Goal: Task Accomplishment & Management: Complete application form

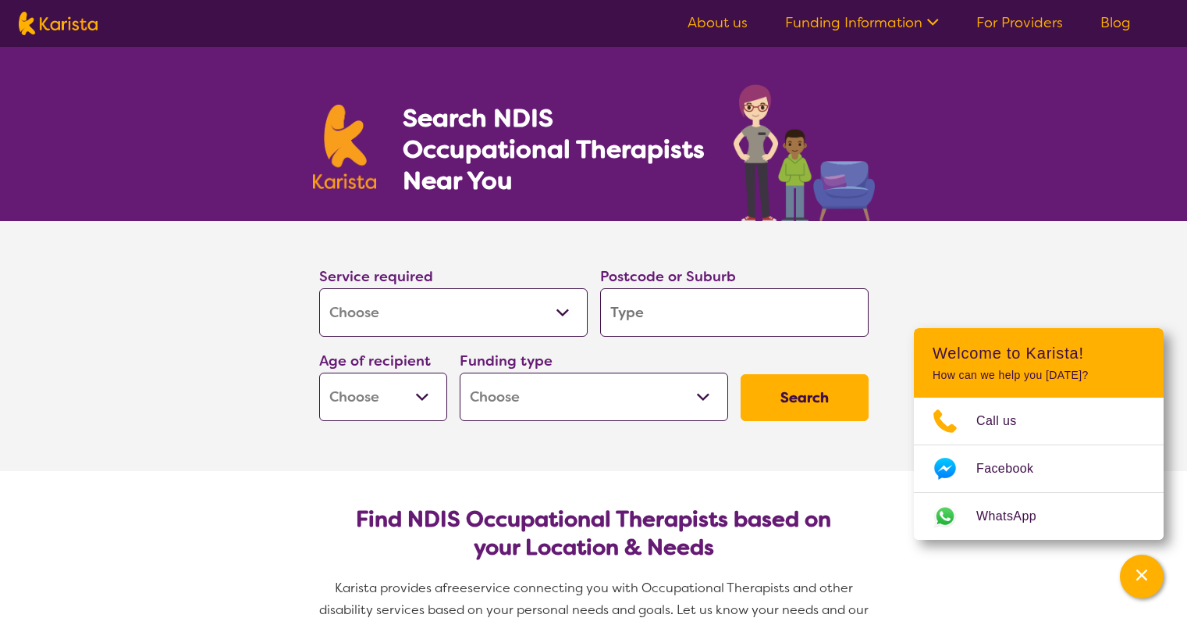
select select "[MEDICAL_DATA]"
click at [662, 320] on input "search" at bounding box center [734, 312] width 269 height 48
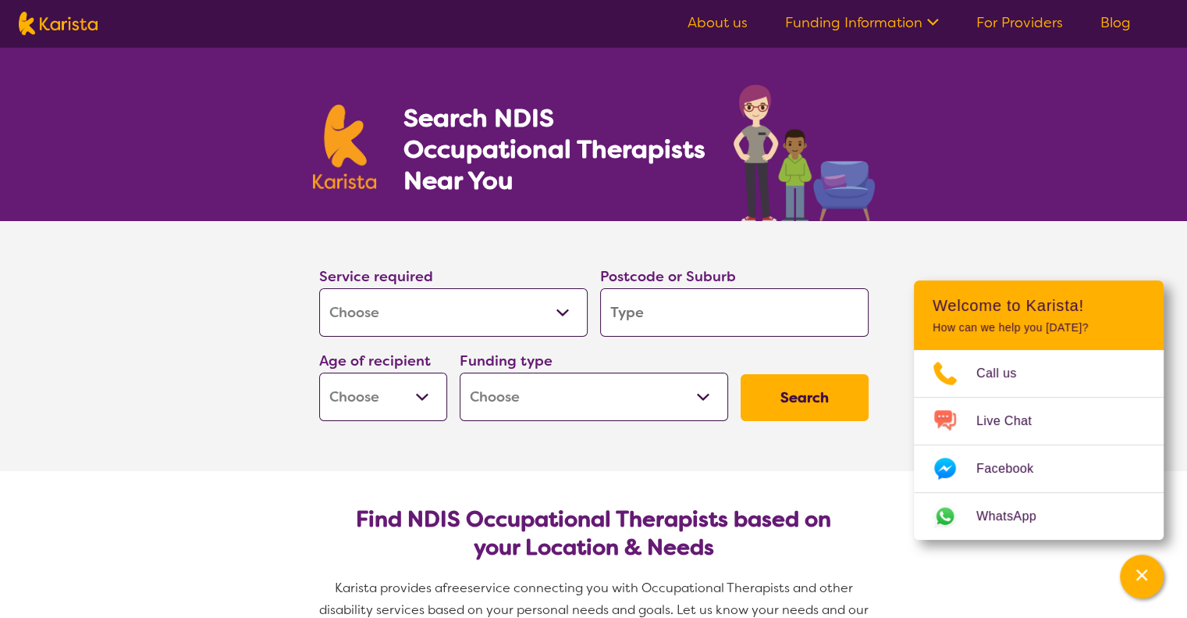
click at [643, 304] on input "search" at bounding box center [734, 312] width 269 height 48
type input "j"
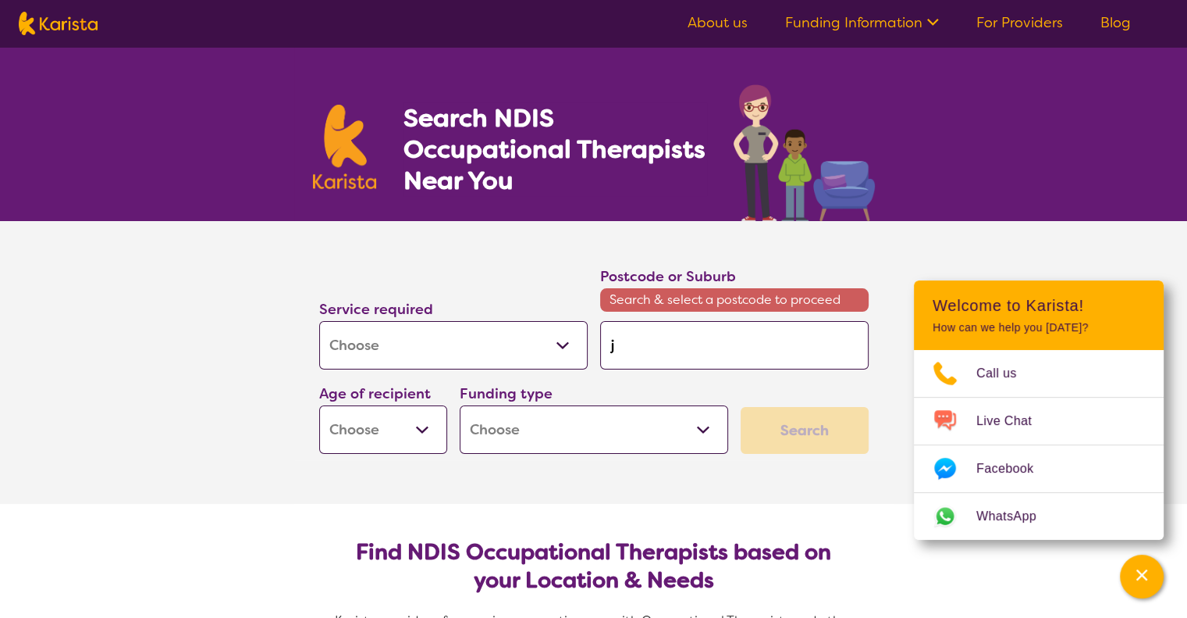
type input "jo"
type input "joo"
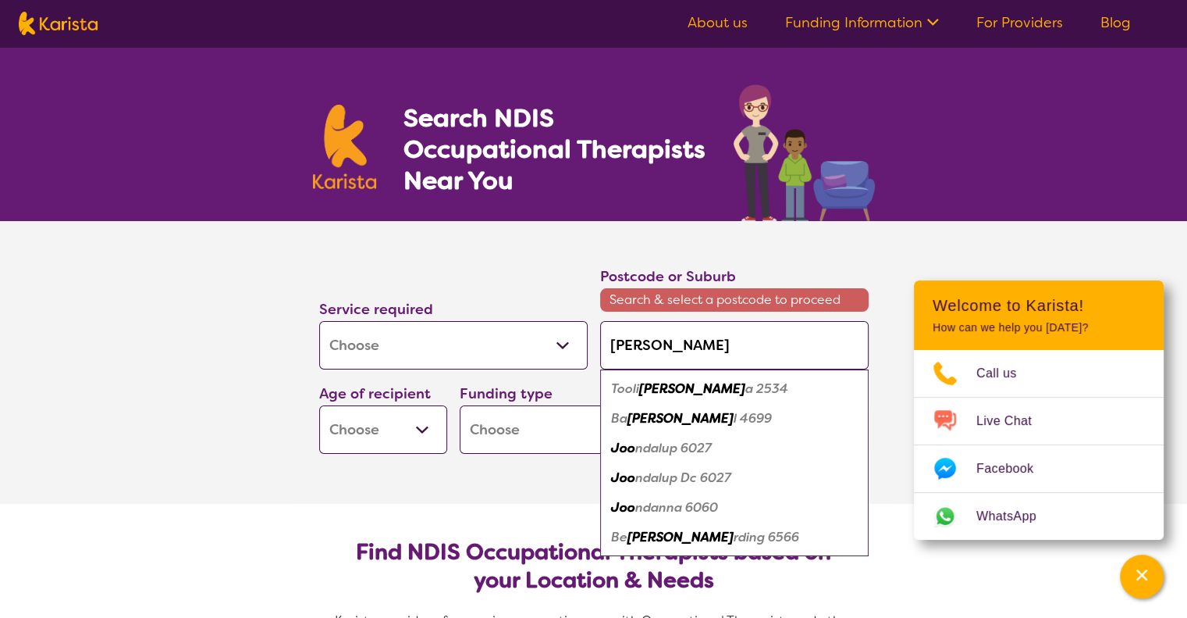
type input "joon"
type input "joond"
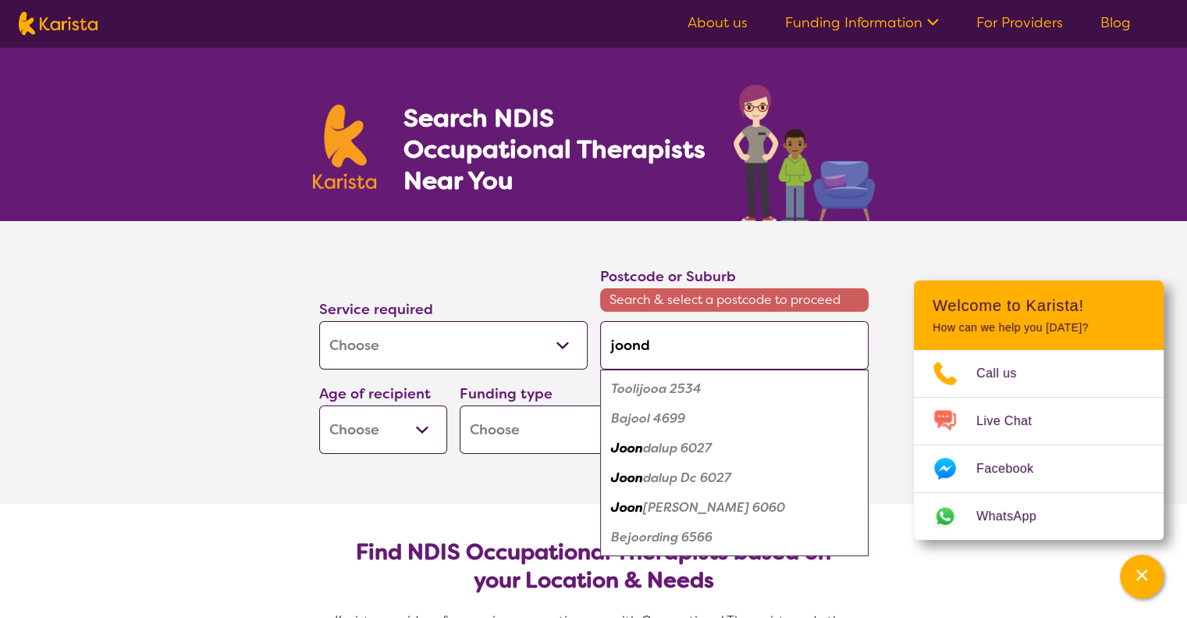
type input "joonda"
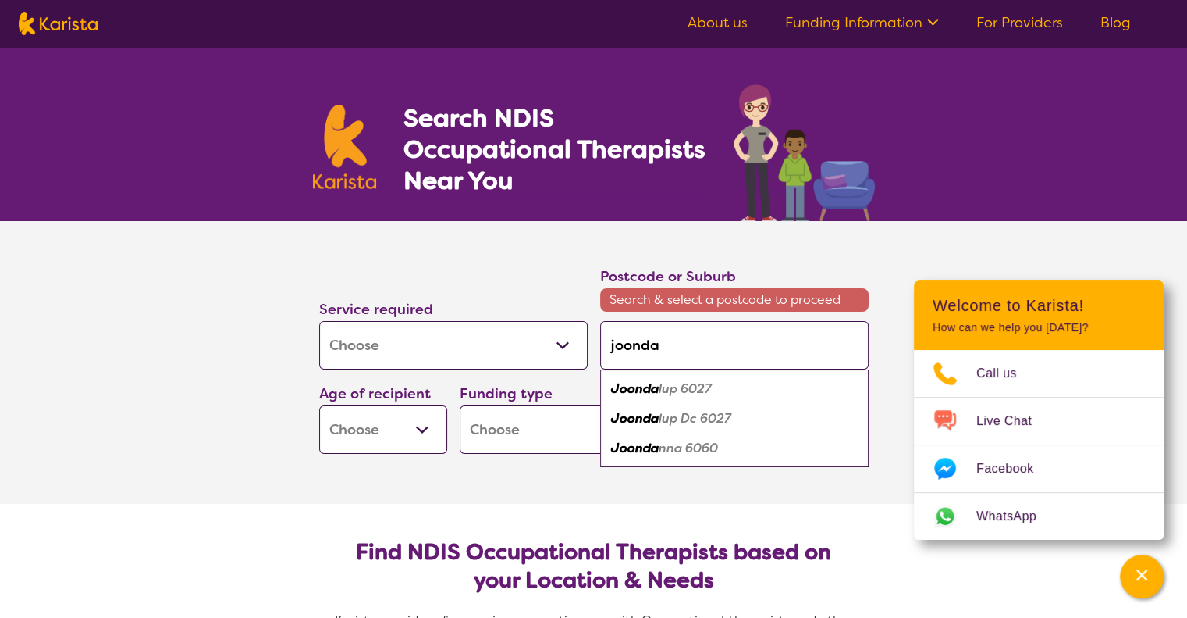
type input "joondal"
type input "joondalu"
type input "joondalup"
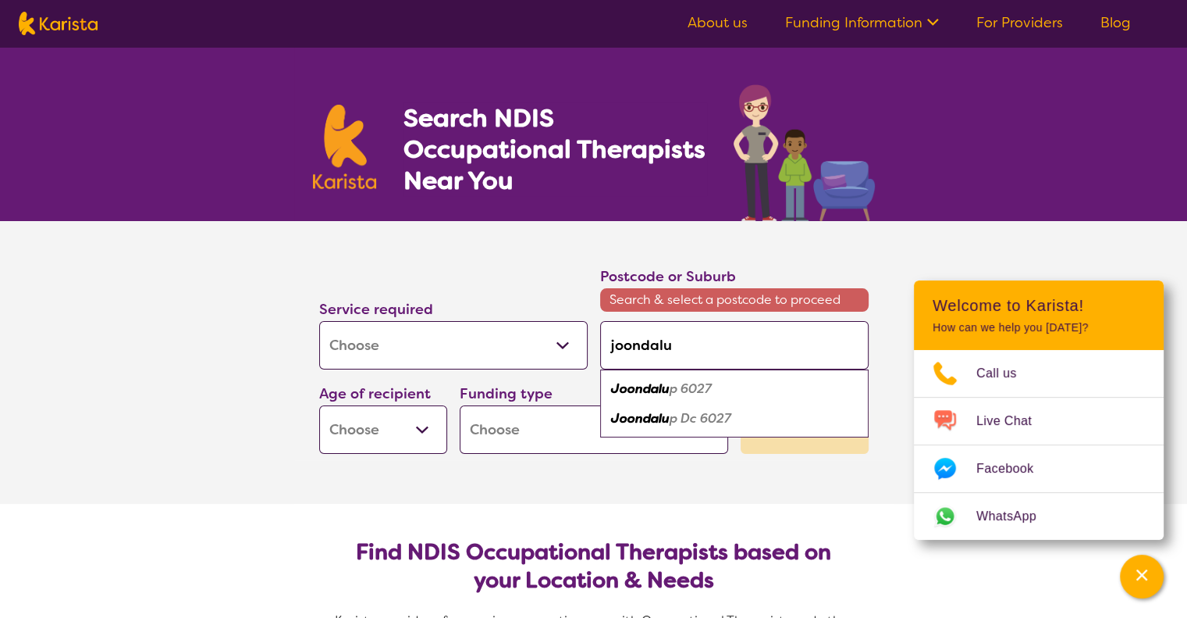
type input "joondalup"
click at [678, 393] on em "6027" at bounding box center [693, 388] width 31 height 16
type input "6027"
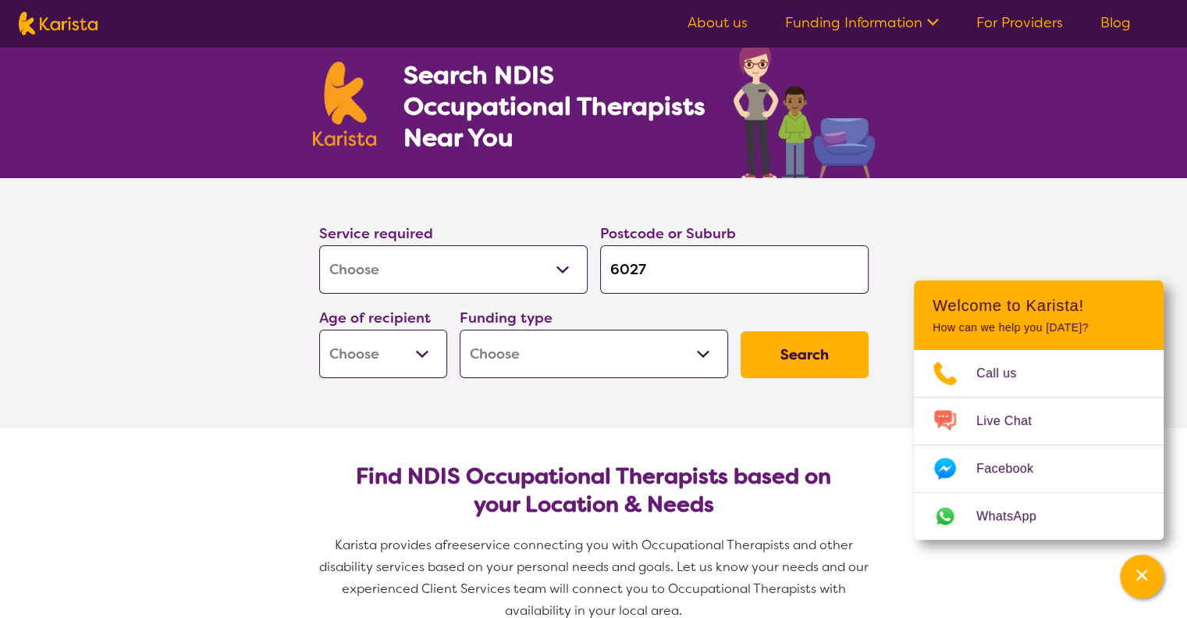
scroll to position [78, 0]
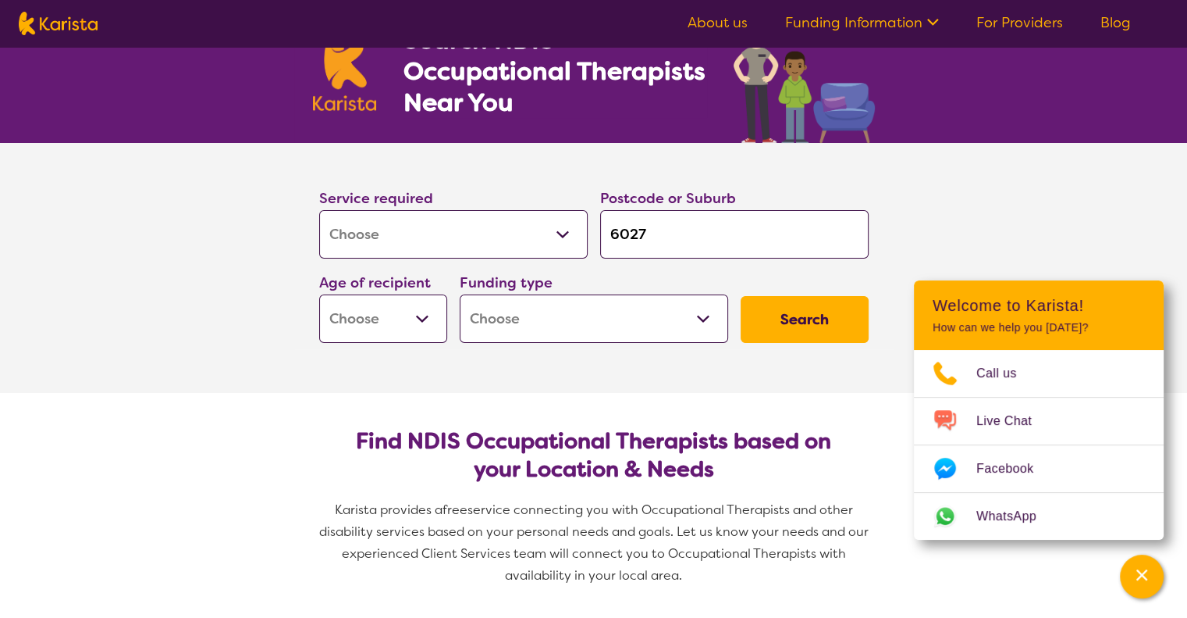
click at [422, 328] on select "Early Childhood - 0 to 9 Child - 10 to 11 Adolescent - 12 to 17 Adult - 18 to 6…" at bounding box center [383, 318] width 128 height 48
select select "AD"
click at [319, 294] on select "Early Childhood - 0 to 9 Child - 10 to 11 Adolescent - 12 to 17 Adult - 18 to 6…" at bounding box center [383, 318] width 128 height 48
select select "AD"
click at [561, 315] on select "Home Care Package (HCP) National Disability Insurance Scheme (NDIS) I don't know" at bounding box center [594, 318] width 269 height 48
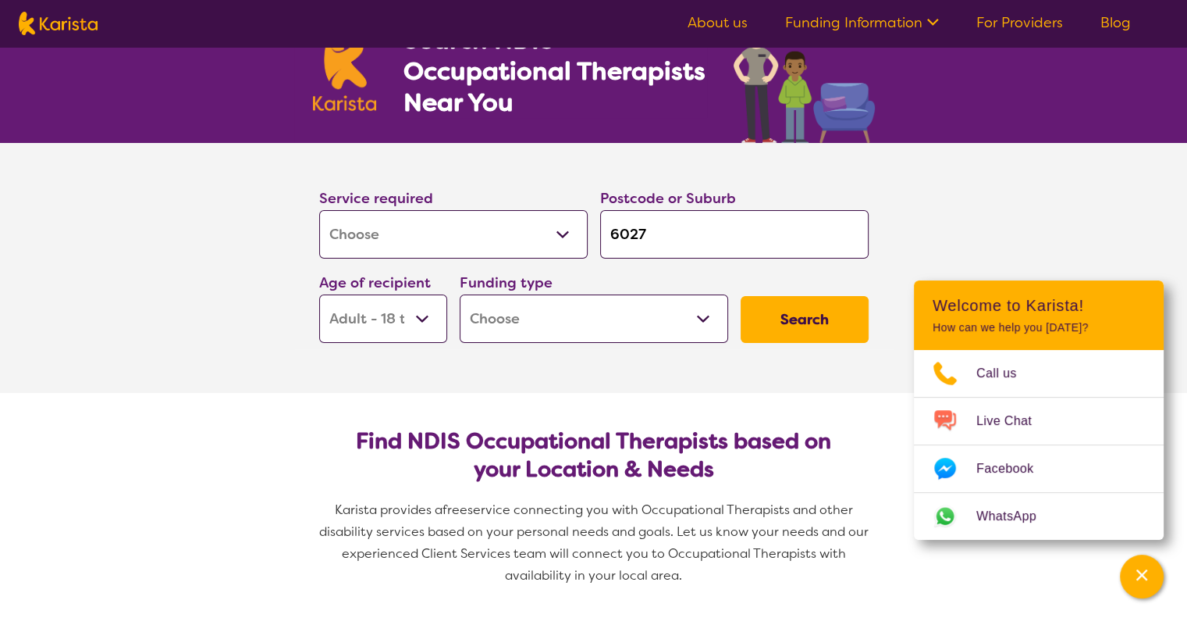
select select "NDIS"
click at [460, 294] on select "Home Care Package (HCP) National Disability Insurance Scheme (NDIS) I don't know" at bounding box center [594, 318] width 269 height 48
select select "NDIS"
click at [799, 303] on button "Search" at bounding box center [805, 319] width 128 height 47
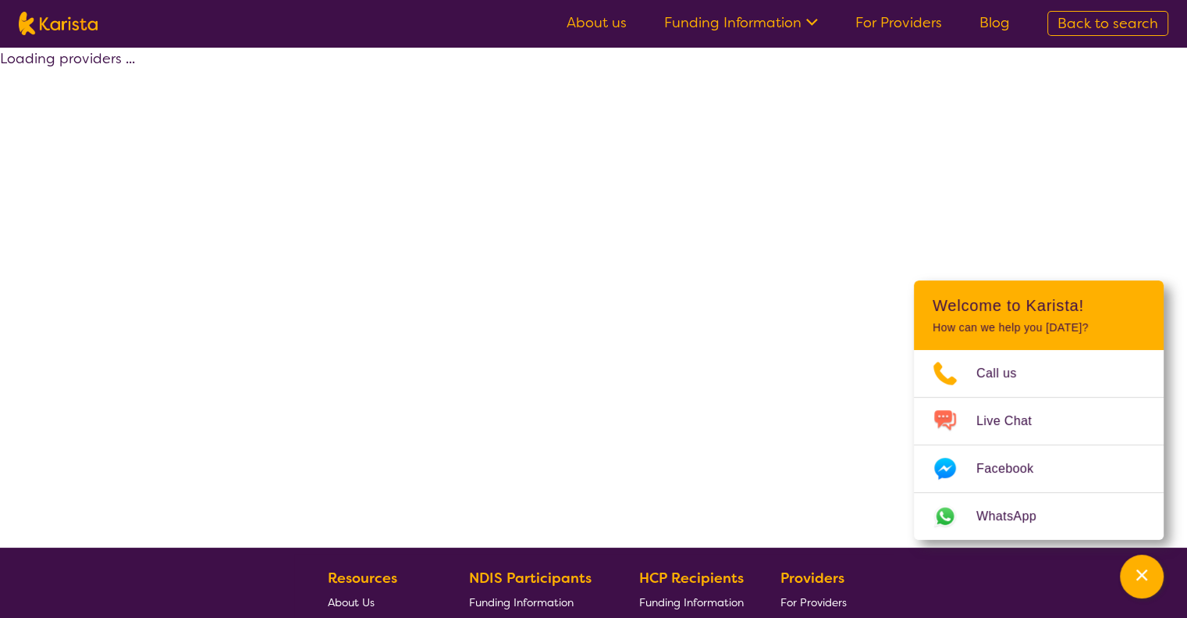
select select "by_score"
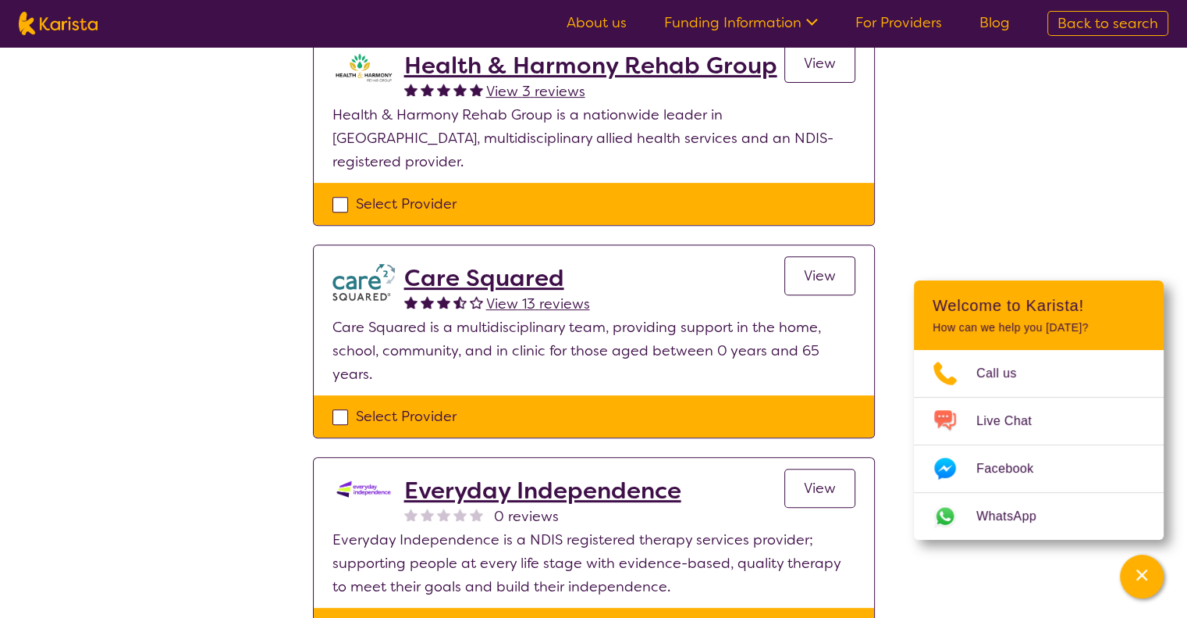
scroll to position [625, 0]
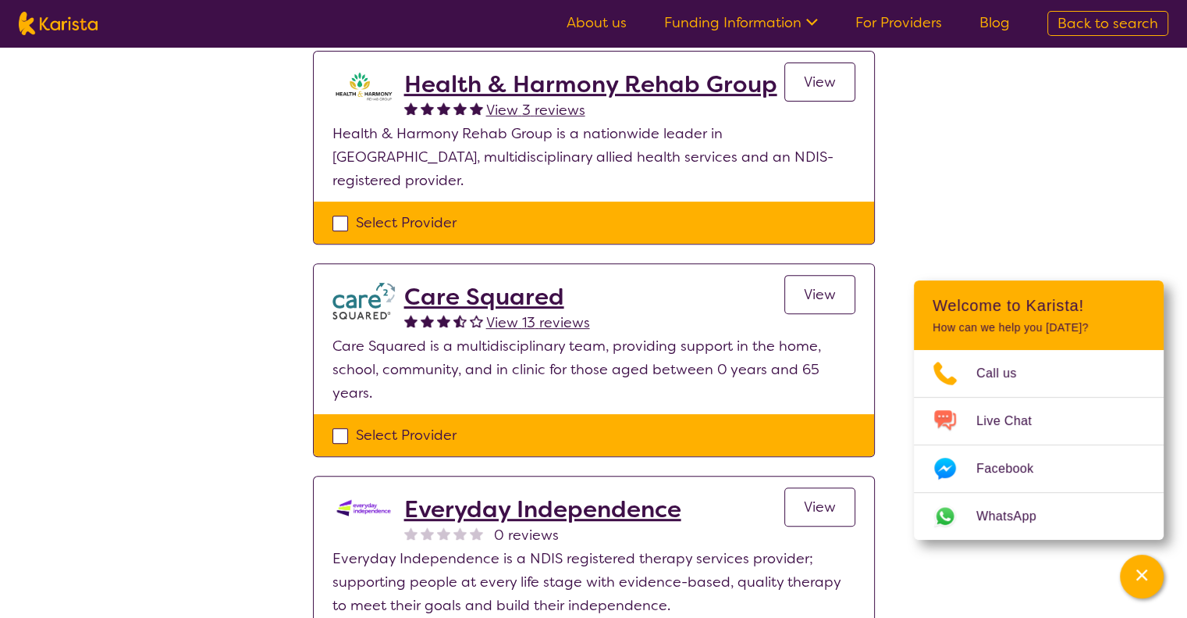
click at [533, 283] on h2 "Care Squared" at bounding box center [497, 297] width 186 height 28
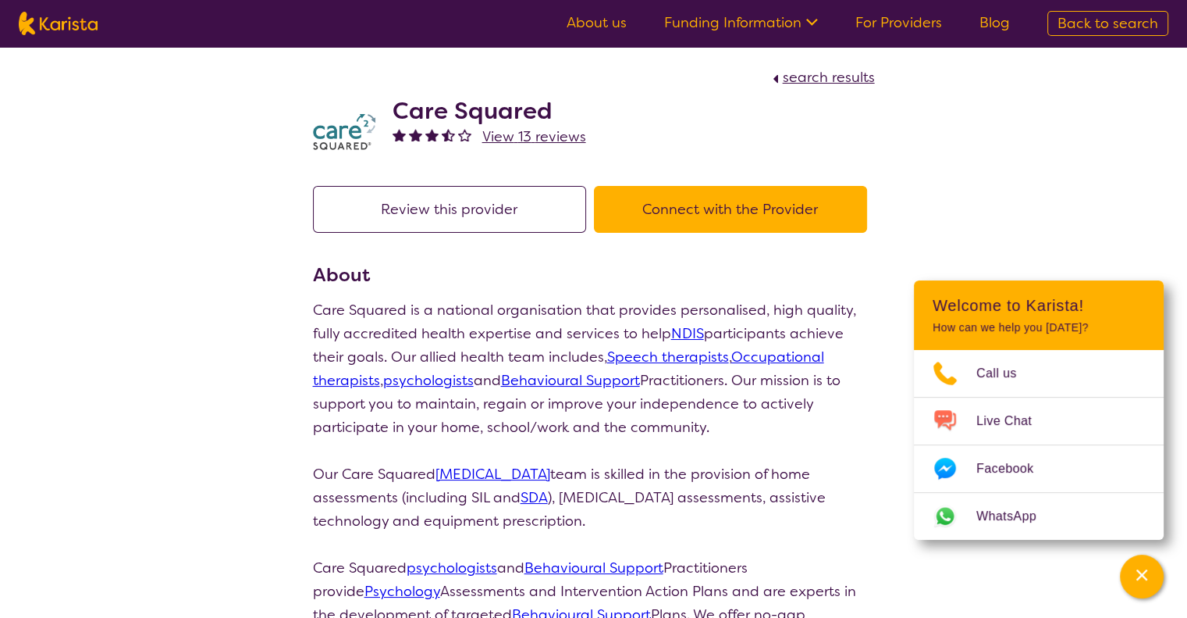
click at [728, 212] on button "Connect with the Provider" at bounding box center [730, 209] width 273 height 47
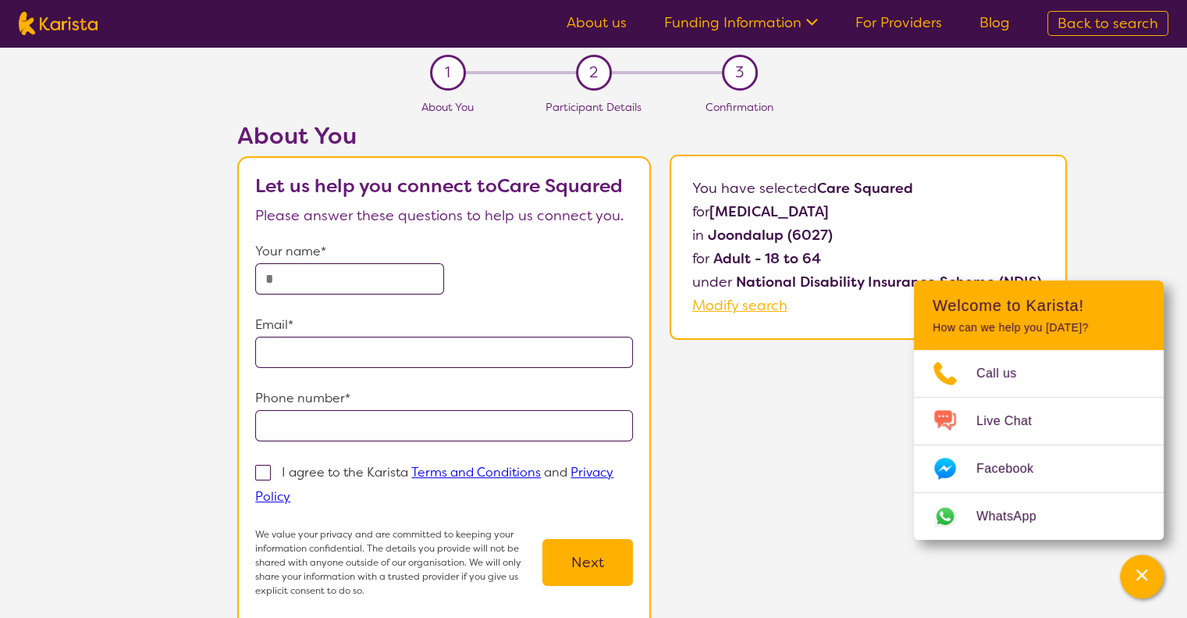
click at [413, 287] on input "text" at bounding box center [349, 278] width 189 height 31
type input "*****"
click at [312, 343] on input "email" at bounding box center [444, 351] width 378 height 31
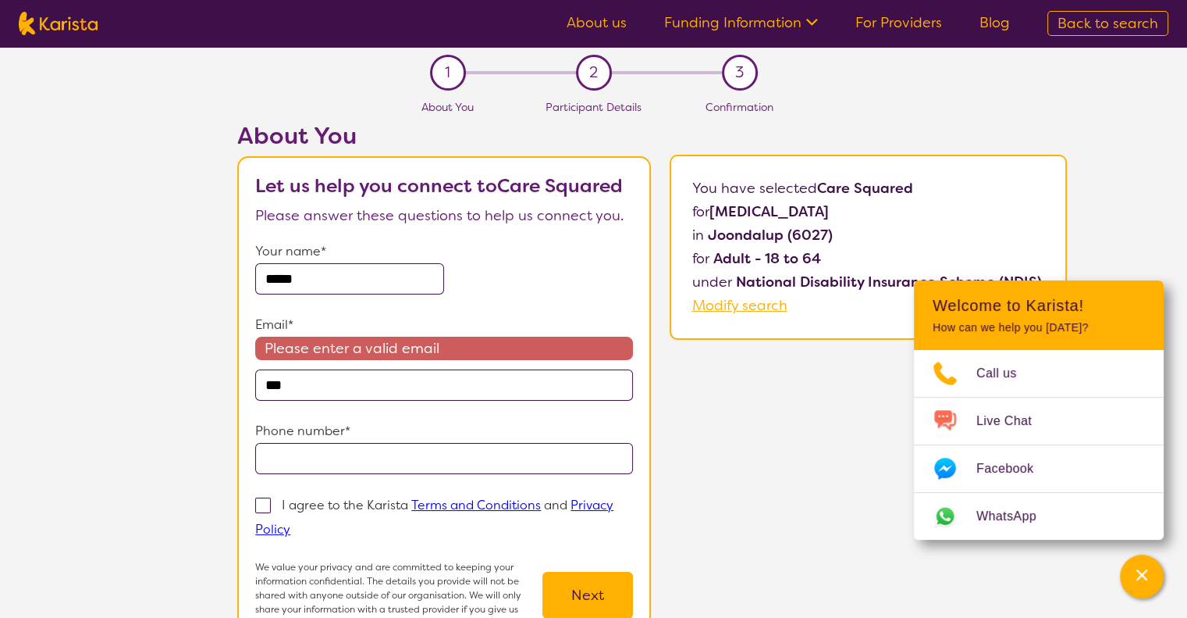
type input "**********"
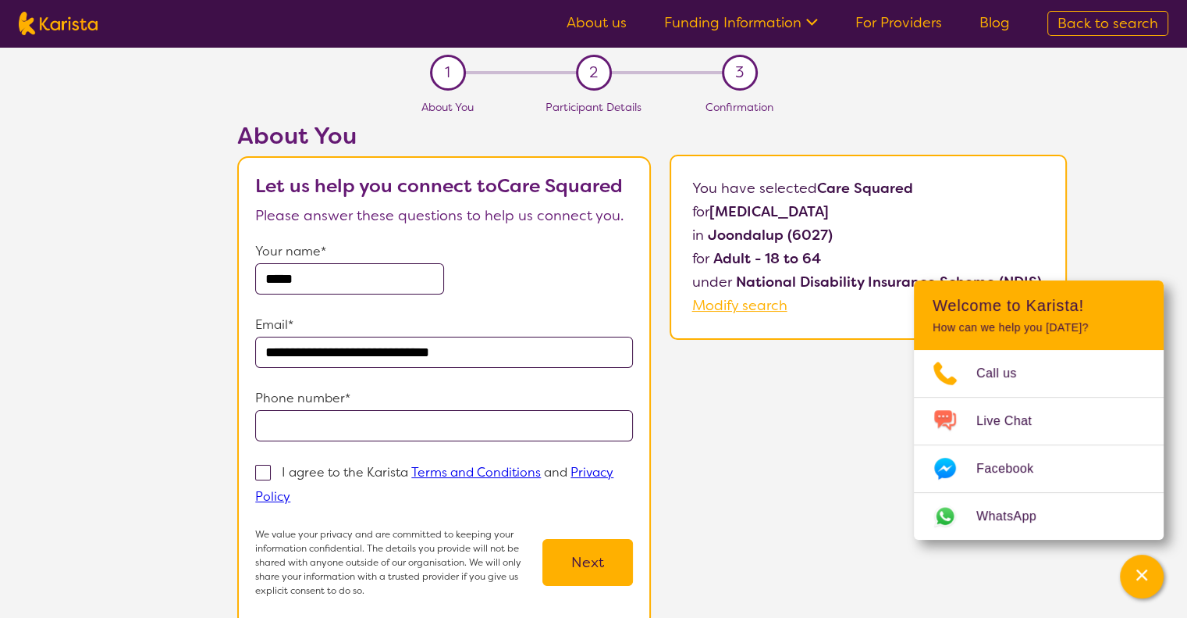
click at [328, 430] on input "tel" at bounding box center [444, 425] width 378 height 31
type input "**********"
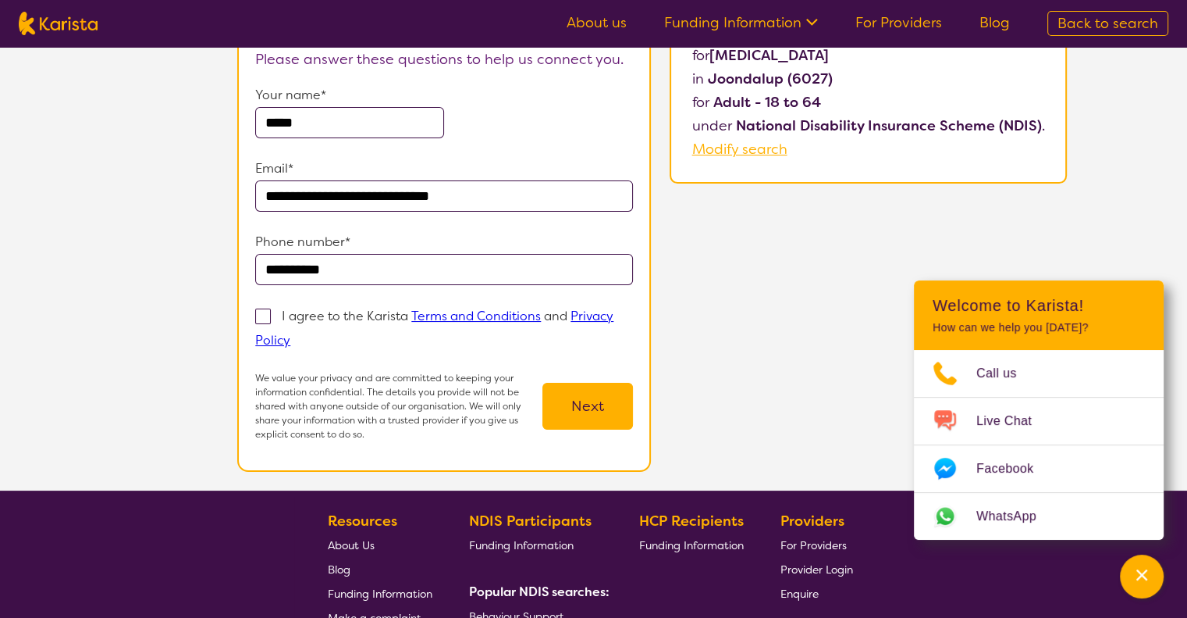
click at [259, 308] on span at bounding box center [263, 316] width 16 height 16
click at [290, 334] on input "I agree to the Karista Terms and Conditions and Privacy Policy" at bounding box center [295, 339] width 10 height 10
checkbox input "true"
click at [605, 400] on button "Next" at bounding box center [588, 406] width 91 height 47
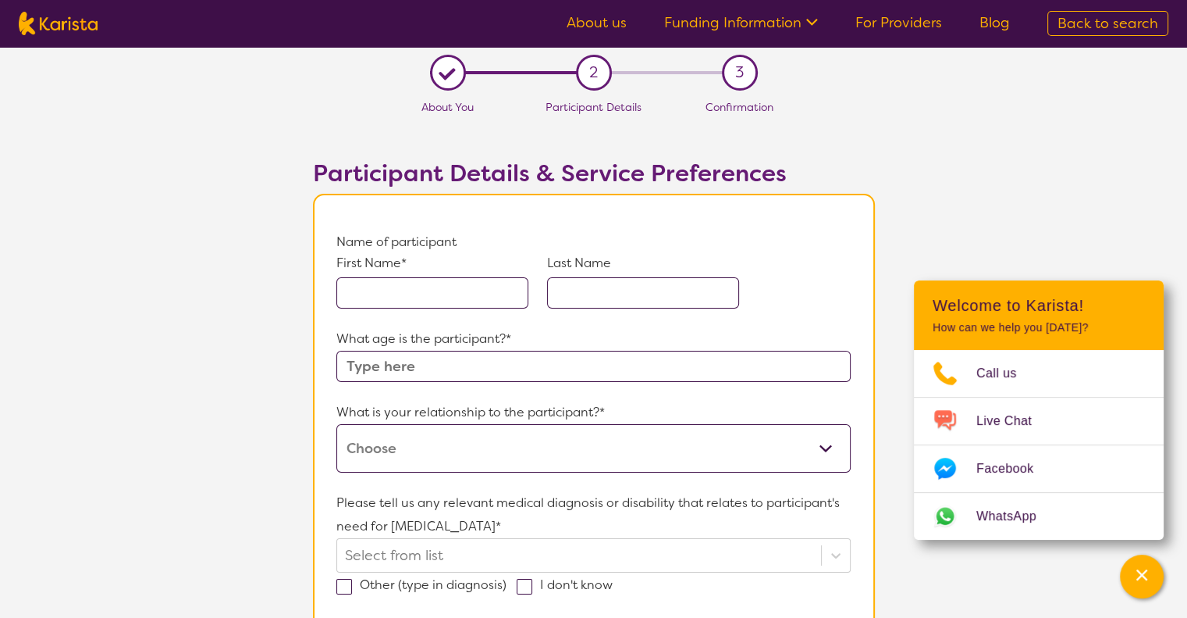
click at [481, 301] on input "text" at bounding box center [432, 292] width 192 height 31
click at [422, 294] on input "text" at bounding box center [432, 292] width 192 height 31
type input "F"
click at [376, 294] on input "F" at bounding box center [432, 292] width 192 height 31
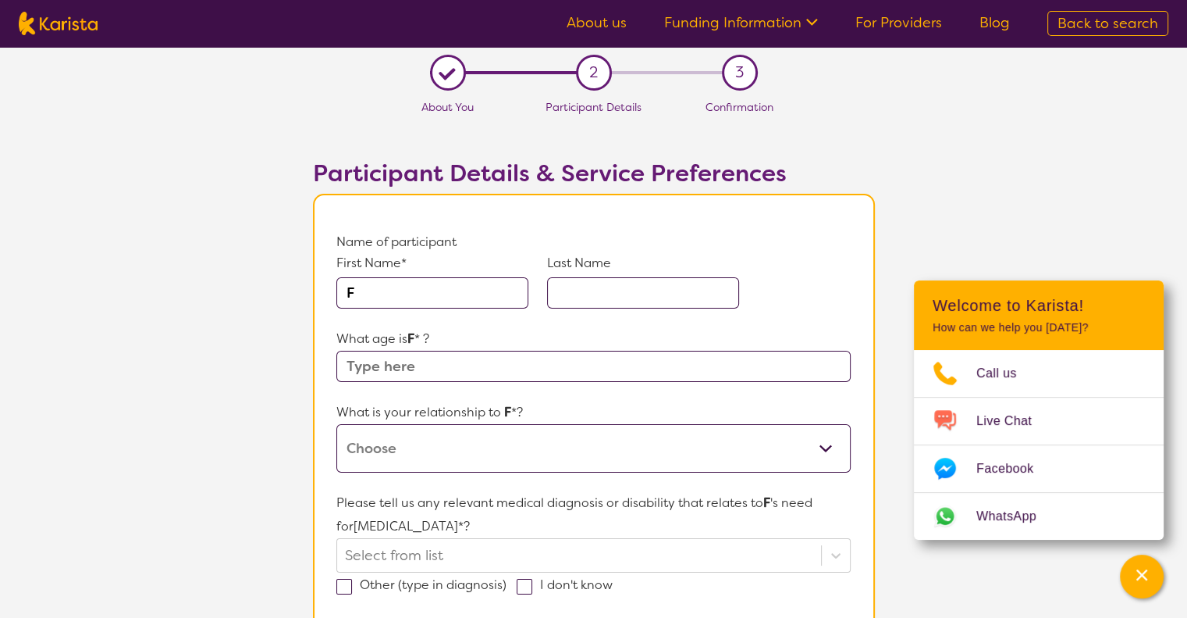
click at [376, 294] on input "F" at bounding box center [432, 292] width 192 height 31
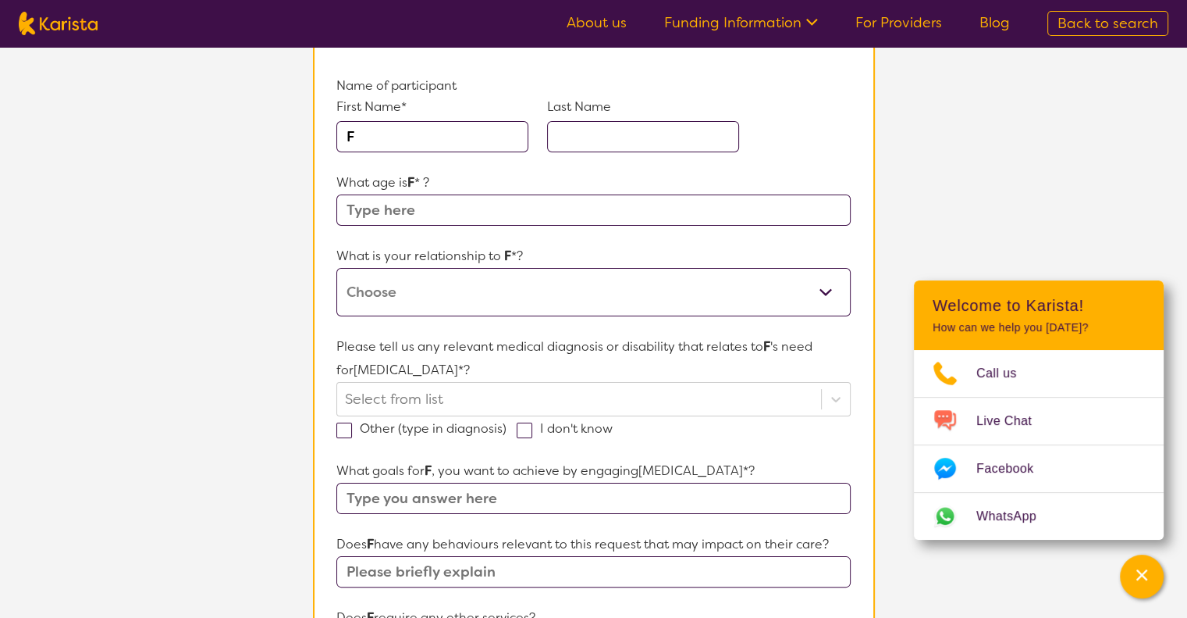
scroll to position [312, 0]
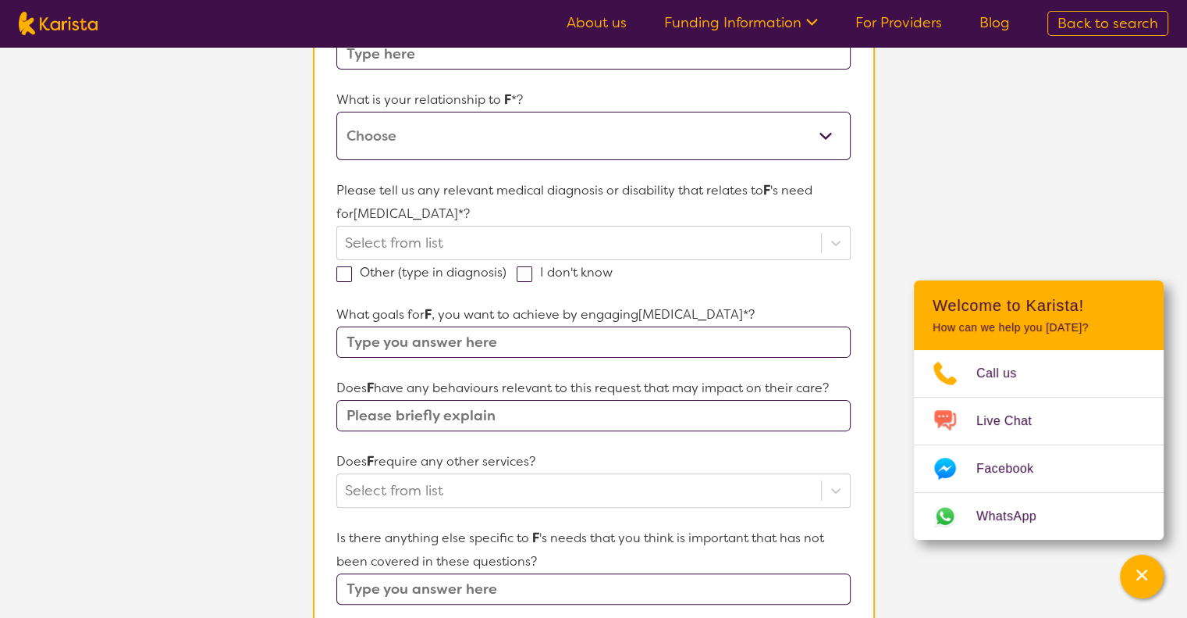
drag, startPoint x: 407, startPoint y: 140, endPoint x: 409, endPoint y: 151, distance: 11.9
click at [407, 140] on select "This request is for myself I am their parent I am their child I am their spouse…" at bounding box center [593, 136] width 514 height 48
select select "I am their Support Coordinator"
click at [336, 112] on select "This request is for myself I am their parent I am their child I am their spouse…" at bounding box center [593, 136] width 514 height 48
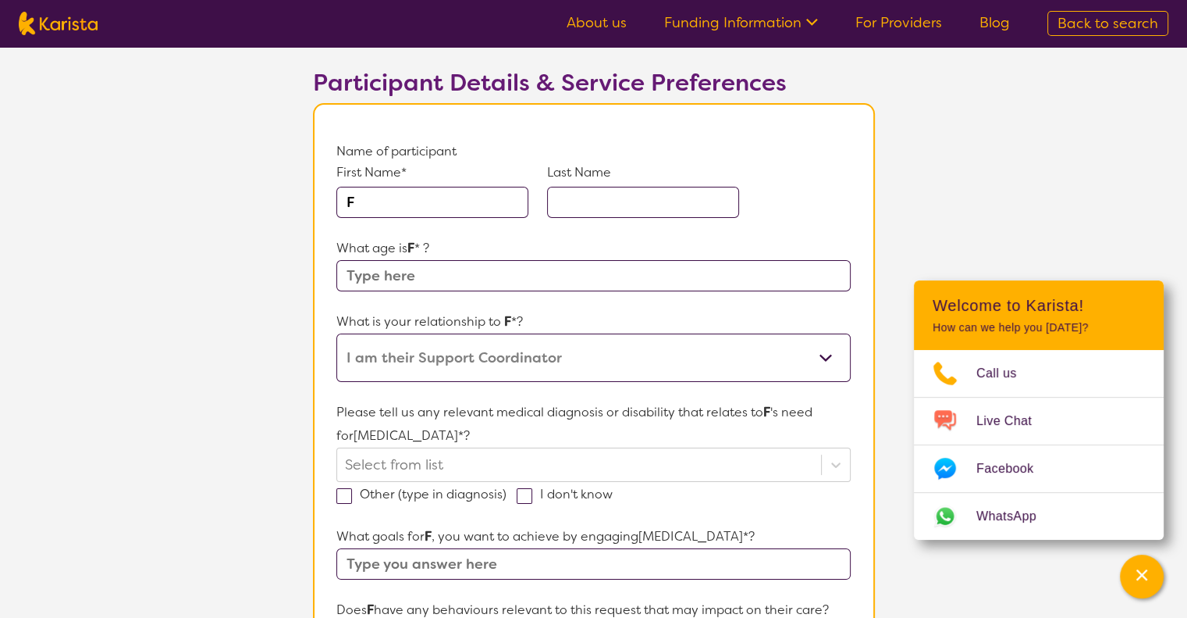
scroll to position [78, 0]
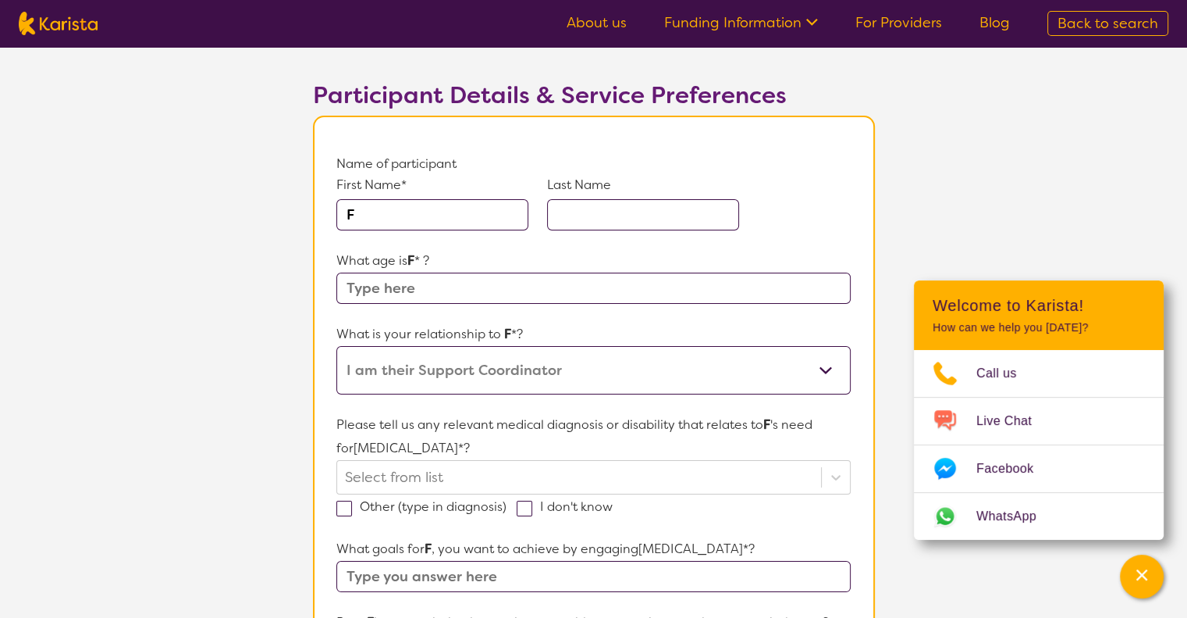
click at [398, 207] on input "F" at bounding box center [432, 214] width 192 height 31
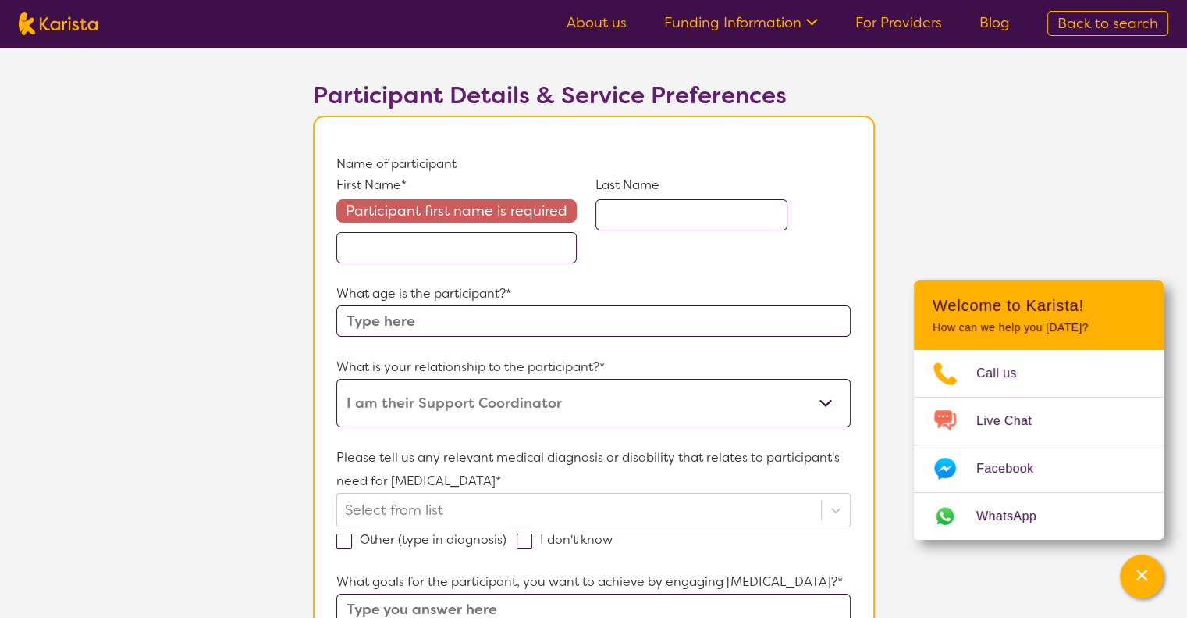
paste input "Foozieh Hosseini"
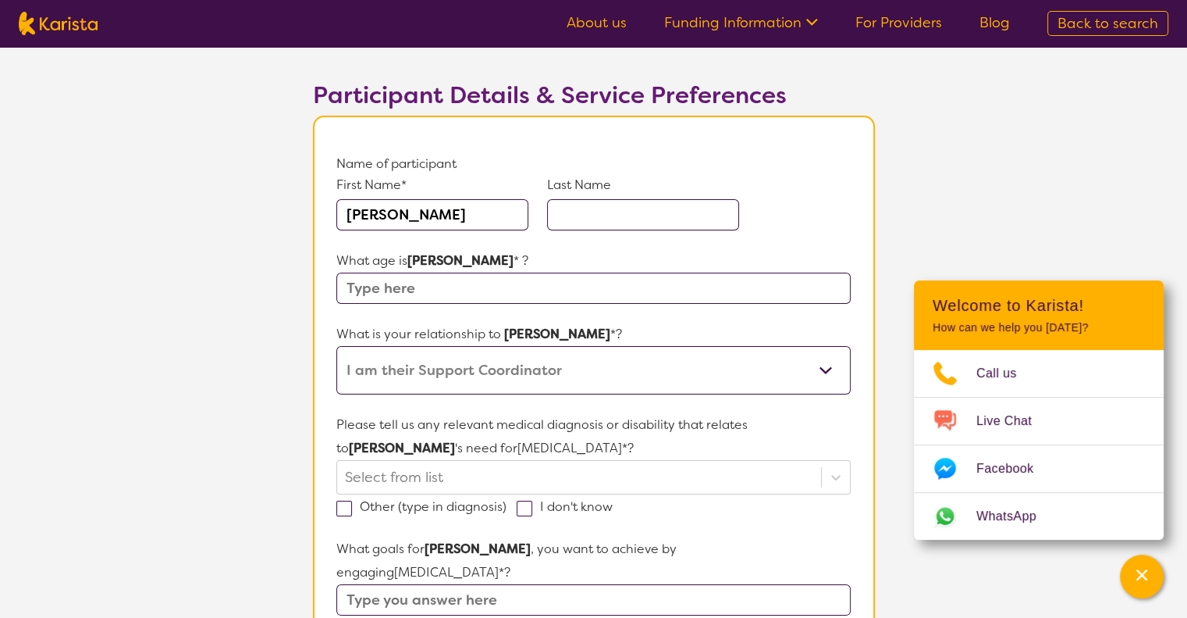
drag, startPoint x: 402, startPoint y: 207, endPoint x: 494, endPoint y: 214, distance: 92.4
click at [517, 222] on input "Foozieh Hosseini" at bounding box center [432, 214] width 192 height 31
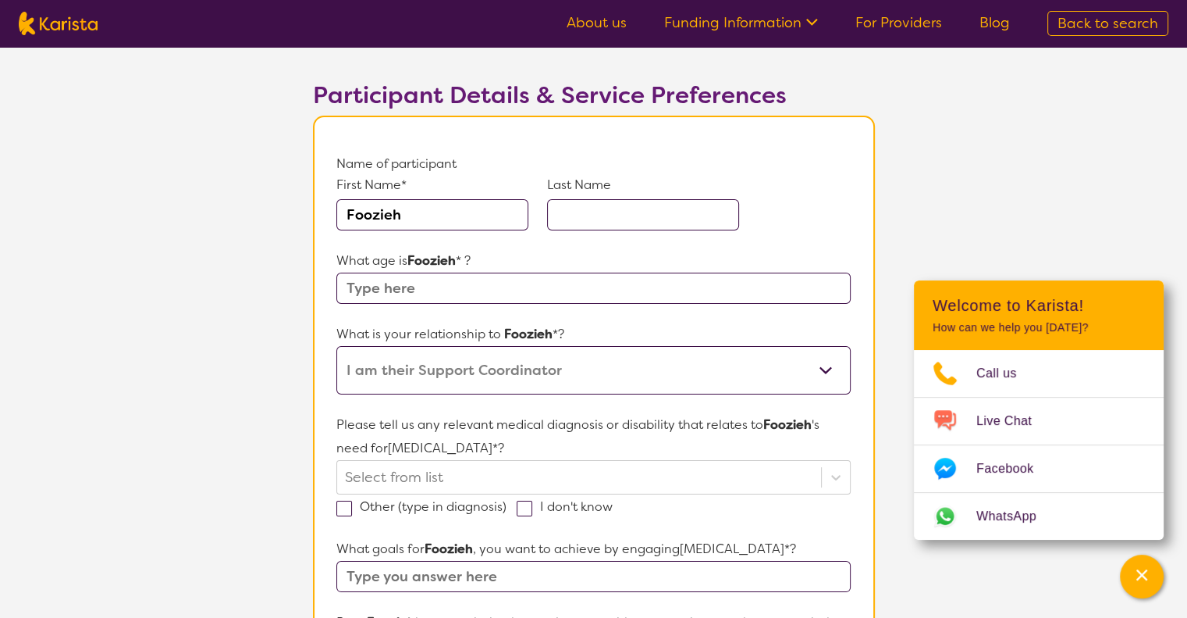
type input "Foozieh"
click at [630, 215] on input "text" at bounding box center [643, 214] width 192 height 31
paste input "Hosseini"
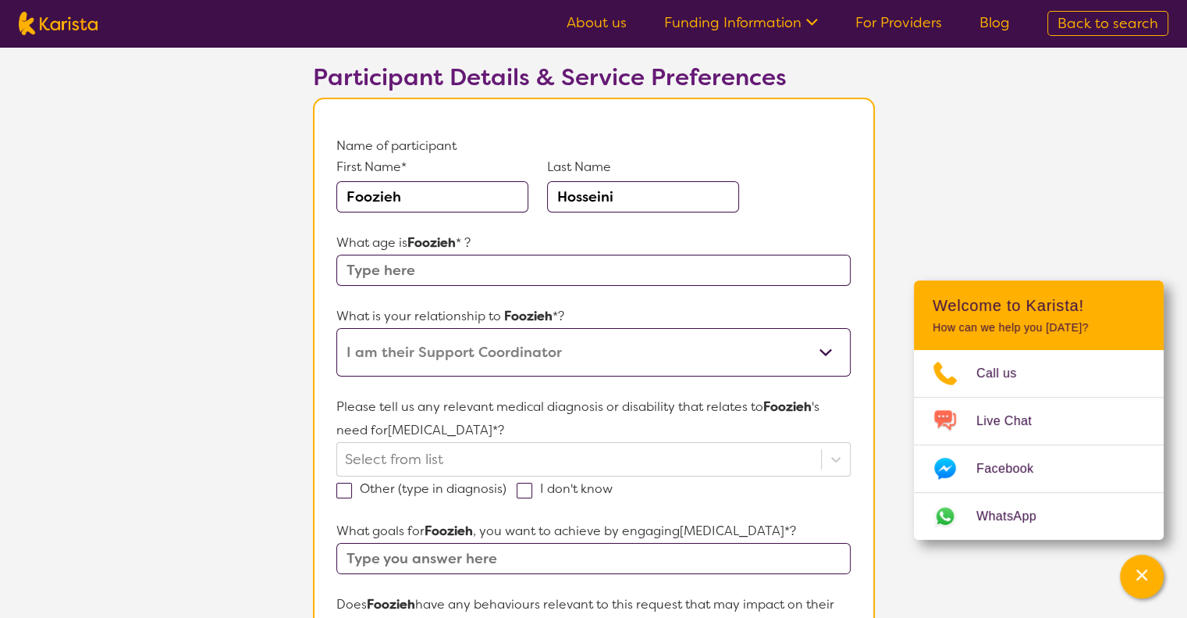
scroll to position [312, 0]
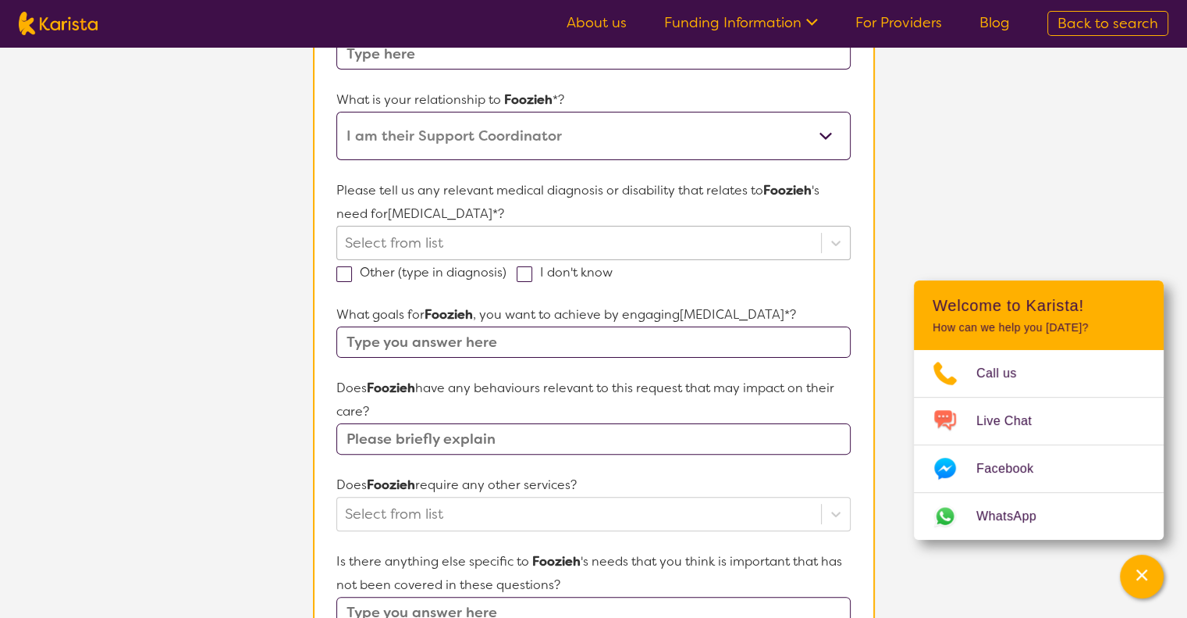
type input "Hosseini"
click at [436, 237] on div at bounding box center [579, 243] width 468 height 27
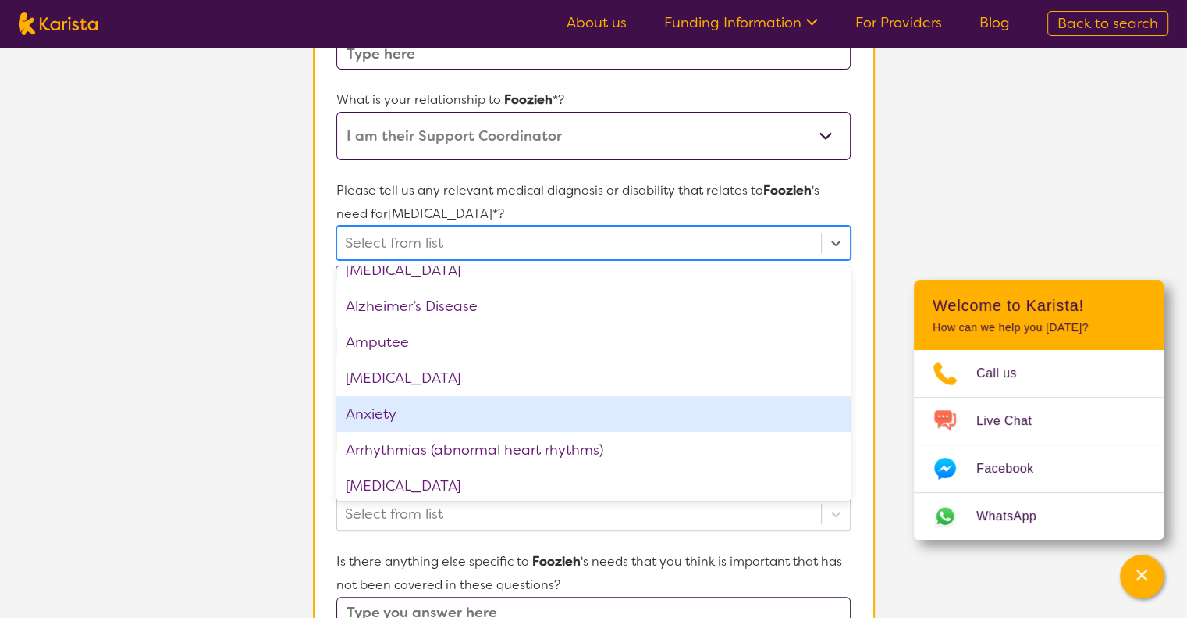
scroll to position [78, 0]
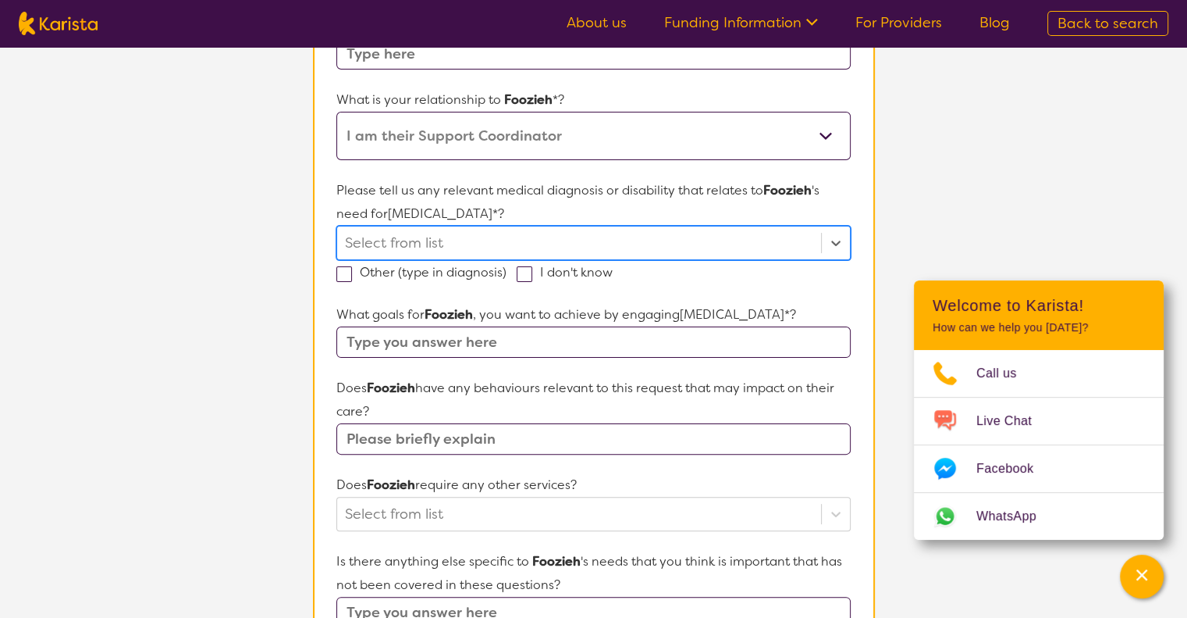
click at [401, 239] on div at bounding box center [579, 243] width 468 height 27
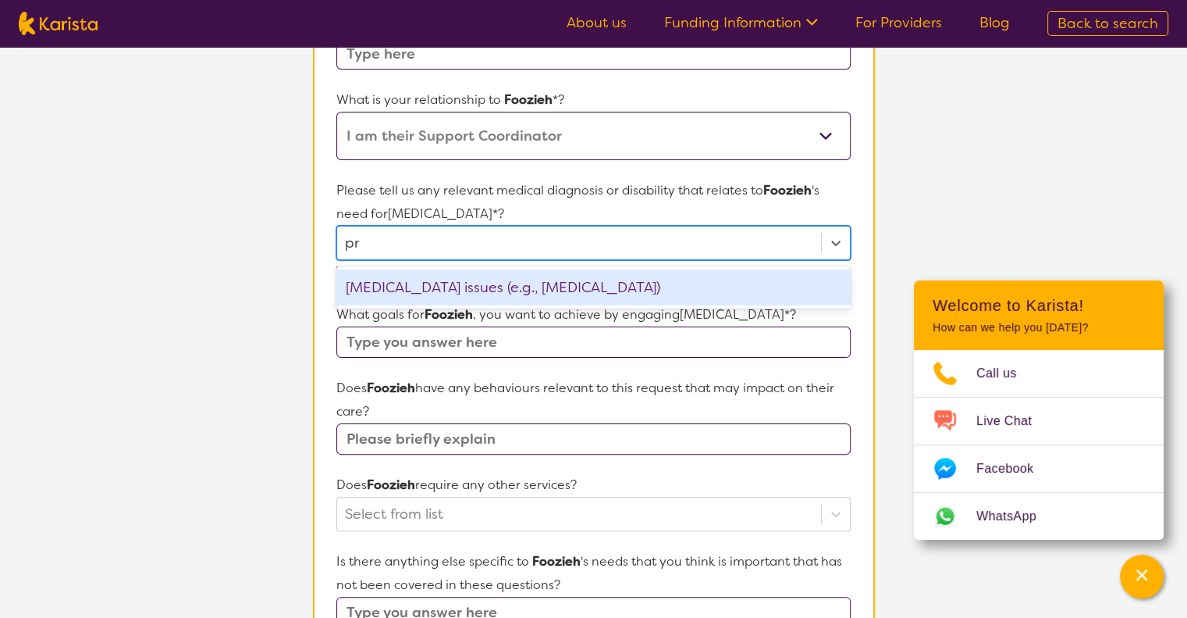
type input "p"
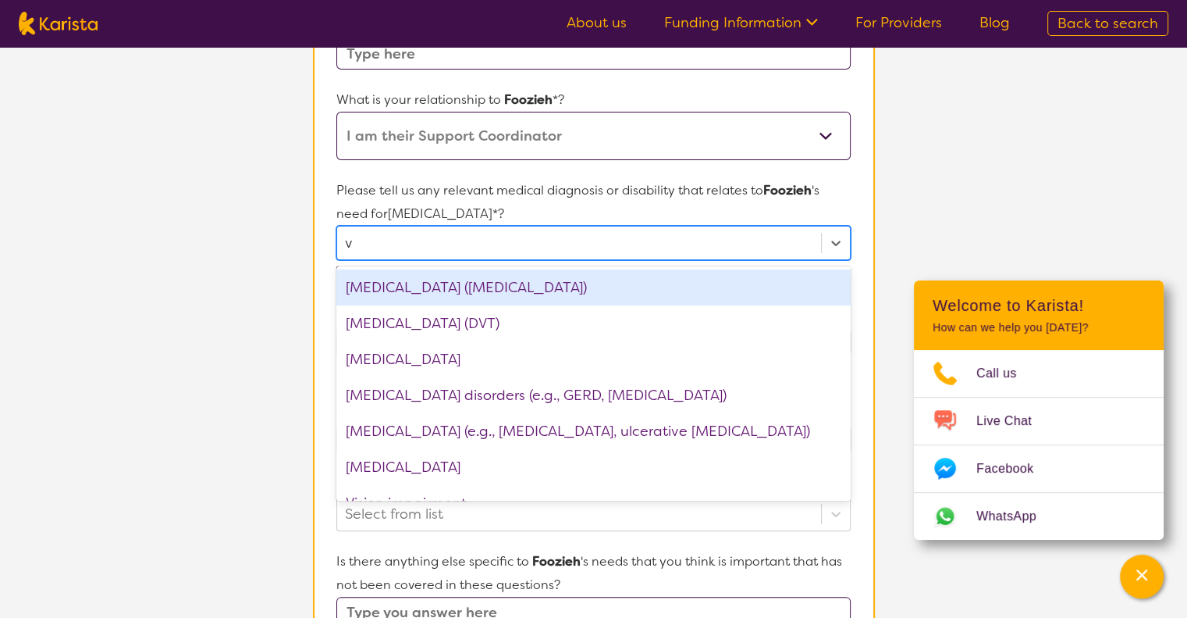
type input "vi"
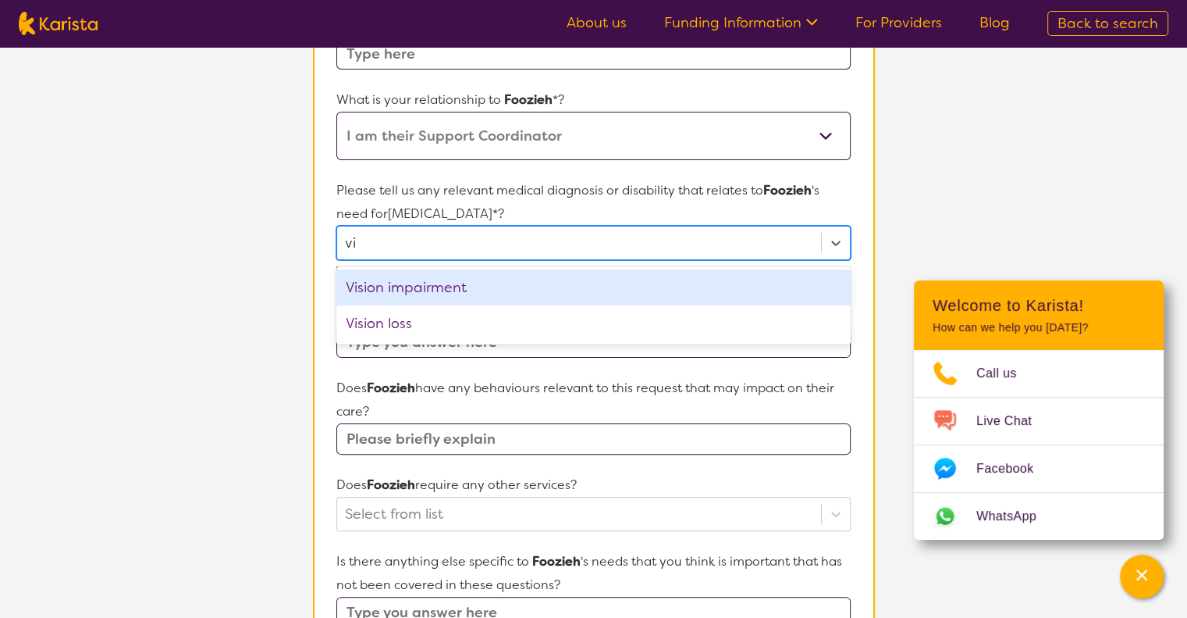
click at [395, 290] on div "Vision impairment" at bounding box center [593, 287] width 514 height 36
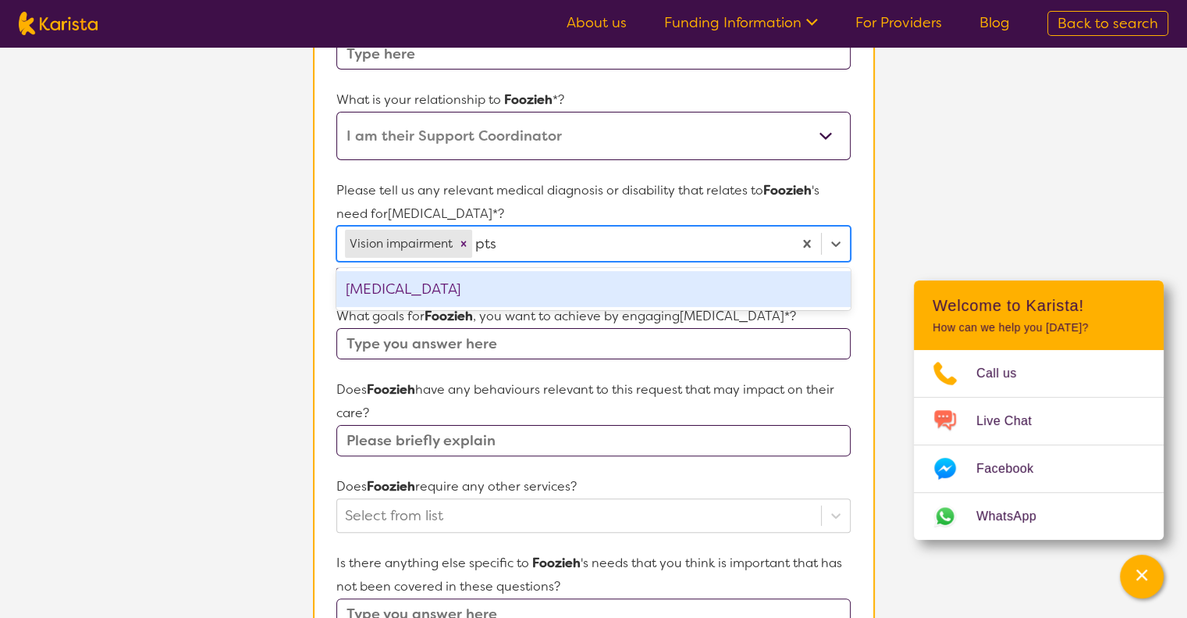
type input "ptsd"
click at [455, 287] on div "PTSD" at bounding box center [593, 289] width 514 height 36
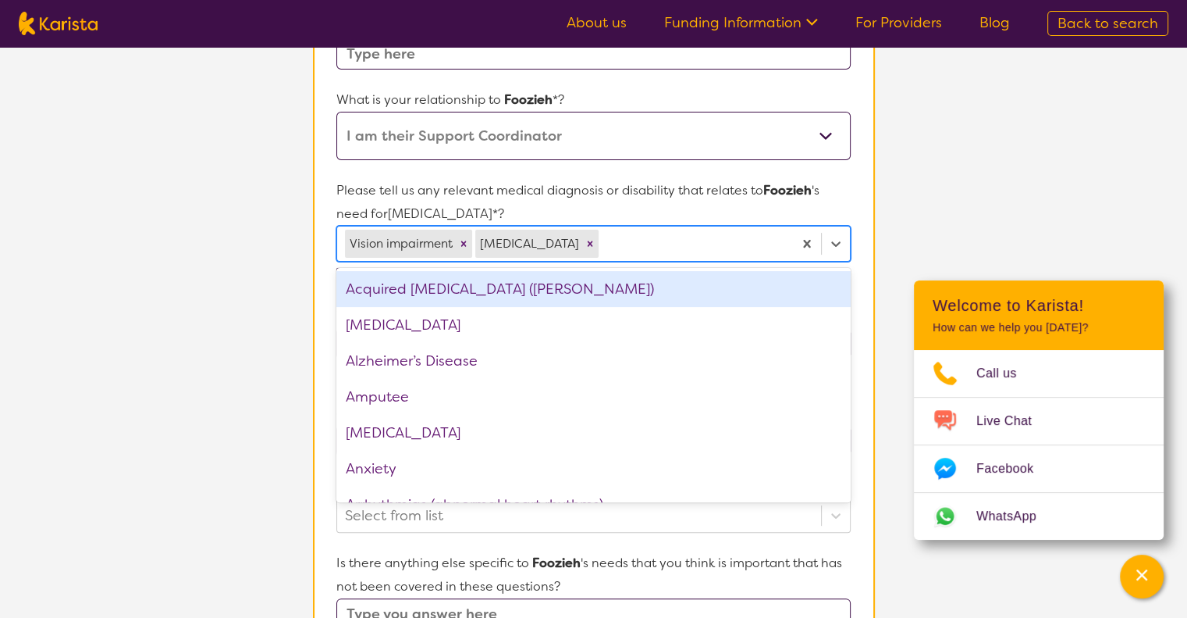
click at [192, 302] on section "L About You 2 Participant Details 3 Confirmation Participant Details & Service …" at bounding box center [593, 412] width 1187 height 1354
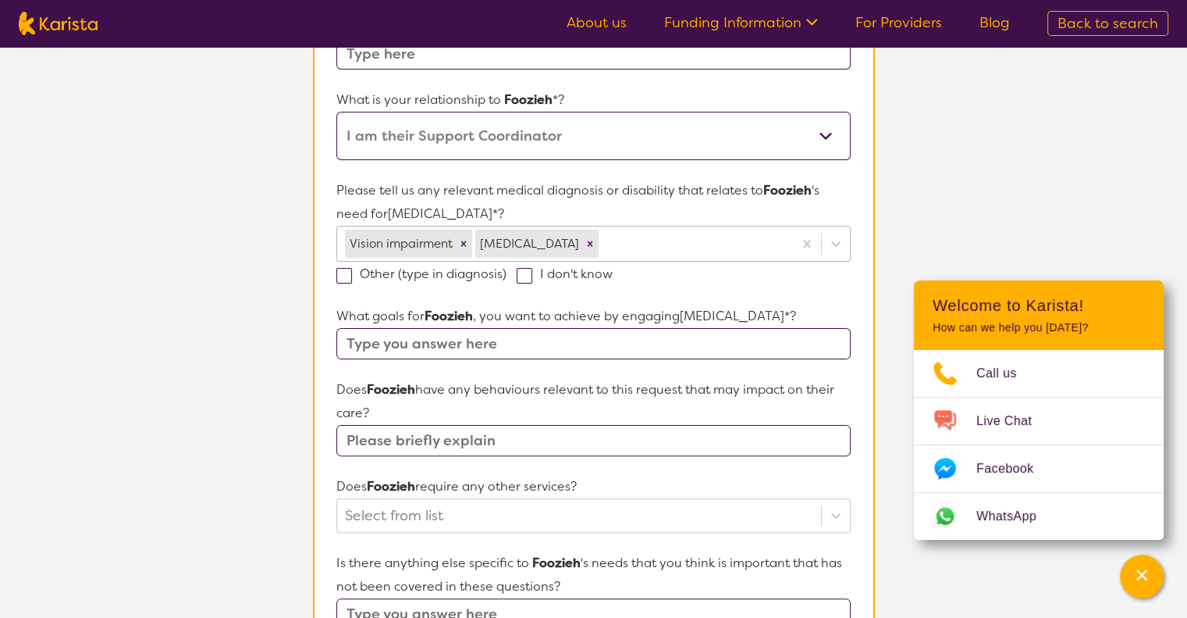
click at [602, 246] on div at bounding box center [693, 243] width 183 height 27
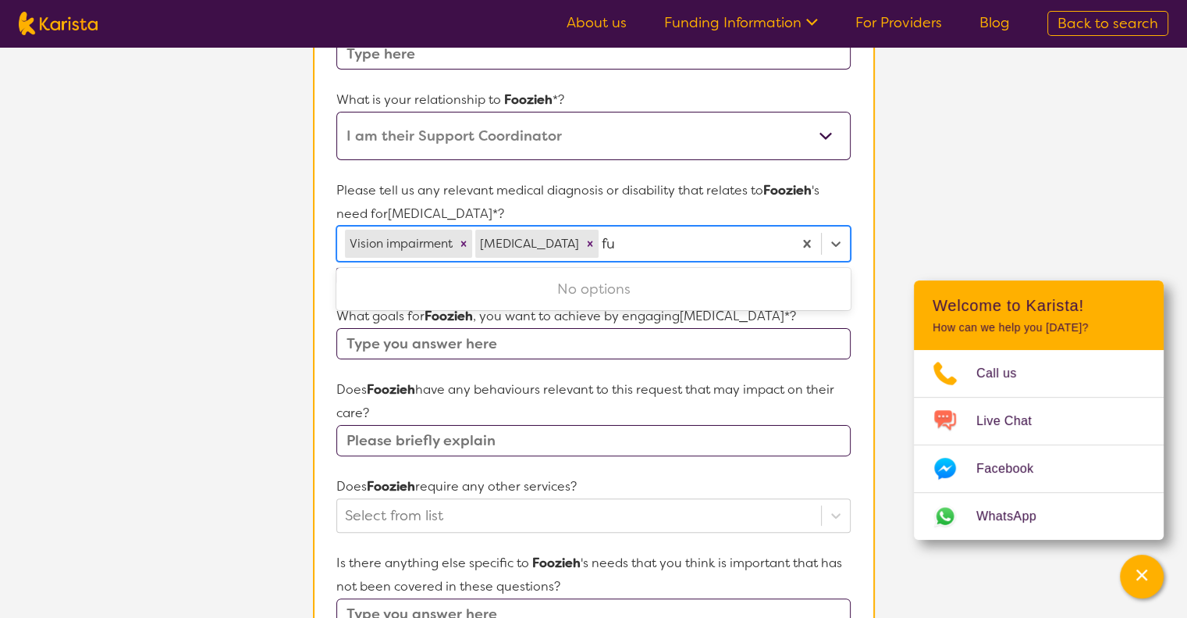
type input "f"
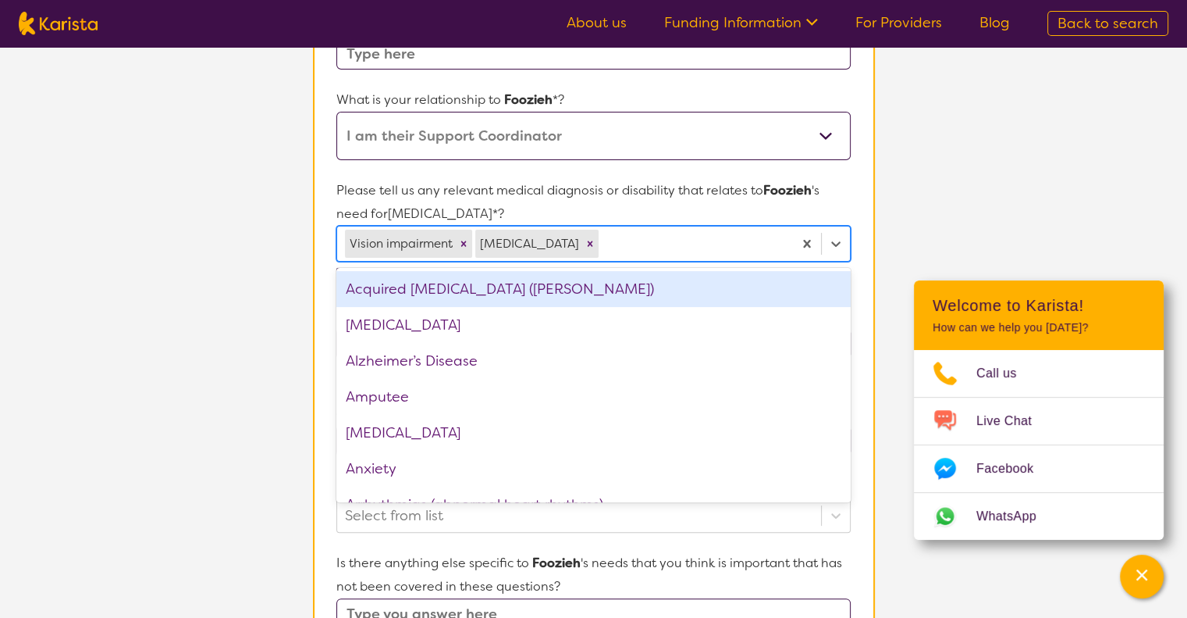
click at [215, 229] on section "L About You 2 Participant Details 3 Confirmation Participant Details & Service …" at bounding box center [593, 412] width 1187 height 1354
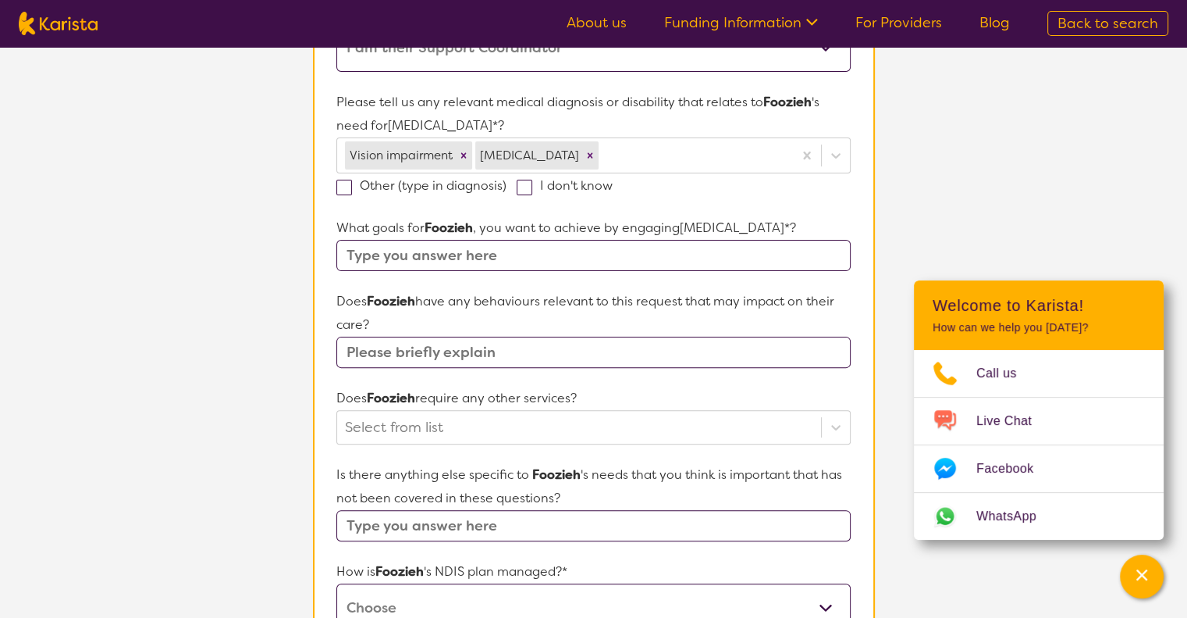
scroll to position [468, 0]
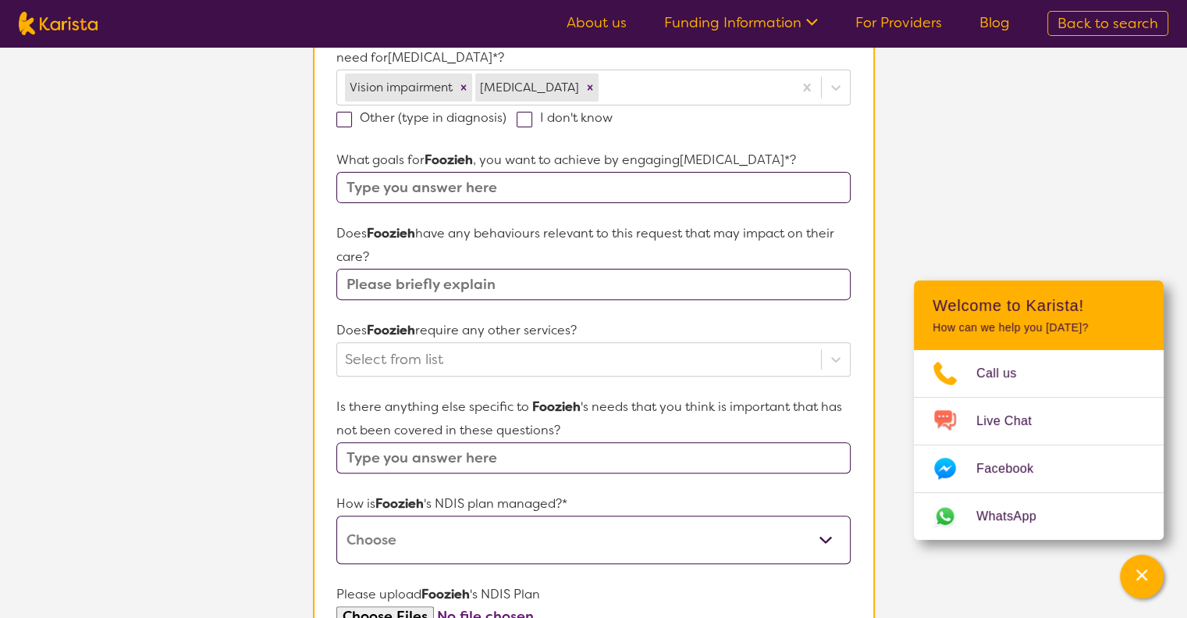
drag, startPoint x: 348, startPoint y: 116, endPoint x: 347, endPoint y: 134, distance: 17.2
click at [346, 116] on span at bounding box center [344, 120] width 16 height 16
click at [507, 116] on input "Other (type in diagnosis)" at bounding box center [512, 117] width 10 height 10
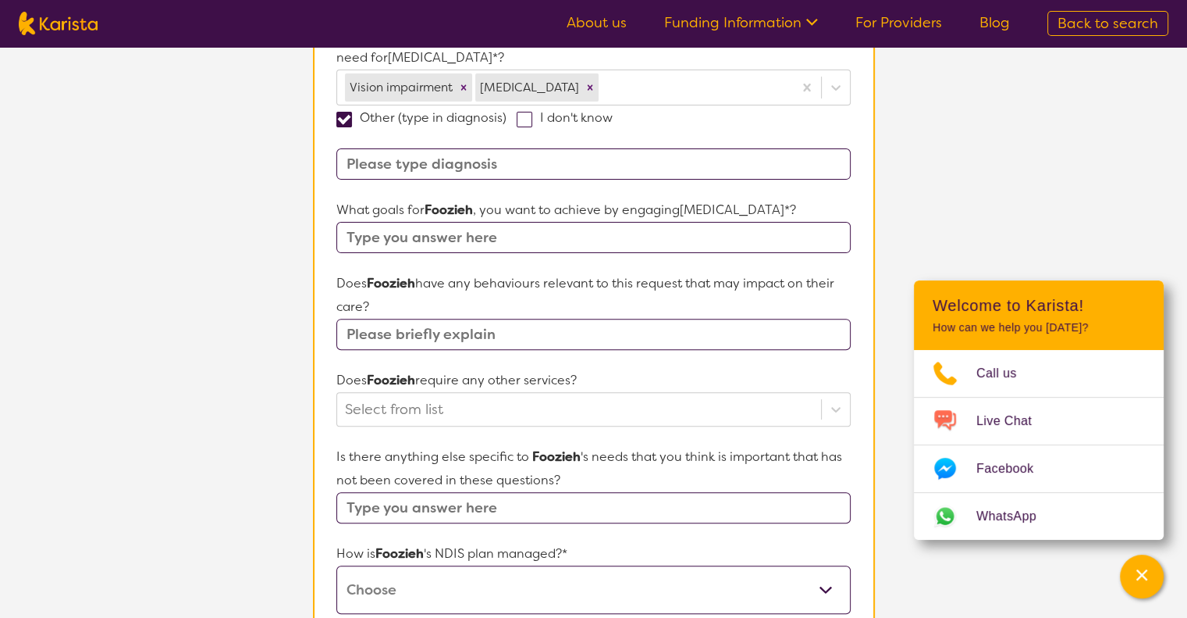
click at [362, 174] on input at bounding box center [593, 163] width 514 height 31
click at [346, 116] on span at bounding box center [344, 120] width 16 height 16
click at [507, 116] on input "Other (type in diagnosis)" at bounding box center [512, 117] width 10 height 10
checkbox input "false"
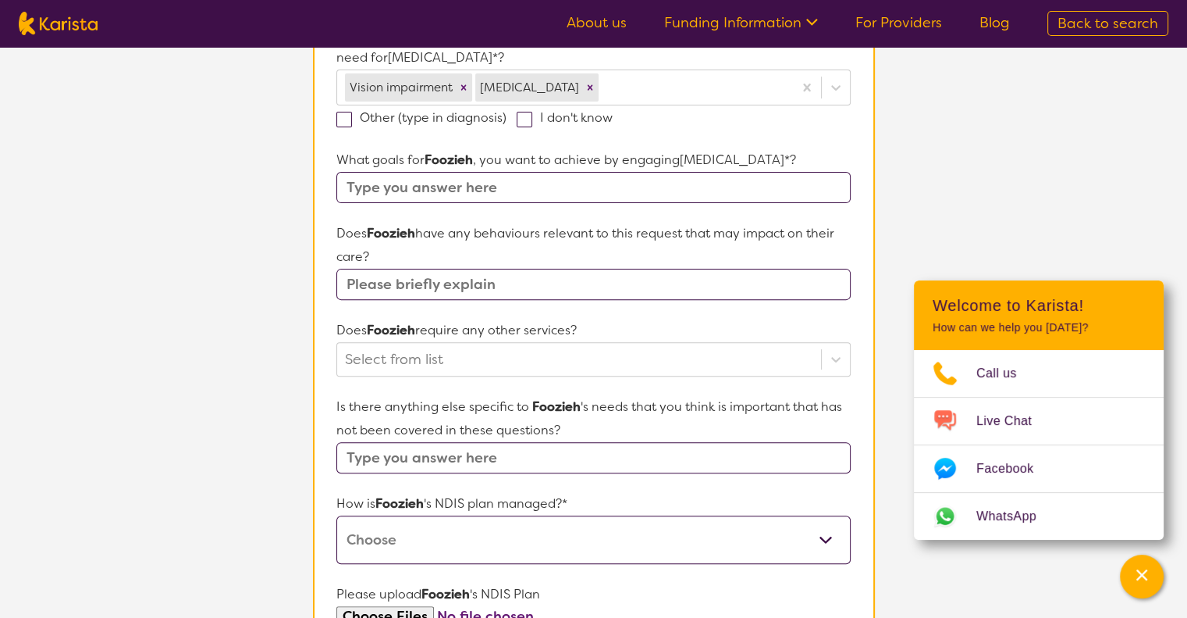
click at [409, 184] on input "text" at bounding box center [593, 187] width 514 height 31
click at [694, 184] on input "To get a new FCA complted and need help with Assitive Technology" at bounding box center [593, 187] width 514 height 31
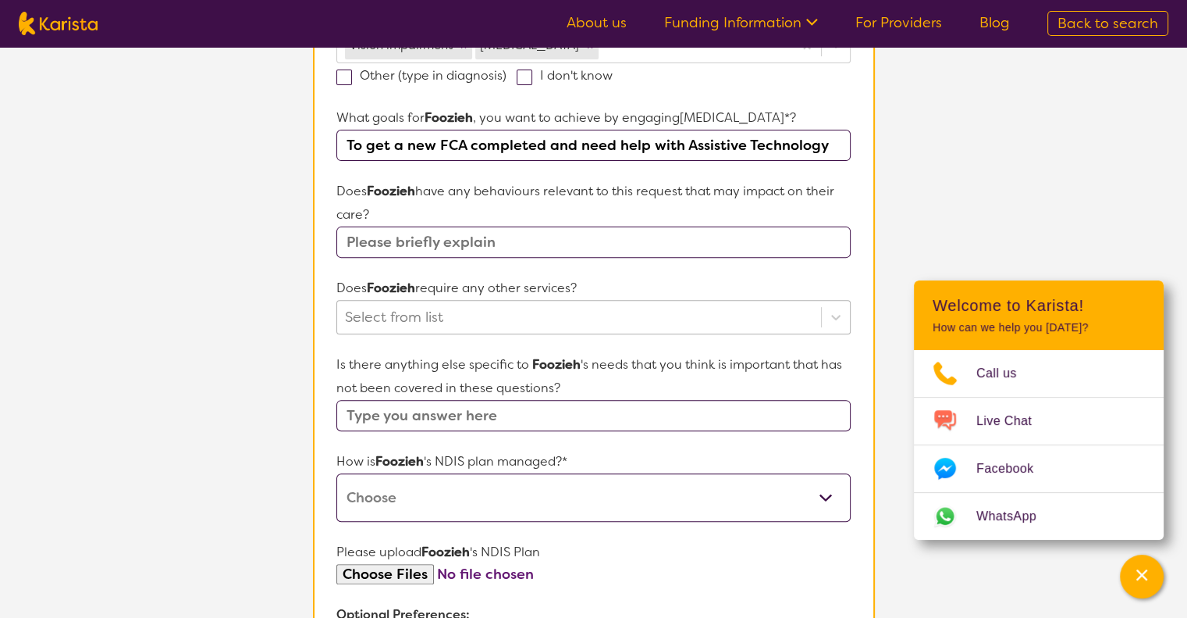
scroll to position [547, 0]
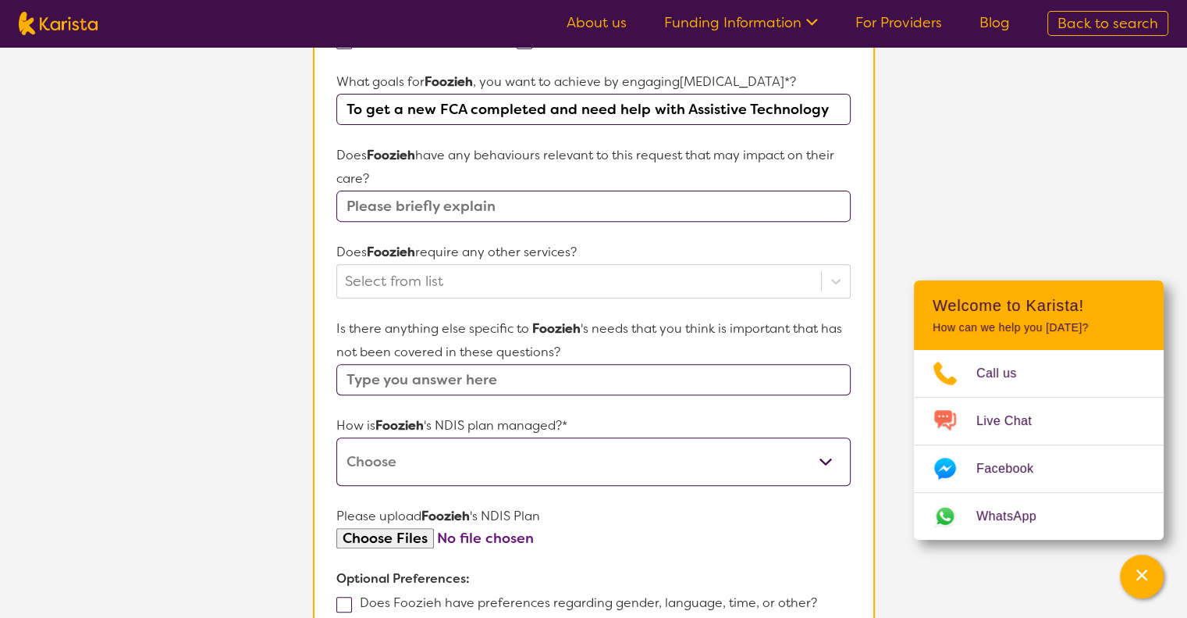
type input "To get a new FCA completed and need help with Assistive Technology"
click at [410, 218] on input "text" at bounding box center [593, 205] width 514 height 31
type input "P"
click at [290, 260] on section "L About You 2 Participant Details 3 Confirmation Participant Details & Service …" at bounding box center [593, 177] width 1187 height 1354
click at [500, 278] on div at bounding box center [579, 281] width 468 height 27
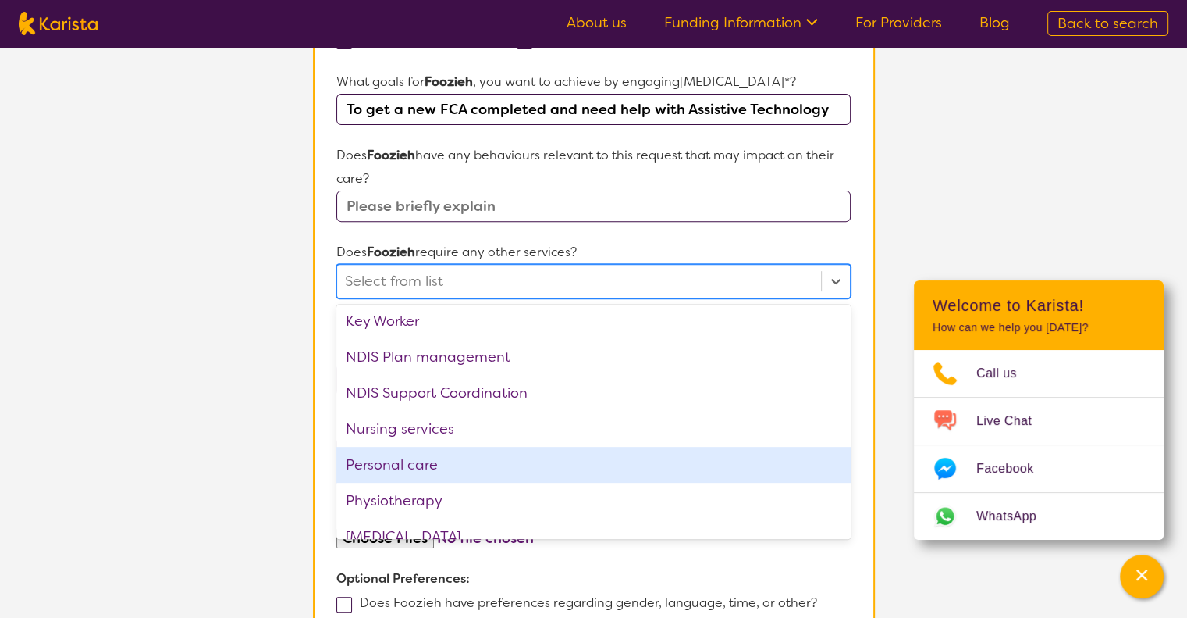
scroll to position [0, 0]
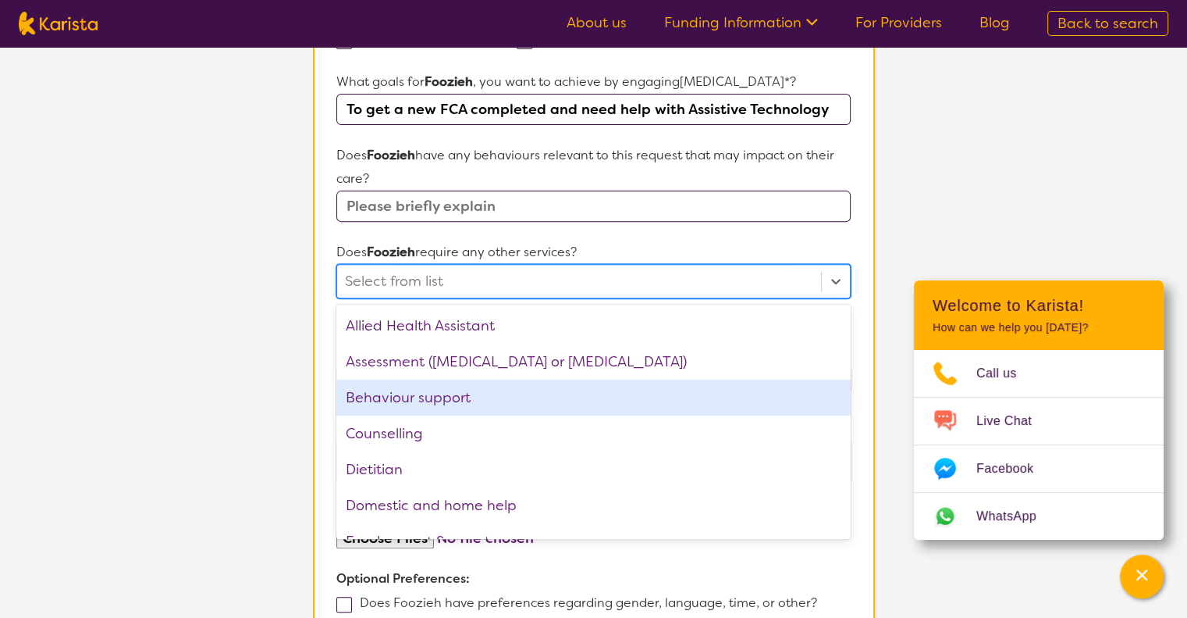
click at [272, 332] on section "L About You 2 Participant Details 3 Confirmation Participant Details & Service …" at bounding box center [593, 177] width 1187 height 1354
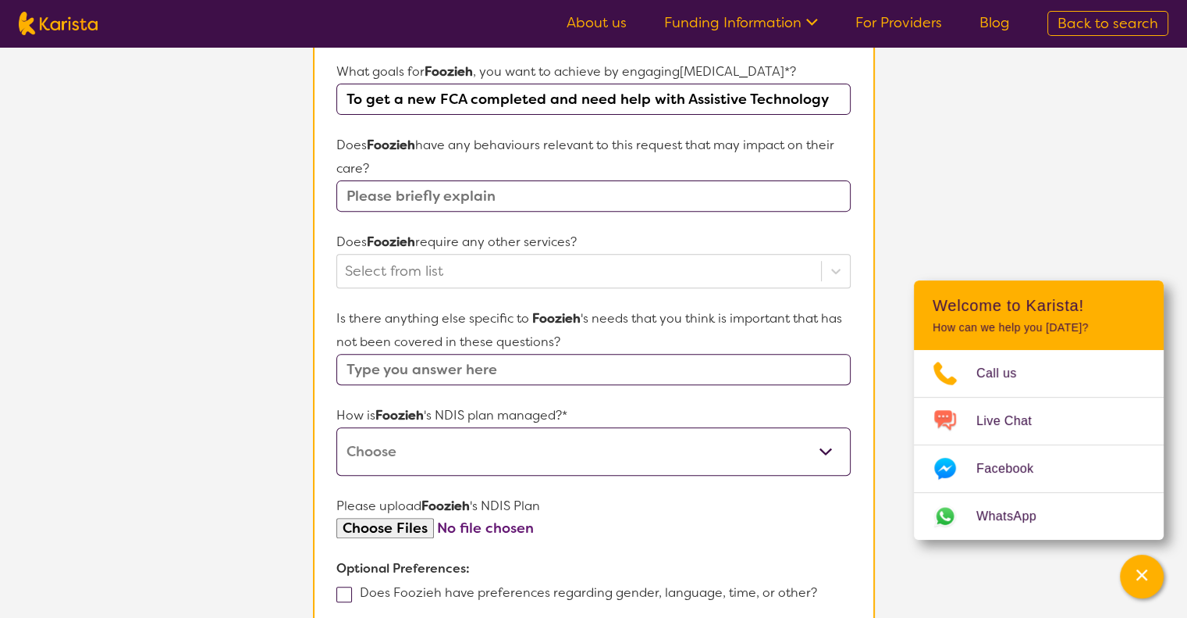
scroll to position [703, 0]
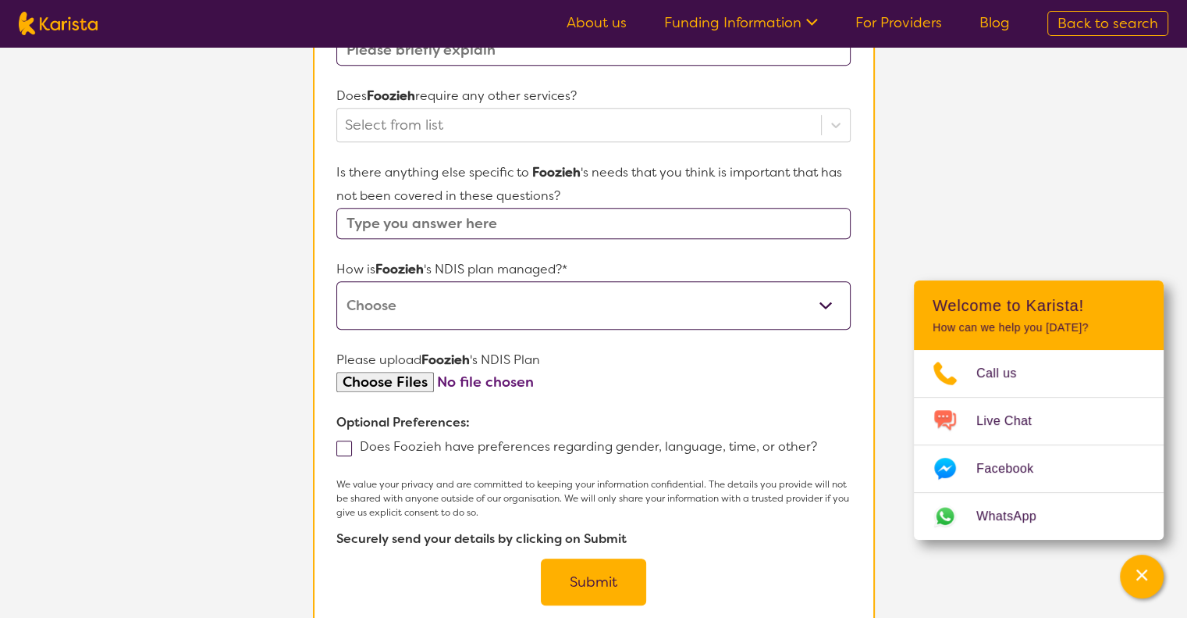
click at [485, 308] on select "Self-managed NDIS plan Managed by a registered plan management provider (not th…" at bounding box center [593, 305] width 514 height 48
select select "Plan Managed"
click at [336, 281] on select "Self-managed NDIS plan Managed by a registered plan management provider (not th…" at bounding box center [593, 305] width 514 height 48
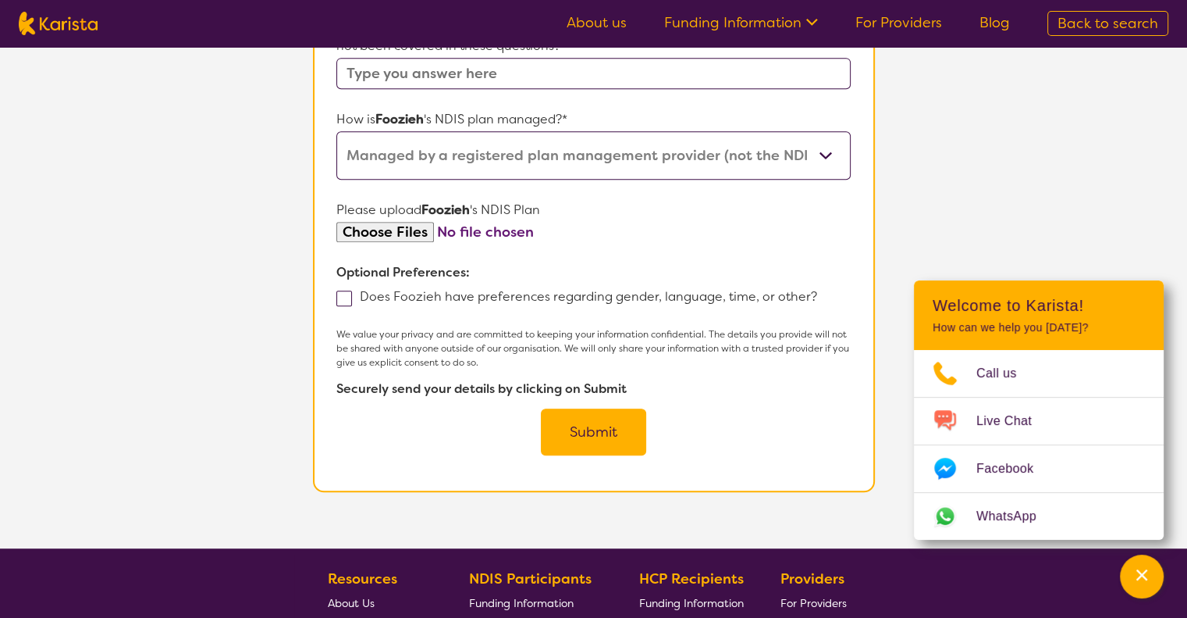
scroll to position [859, 0]
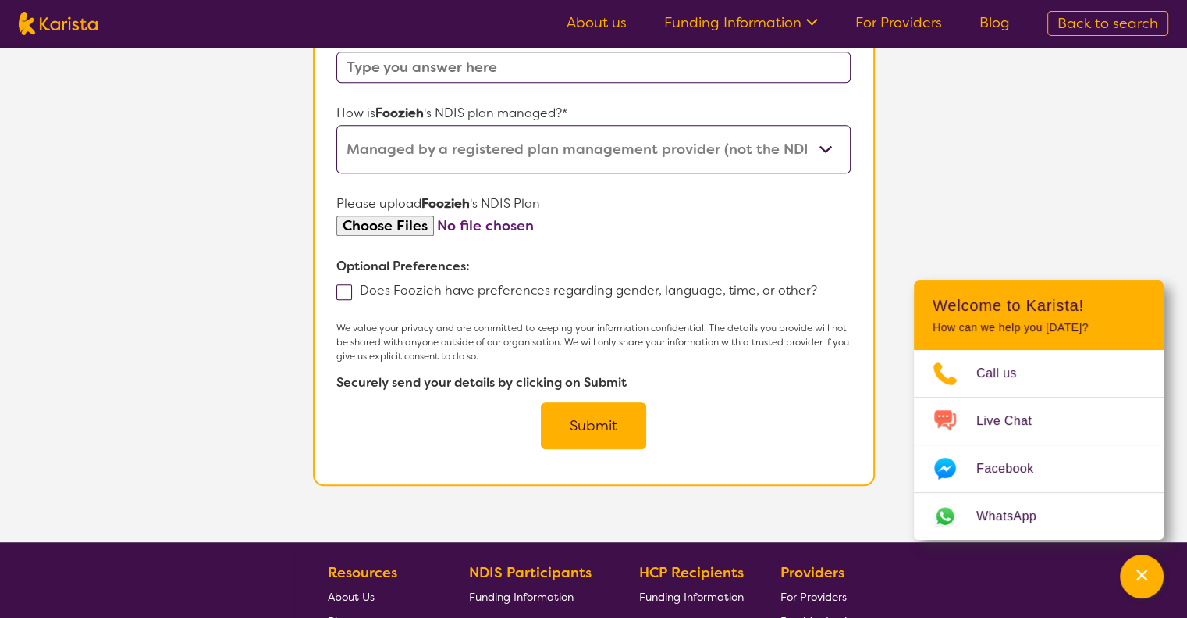
click at [344, 289] on span at bounding box center [344, 292] width 16 height 16
click at [817, 289] on input "Does Foozieh have preferences regarding gender, language, time, or other?" at bounding box center [822, 289] width 10 height 10
checkbox input "true"
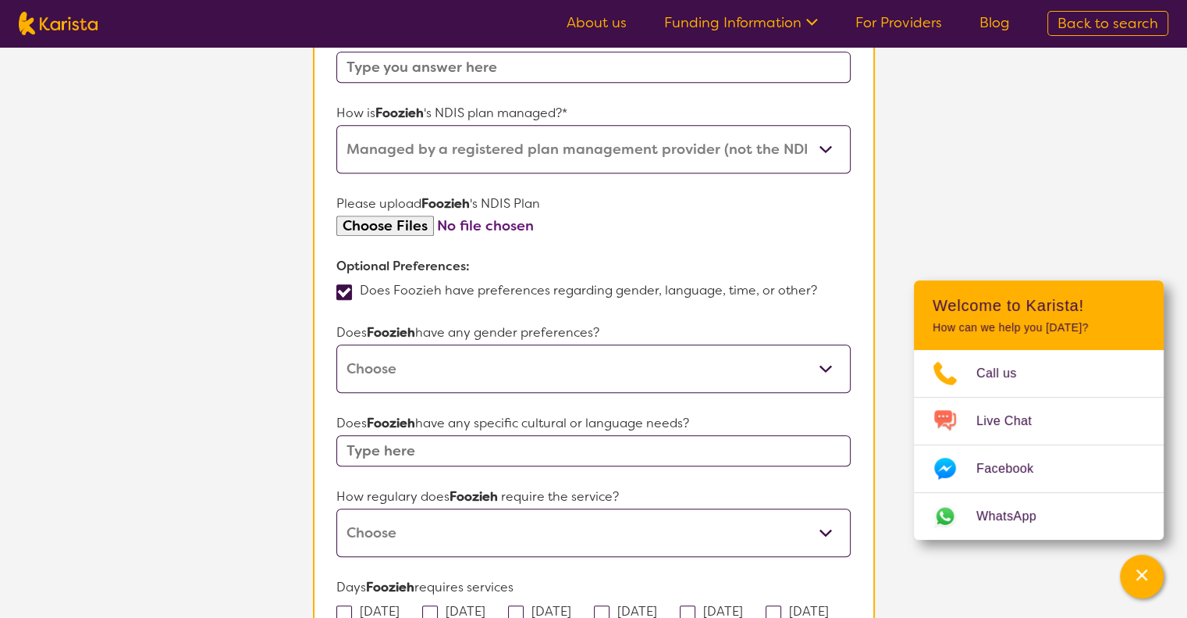
click at [403, 374] on select "Male Female Other No Preference" at bounding box center [593, 368] width 514 height 48
select select "Female"
click at [336, 344] on select "Male Female Other No Preference" at bounding box center [593, 368] width 514 height 48
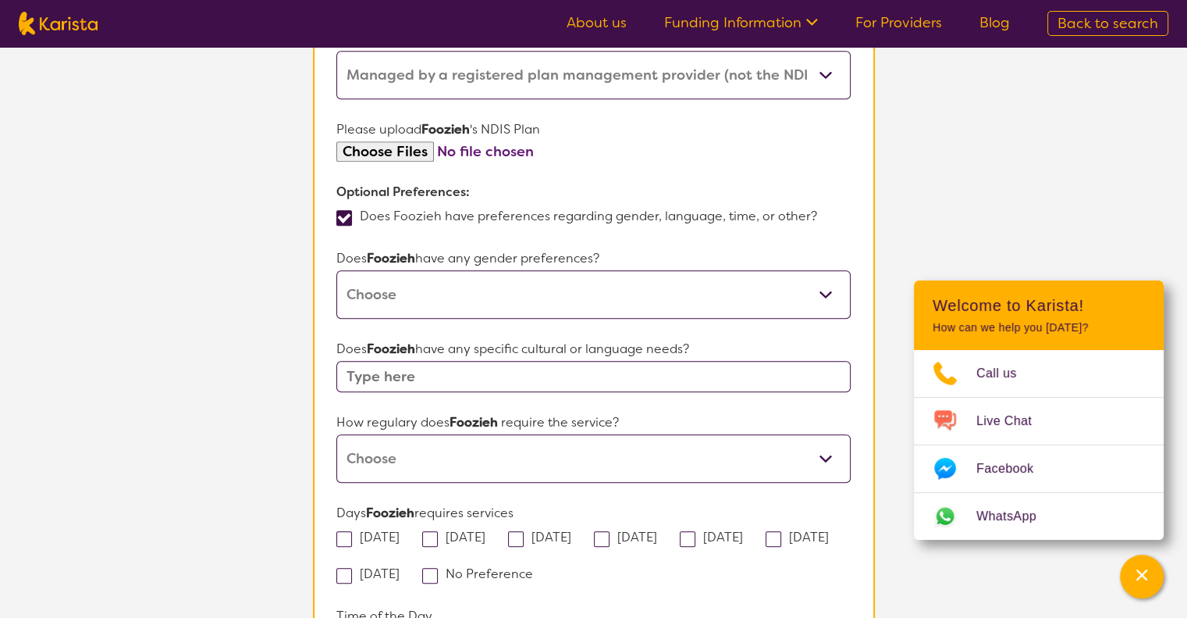
scroll to position [937, 0]
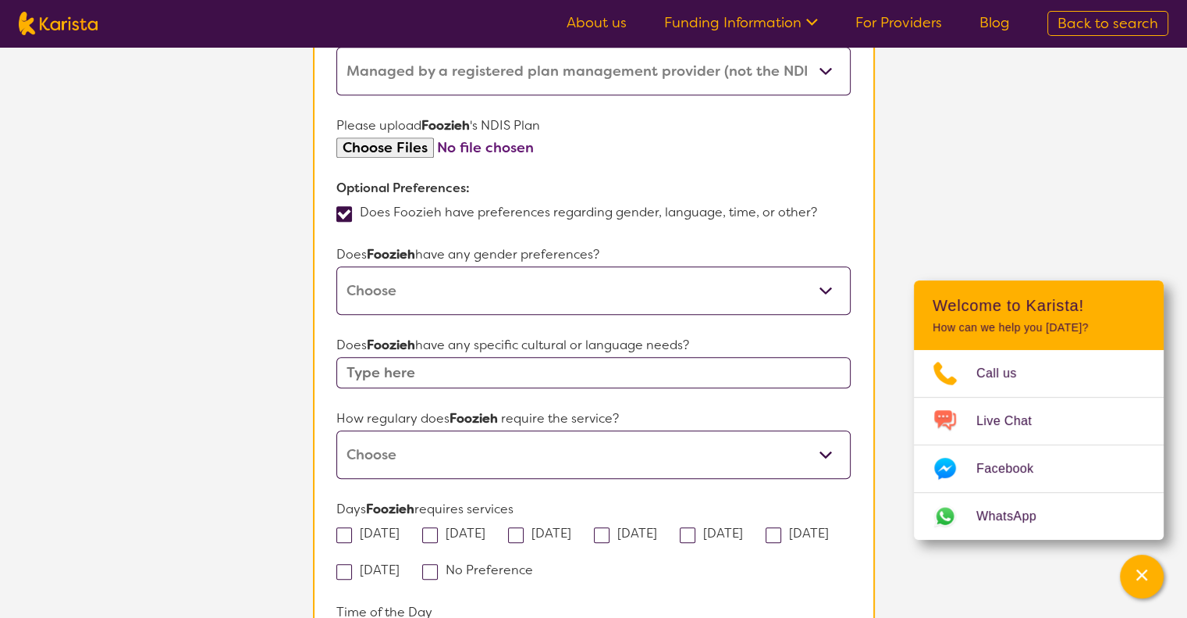
click at [393, 385] on form "Name of participant First Name* Foozieh Last Name Hosseini What age is Foozieh …" at bounding box center [593, 81] width 514 height 1576
click at [400, 367] on input "text" at bounding box center [593, 372] width 514 height 31
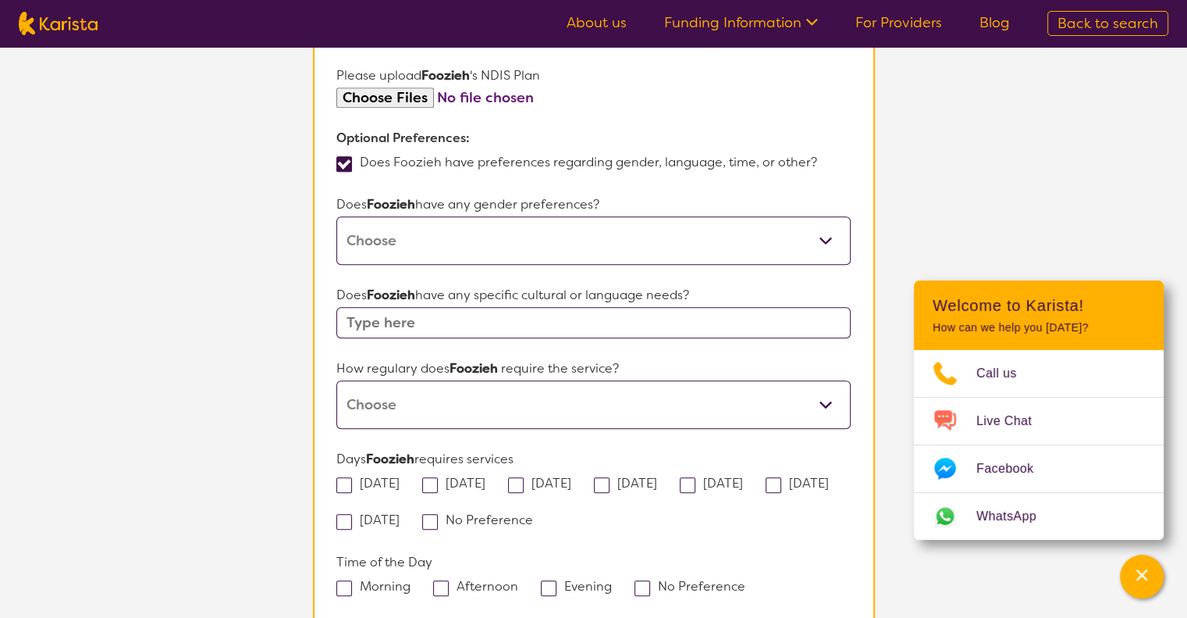
scroll to position [1015, 0]
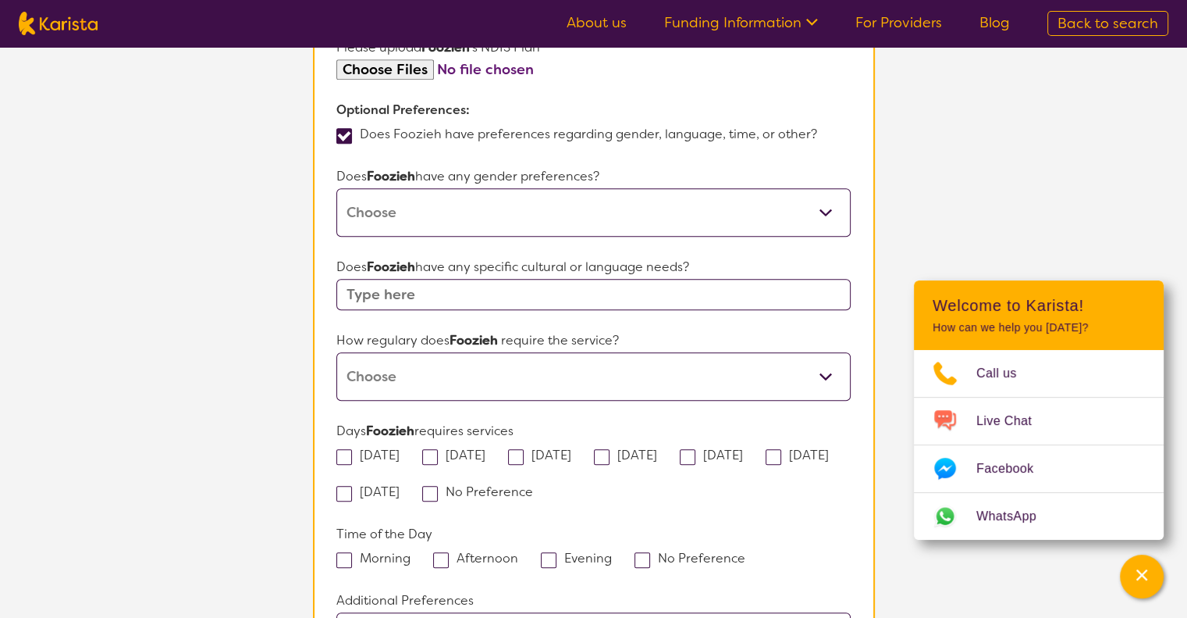
click at [401, 366] on select "Daily Twice a week Weekly Every fortnight Monthly Other" at bounding box center [593, 376] width 514 height 48
select select "Weekly"
click at [336, 352] on select "Daily Twice a week Weekly Every fortnight Monthly Other" at bounding box center [593, 376] width 514 height 48
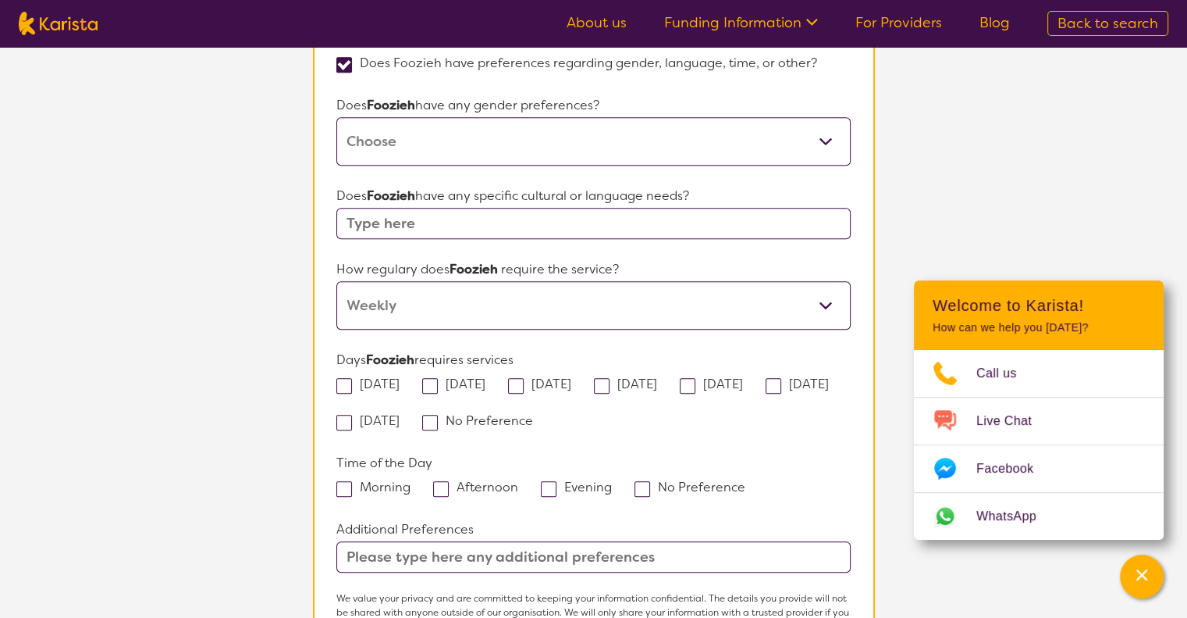
scroll to position [1171, 0]
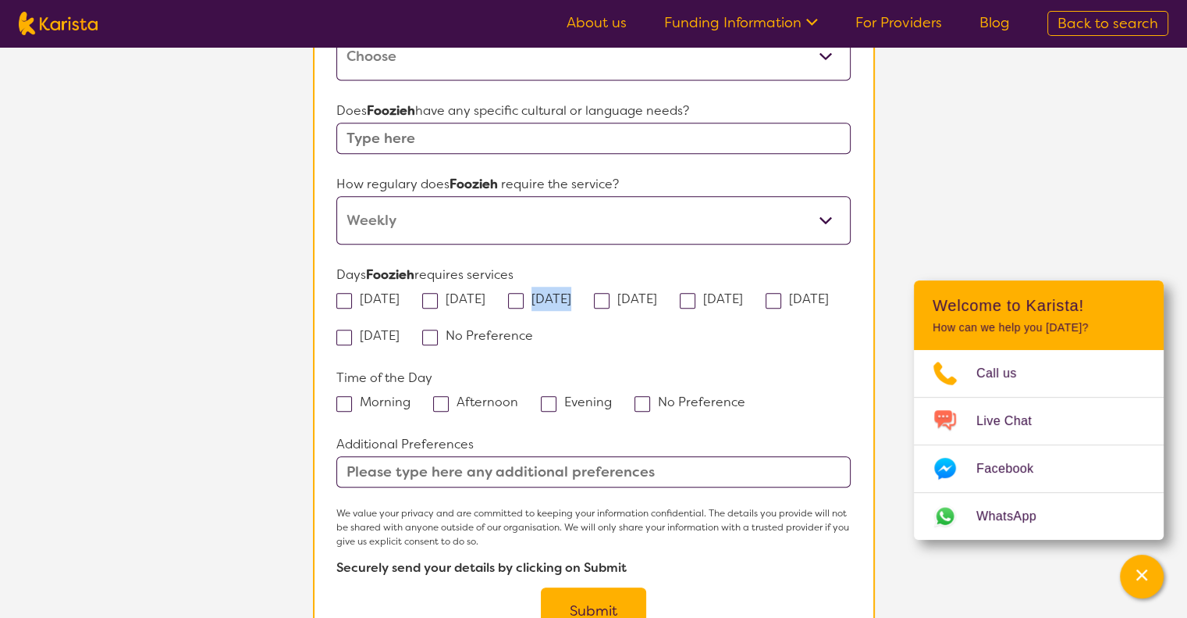
click at [543, 296] on label "Wednesday" at bounding box center [544, 298] width 73 height 16
click at [696, 295] on span at bounding box center [688, 301] width 16 height 16
click at [753, 295] on input "Friday" at bounding box center [748, 298] width 10 height 10
checkbox input "true"
click at [524, 295] on span at bounding box center [516, 301] width 16 height 16
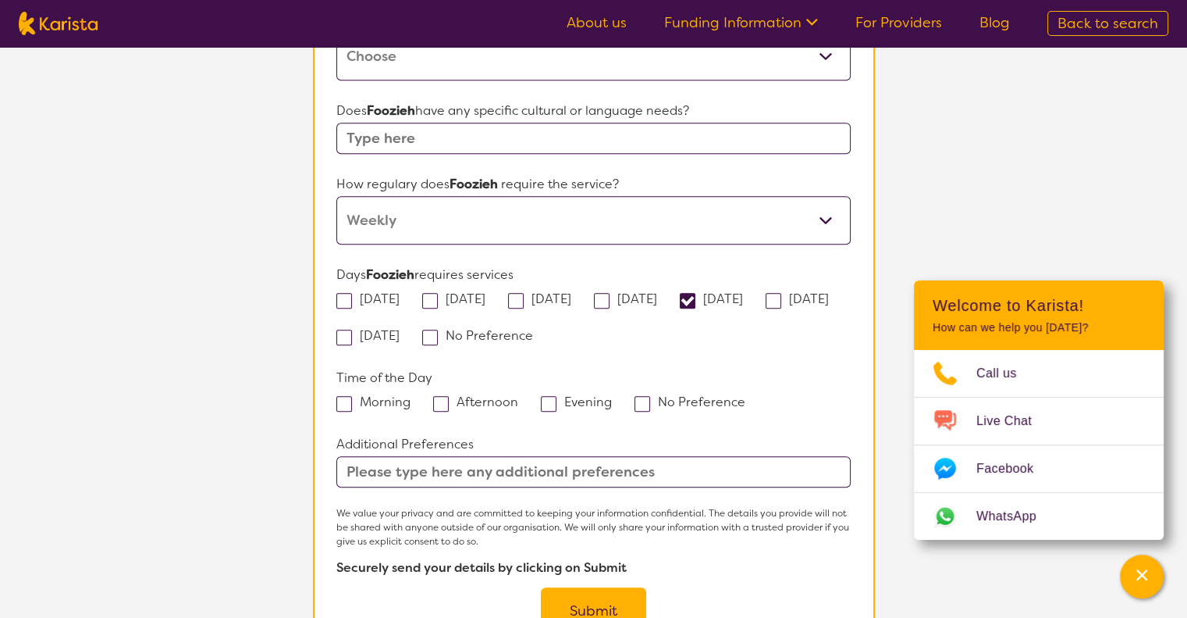
click at [571, 295] on input "Wednesday" at bounding box center [576, 298] width 10 height 10
checkbox input "true"
click at [696, 293] on span at bounding box center [688, 301] width 16 height 16
click at [753, 293] on input "Friday" at bounding box center [748, 298] width 10 height 10
checkbox input "false"
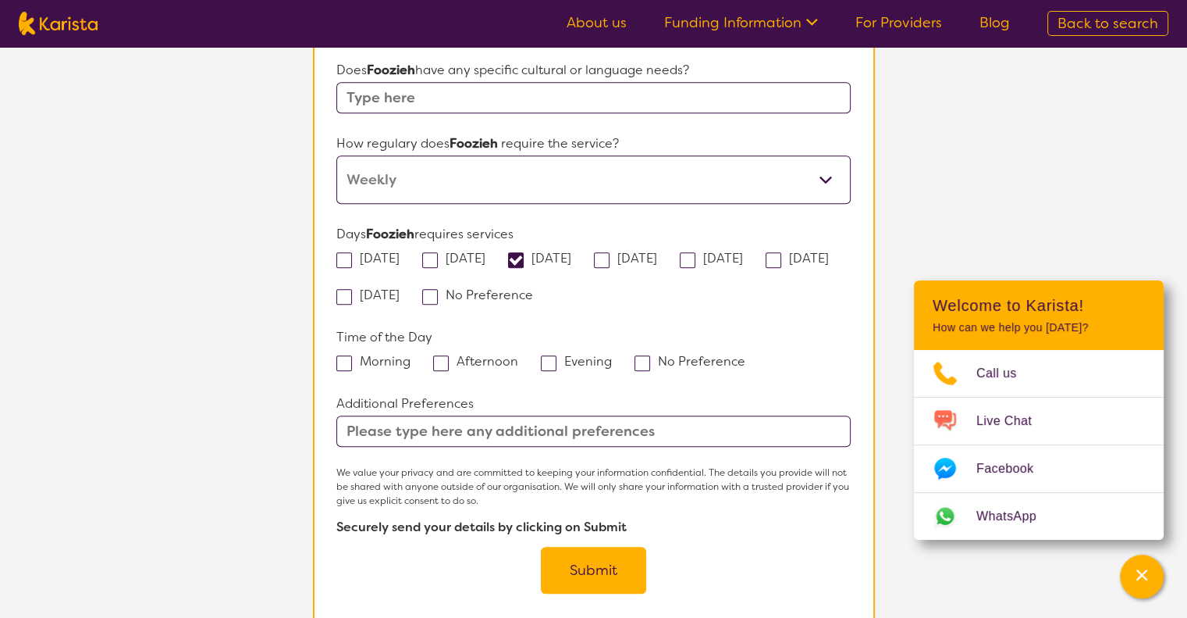
scroll to position [1249, 0]
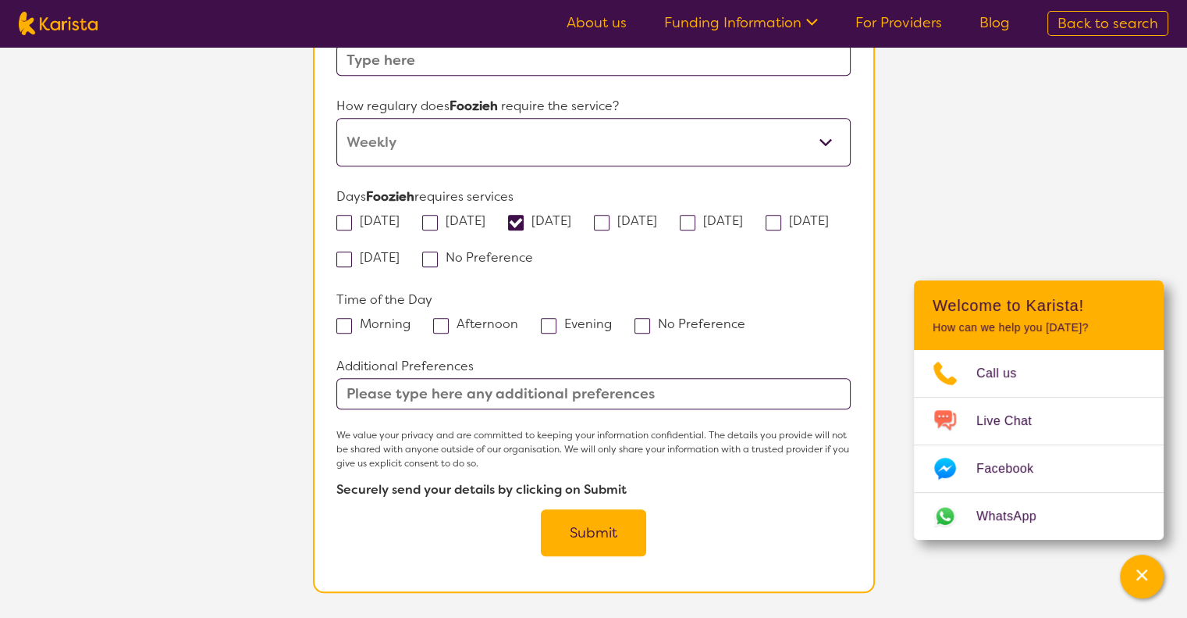
click at [601, 527] on button "Submit" at bounding box center [593, 532] width 105 height 47
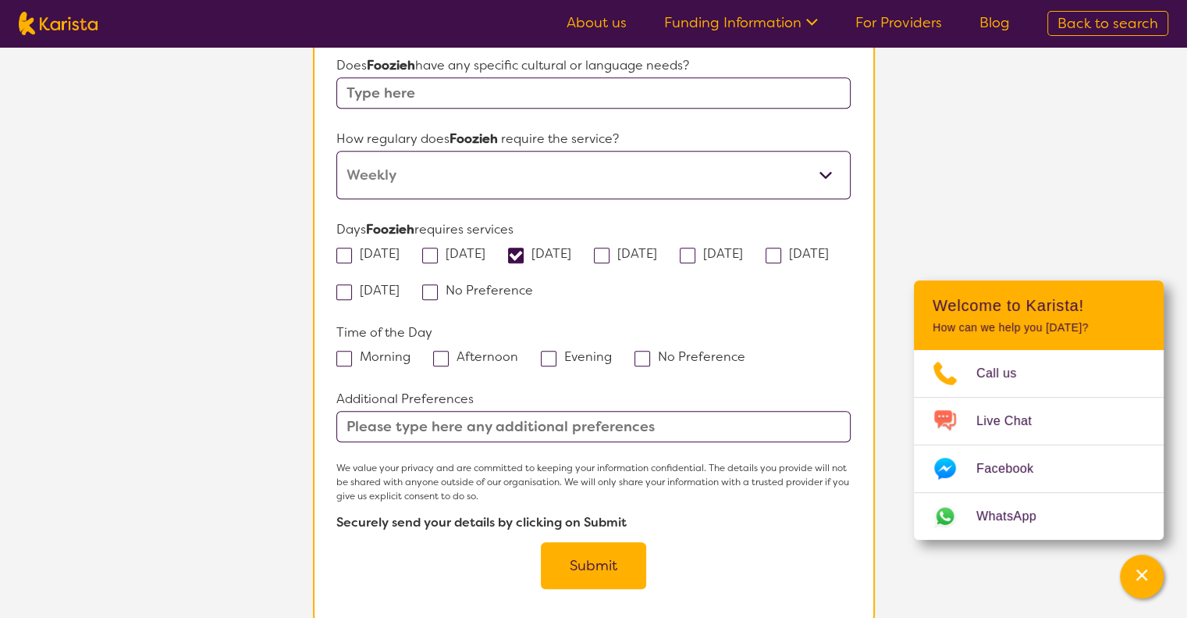
scroll to position [56, 0]
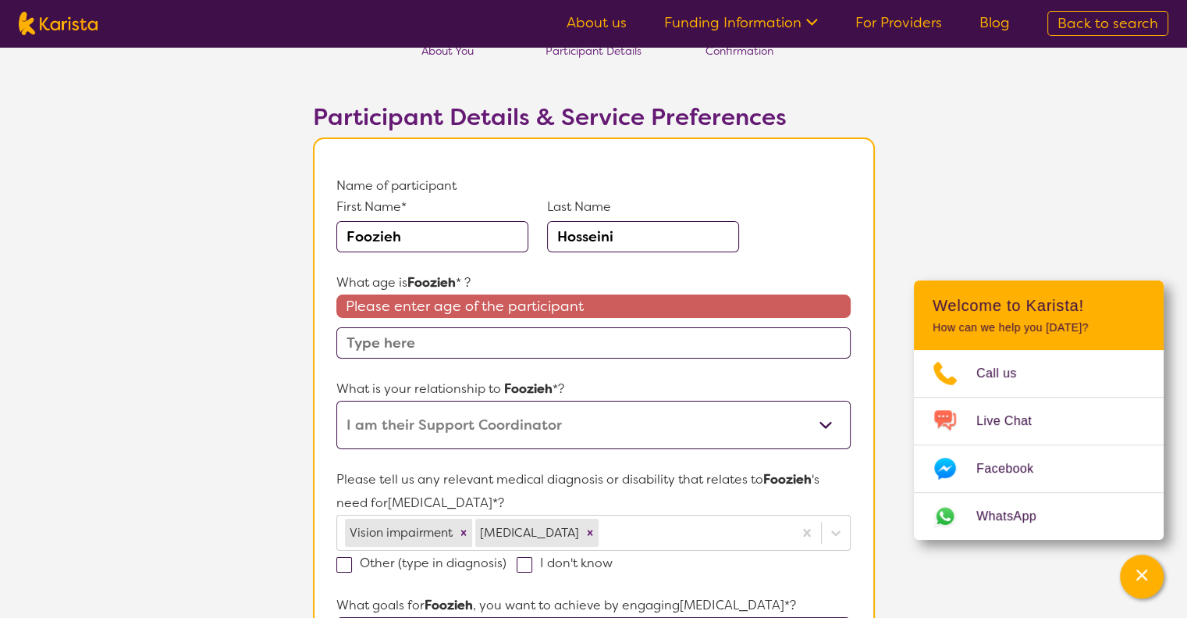
click at [468, 342] on input "text" at bounding box center [593, 342] width 514 height 31
click at [419, 341] on input "text" at bounding box center [593, 342] width 514 height 31
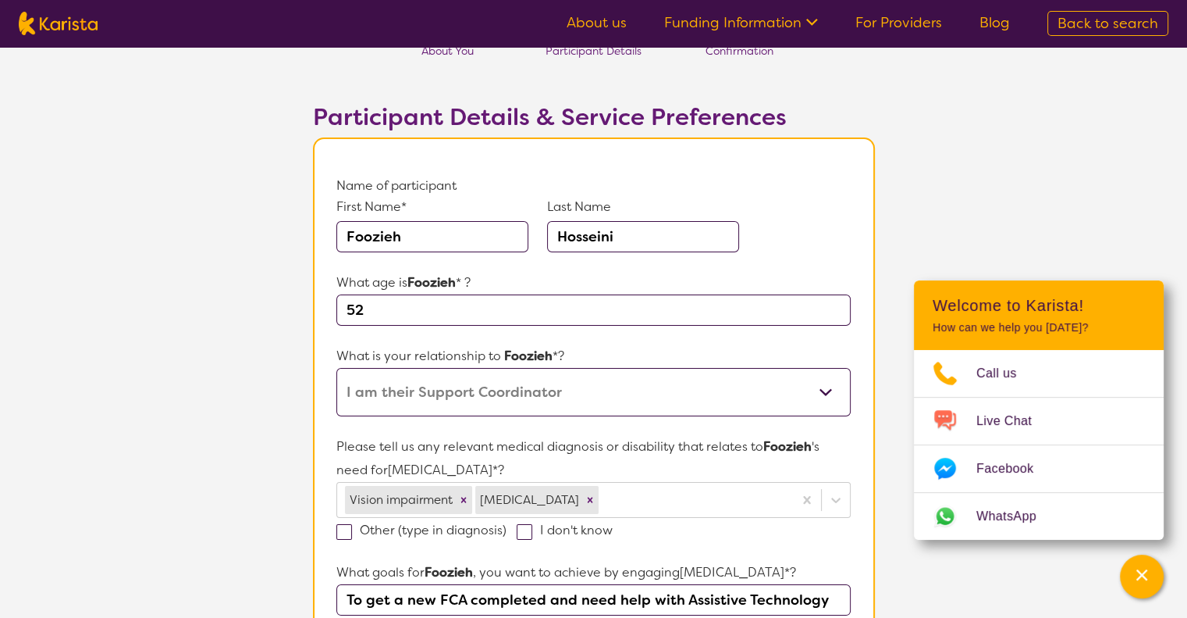
type input "52"
drag, startPoint x: 199, startPoint y: 330, endPoint x: 216, endPoint y: 327, distance: 17.5
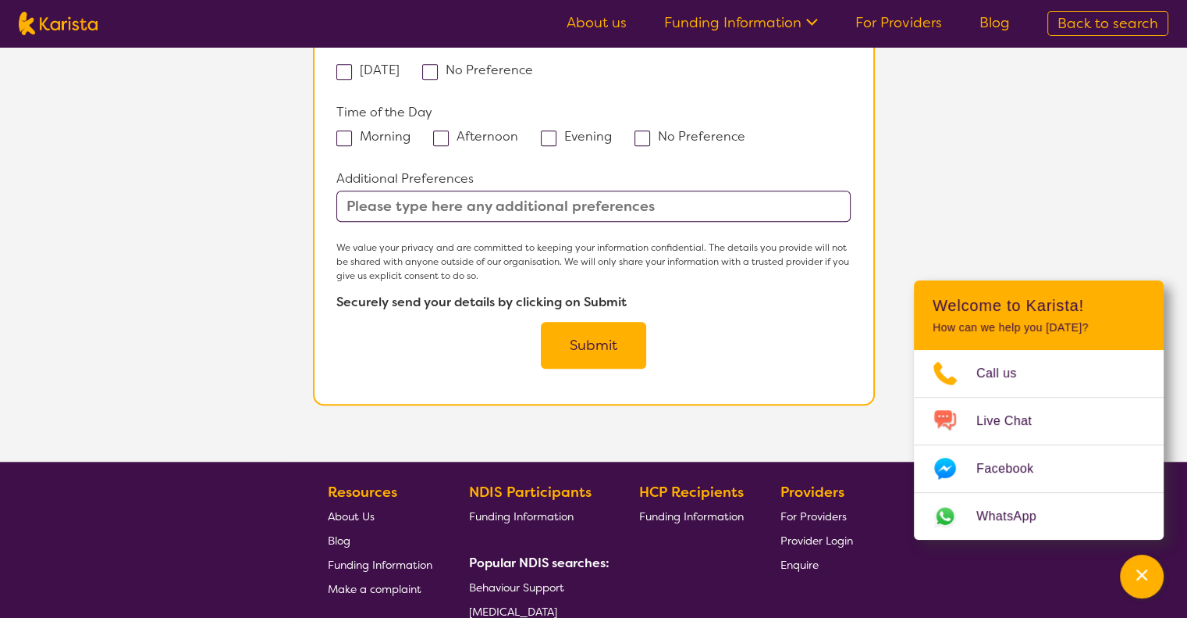
scroll to position [1618, 0]
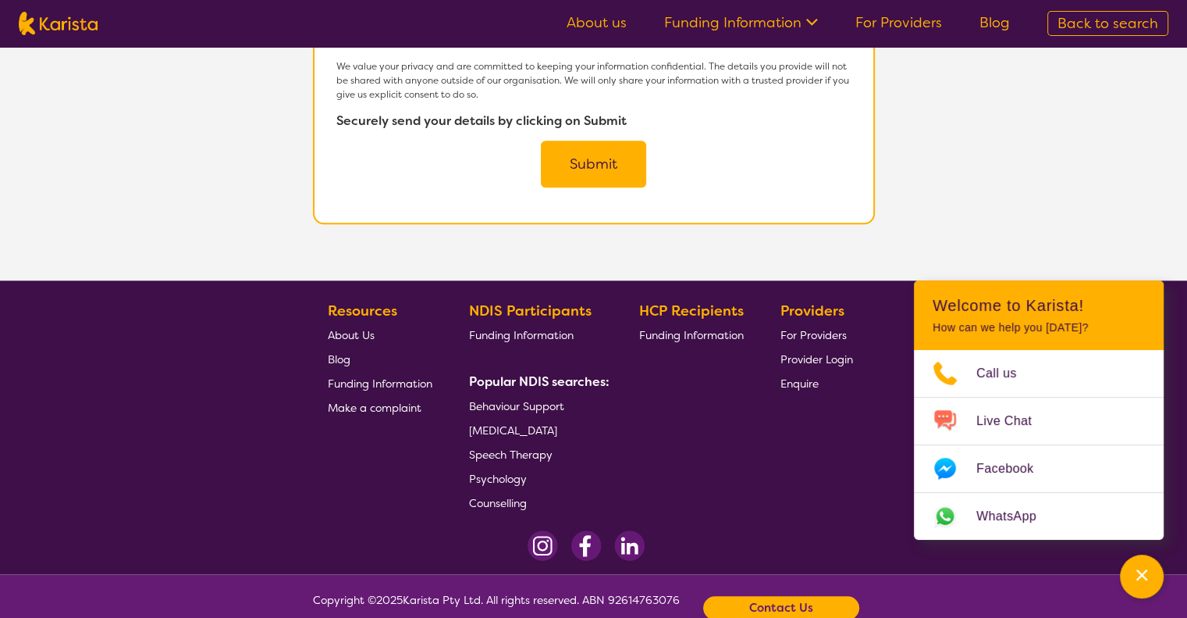
click at [612, 152] on button "Submit" at bounding box center [593, 164] width 105 height 47
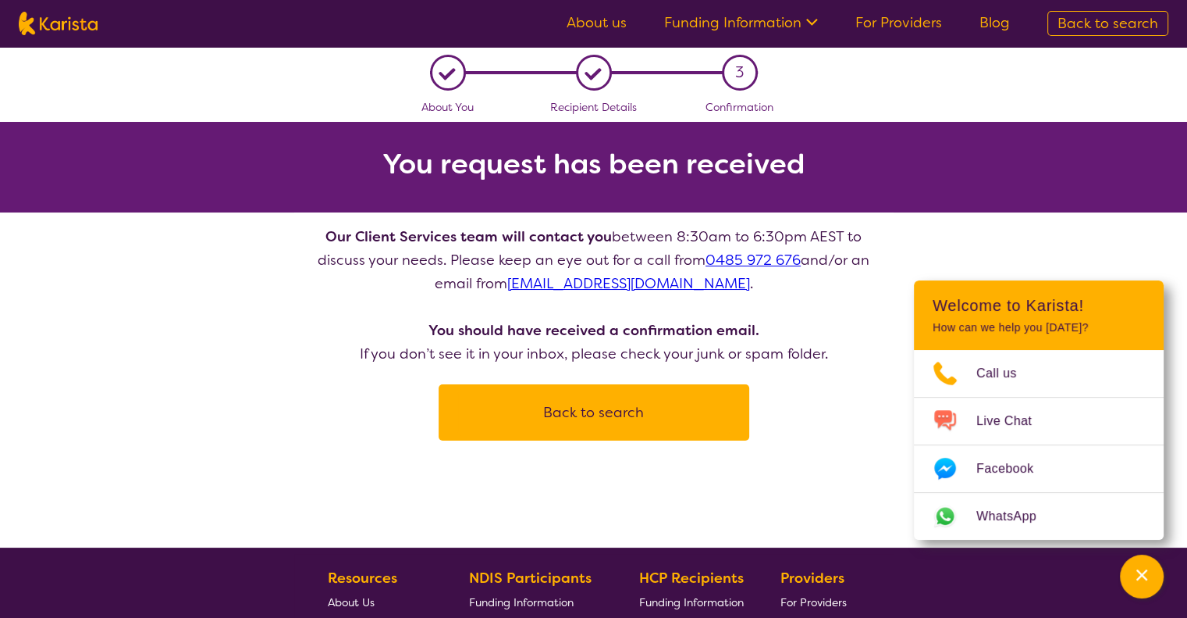
click at [639, 415] on button "Back to search" at bounding box center [594, 412] width 273 height 47
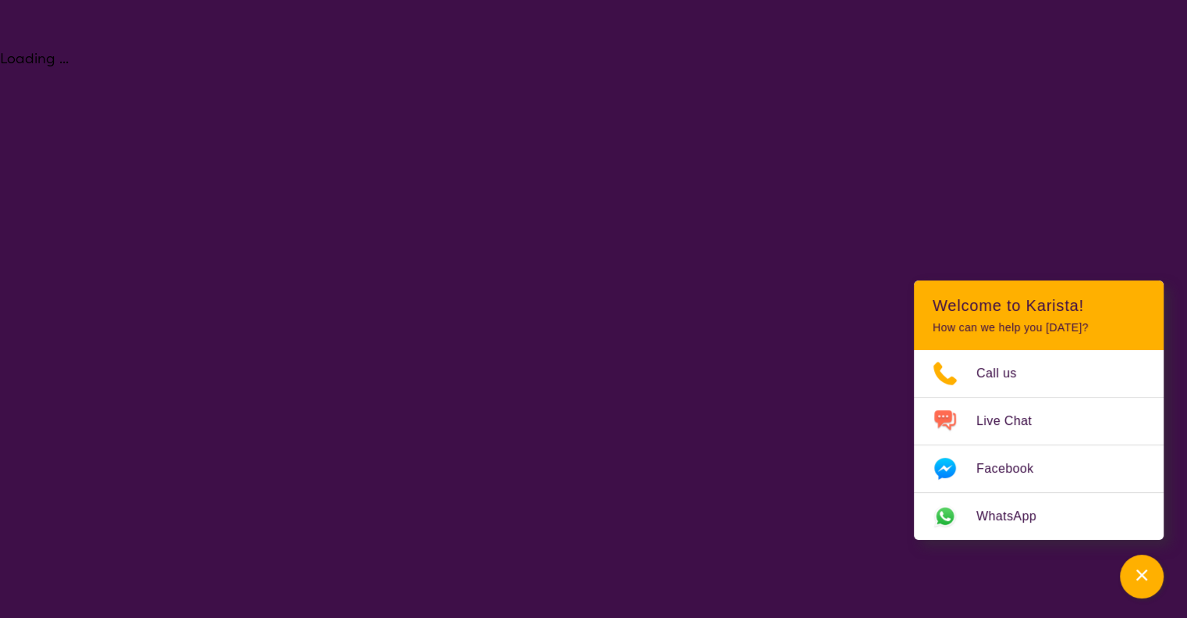
select select "[MEDICAL_DATA]"
select select "AD"
select select "NDIS"
select select "[MEDICAL_DATA]"
select select "AD"
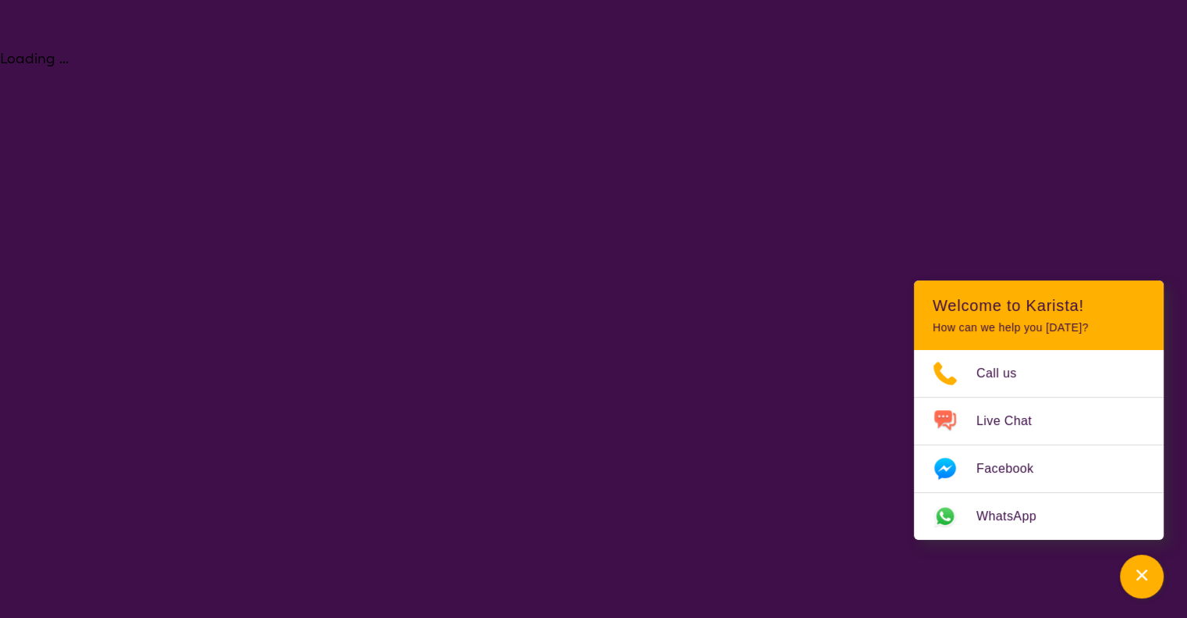
select select "NDIS"
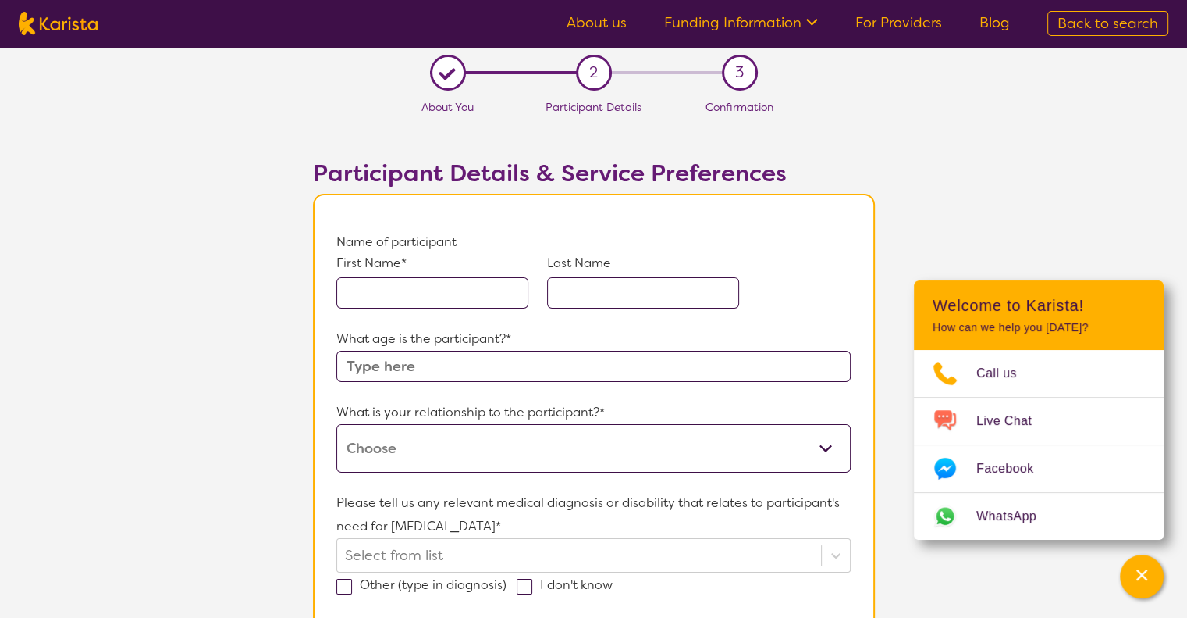
scroll to position [156, 0]
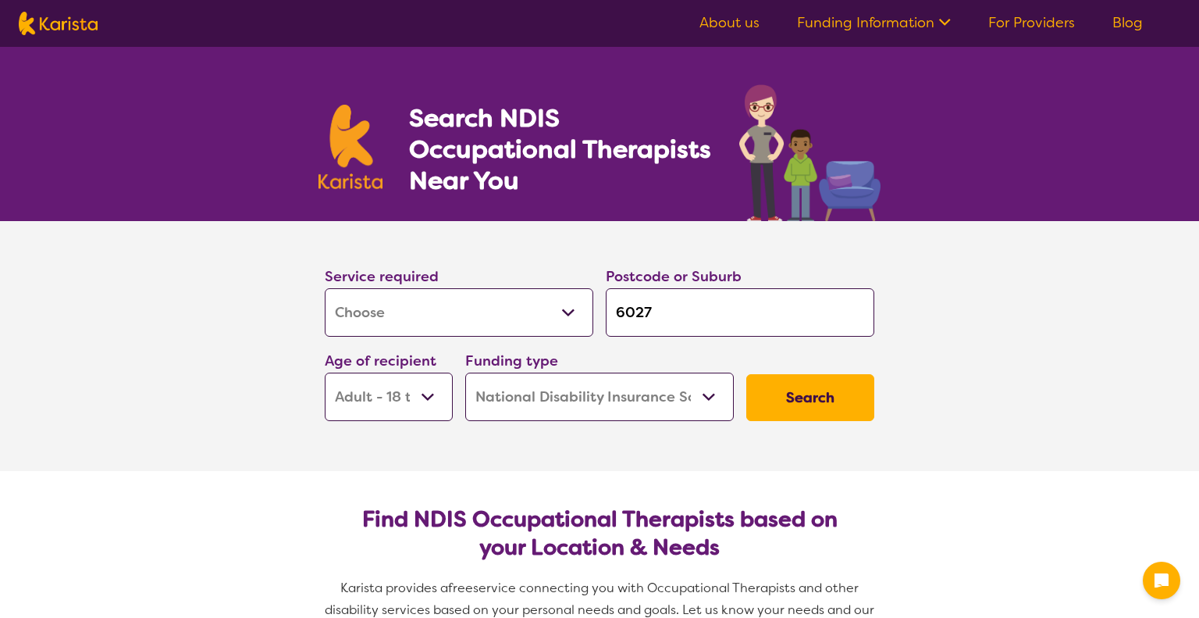
select select "[MEDICAL_DATA]"
select select "AD"
select select "NDIS"
select select "[MEDICAL_DATA]"
select select "AD"
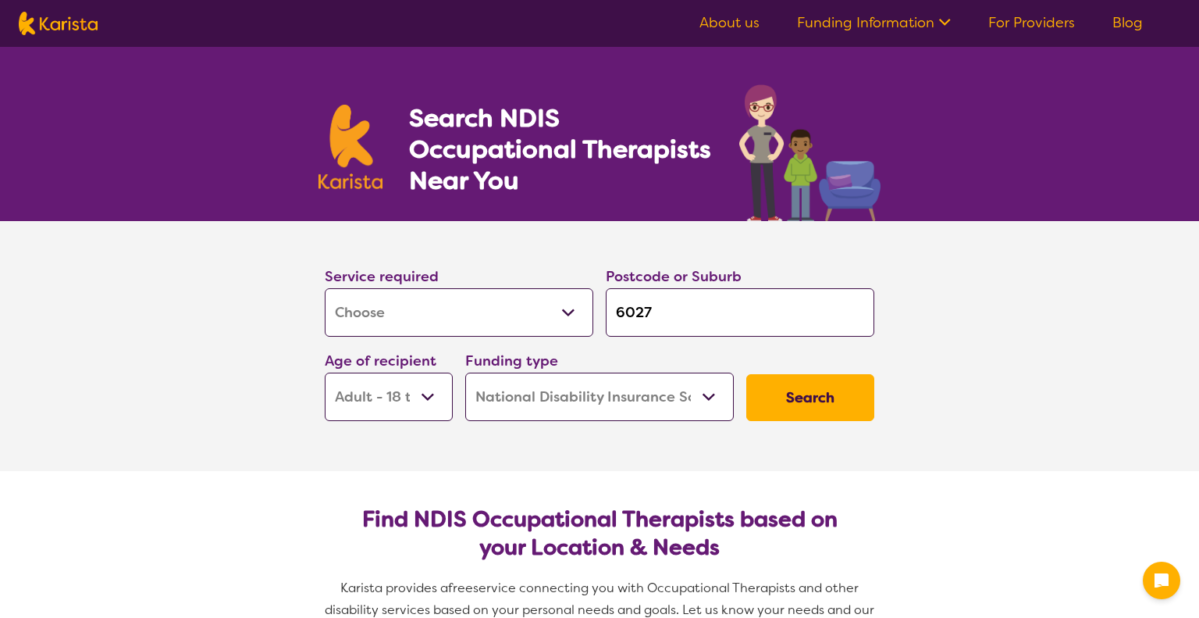
select select "NDIS"
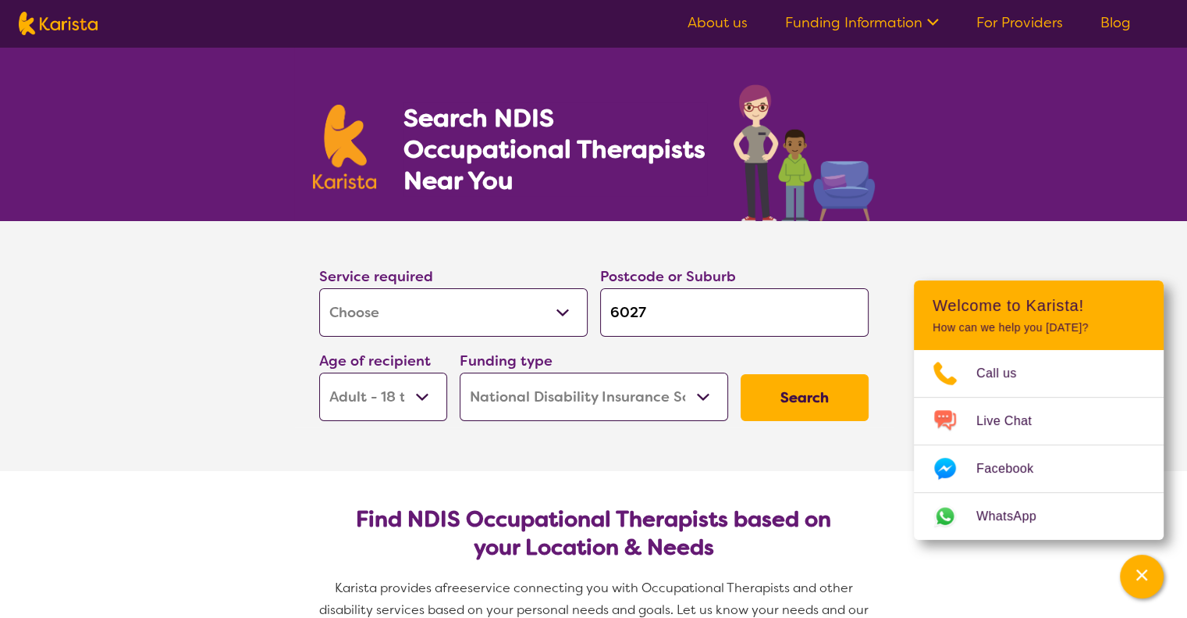
click at [831, 399] on button "Search" at bounding box center [805, 397] width 128 height 47
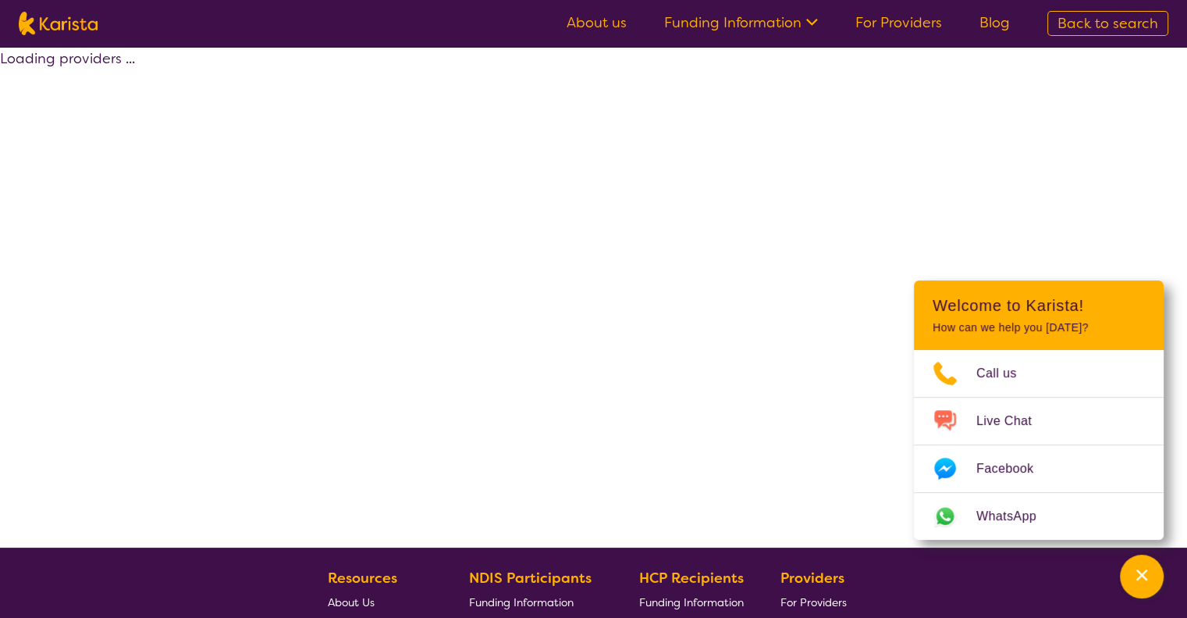
select select "by_score"
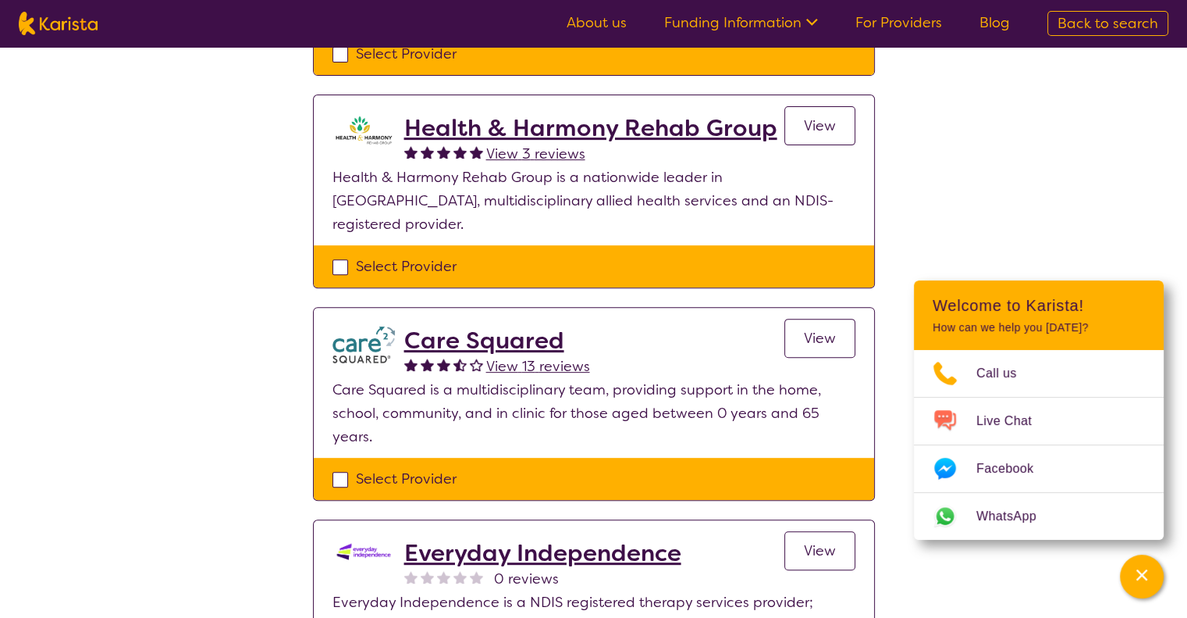
scroll to position [625, 0]
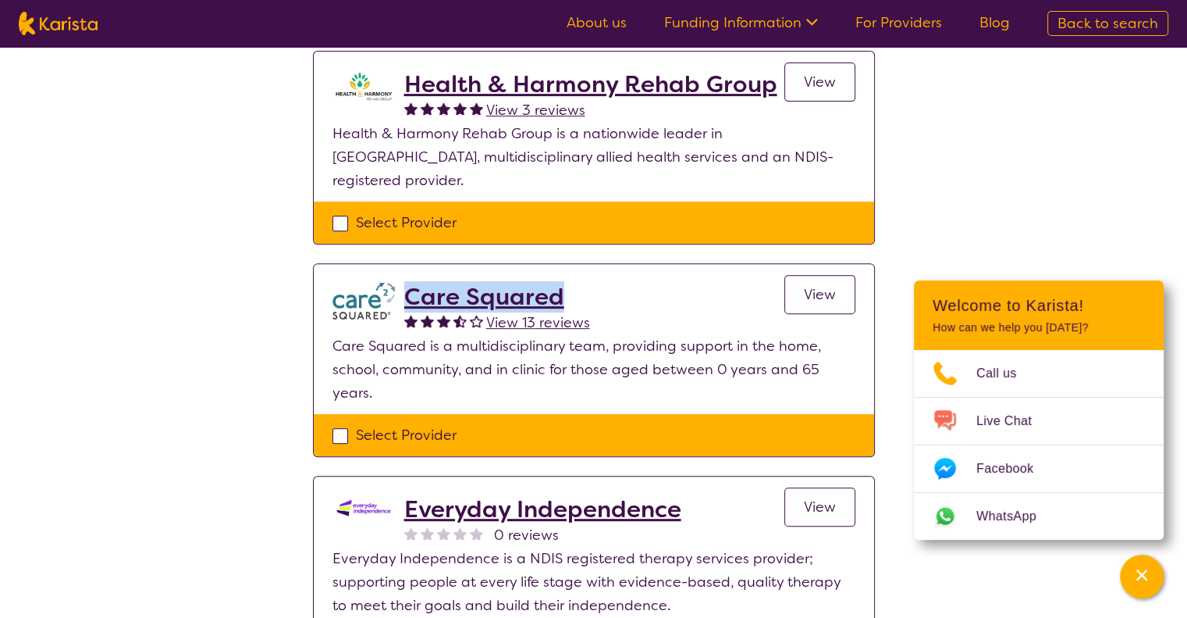
drag, startPoint x: 587, startPoint y: 269, endPoint x: 405, endPoint y: 283, distance: 182.5
click at [405, 283] on div "Care Squared View 13 reviews View" at bounding box center [629, 309] width 451 height 52
drag, startPoint x: 424, startPoint y: 265, endPoint x: 194, endPoint y: 337, distance: 241.5
click at [194, 336] on div "Select one or more providers and click the 'NEXT' button to proceed 1 - 6 of 6 …" at bounding box center [593, 185] width 1187 height 1526
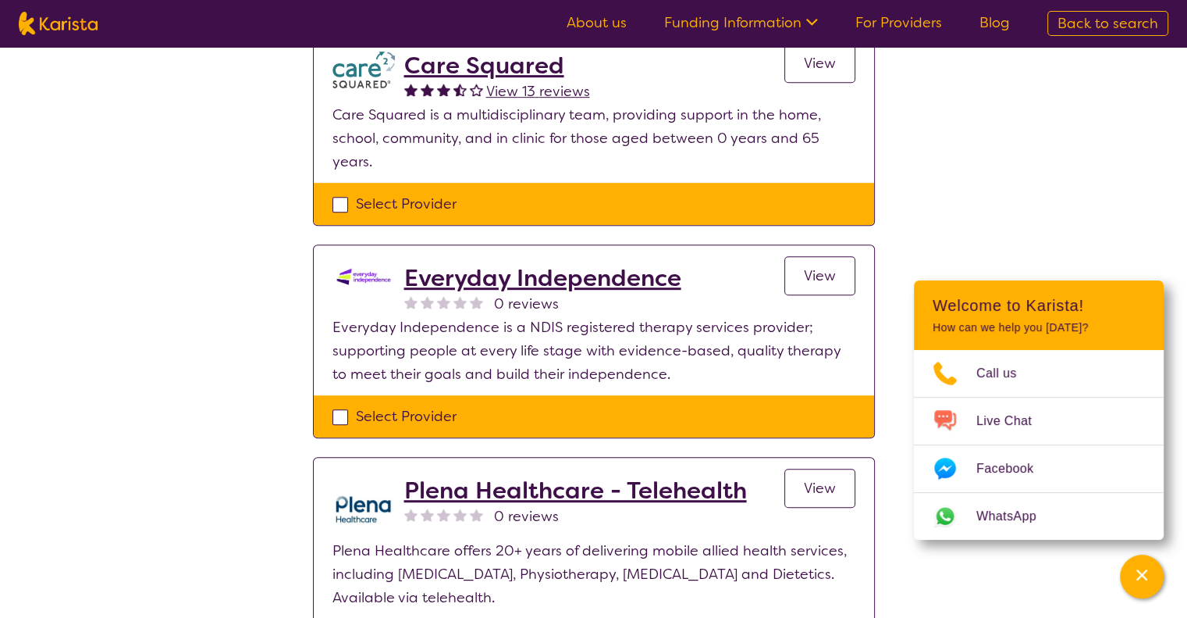
scroll to position [859, 0]
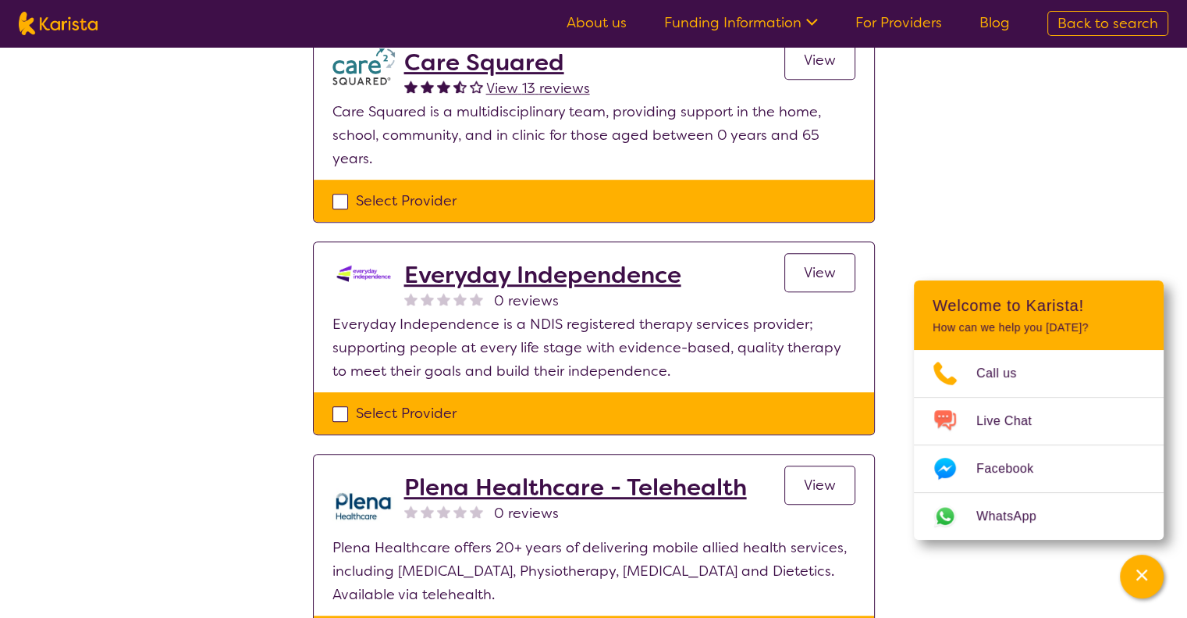
click at [544, 261] on h2 "Everyday Independence" at bounding box center [542, 275] width 277 height 28
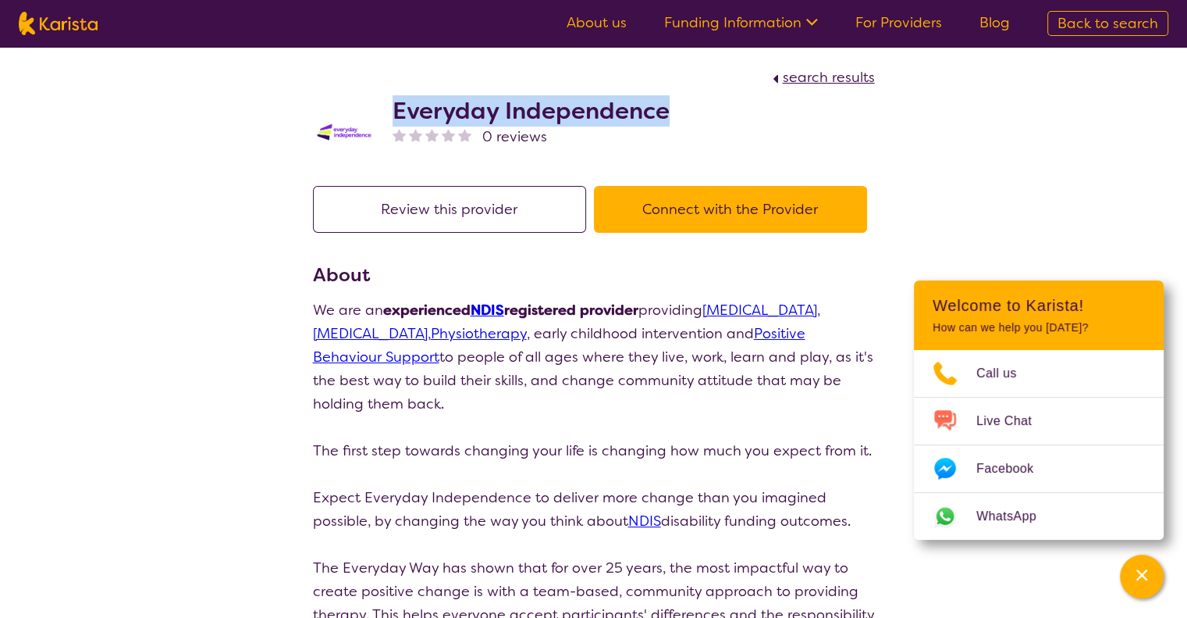
drag, startPoint x: 687, startPoint y: 112, endPoint x: 449, endPoint y: 106, distance: 238.2
click at [400, 102] on div "Everyday Independence 0 reviews" at bounding box center [594, 128] width 562 height 78
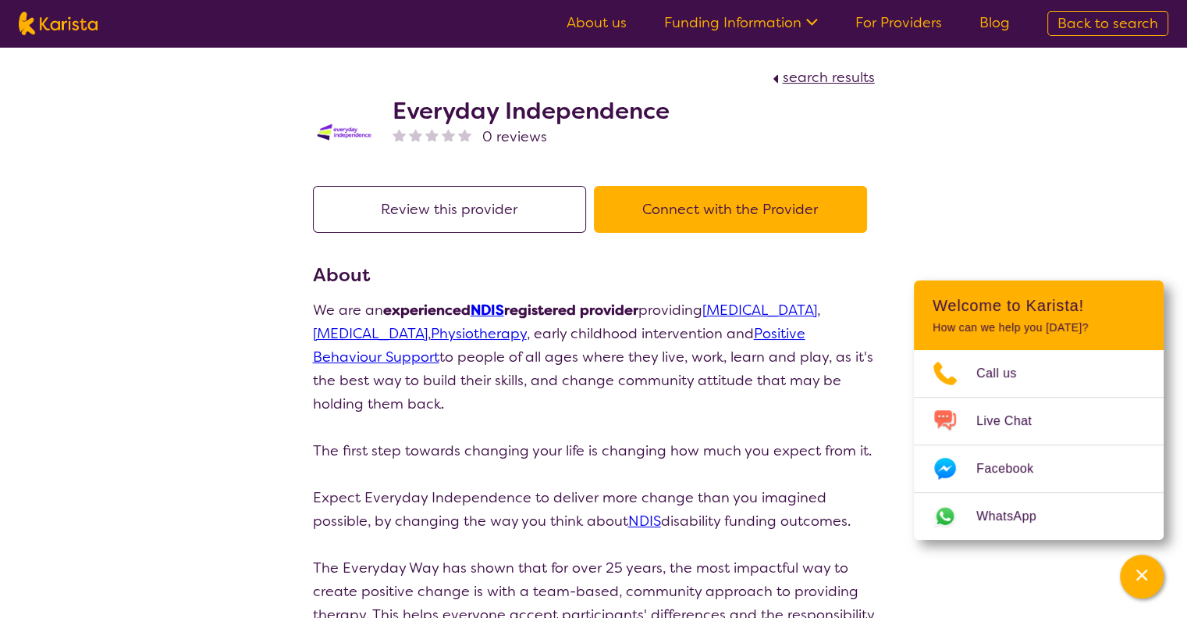
drag, startPoint x: 449, startPoint y: 106, endPoint x: 344, endPoint y: 93, distance: 106.2
click at [344, 93] on div "Everyday Independence 0 reviews" at bounding box center [594, 128] width 562 height 78
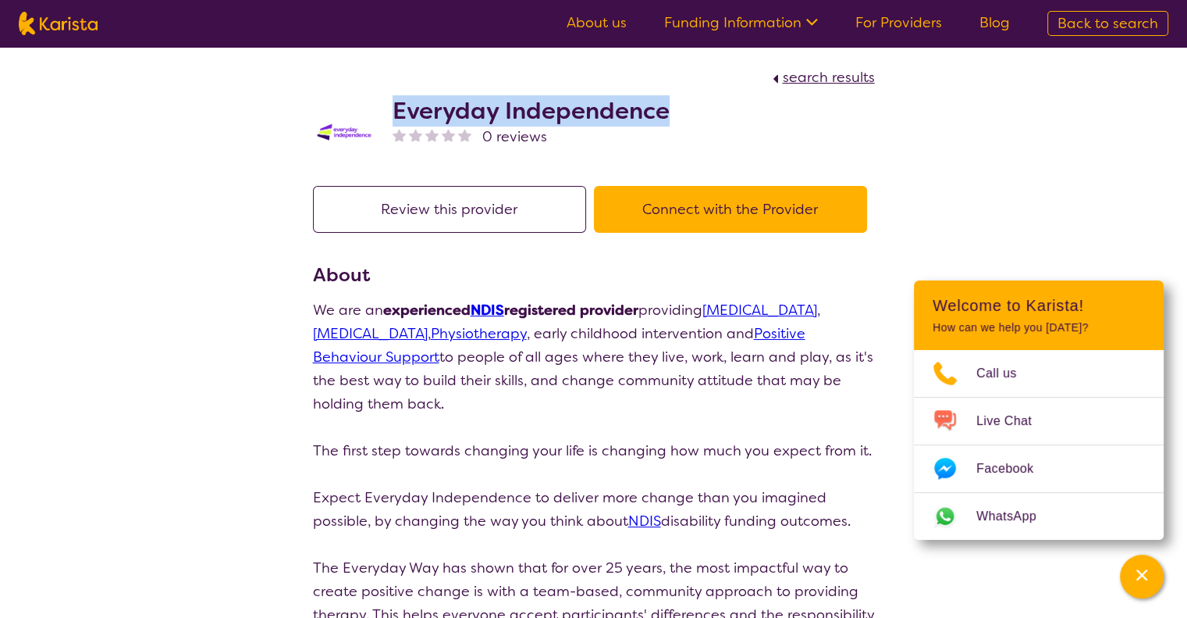
drag, startPoint x: 383, startPoint y: 103, endPoint x: 687, endPoint y: 103, distance: 304.5
click at [687, 103] on div "Everyday Independence 0 reviews" at bounding box center [594, 128] width 562 height 78
copy h2 "Everyday Independence"
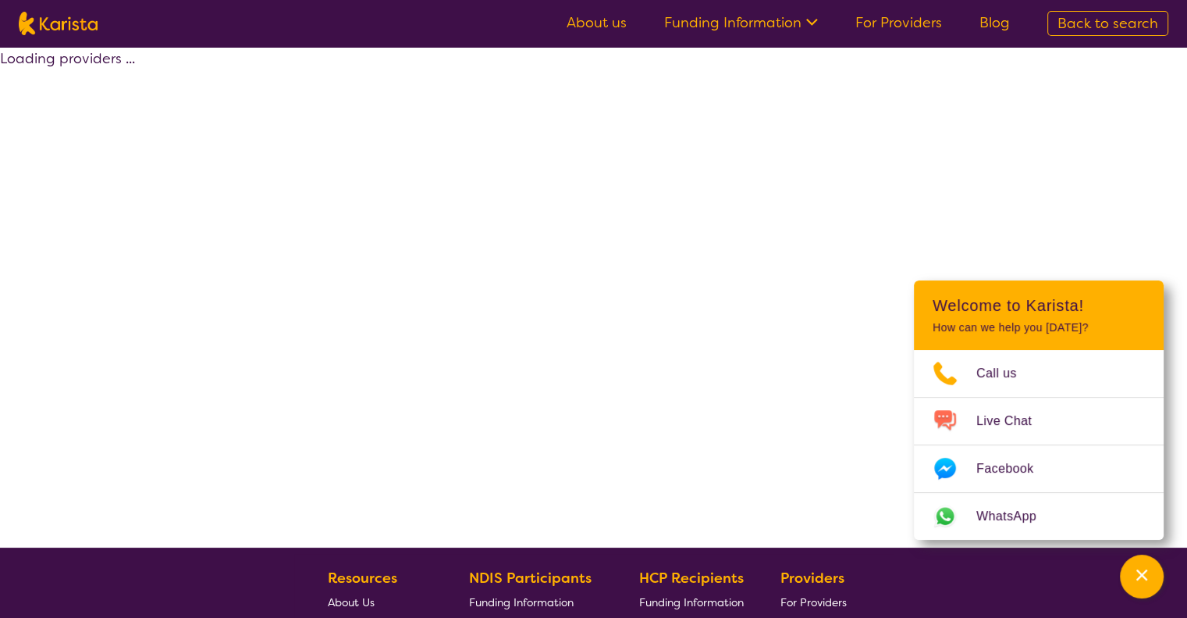
scroll to position [309, 0]
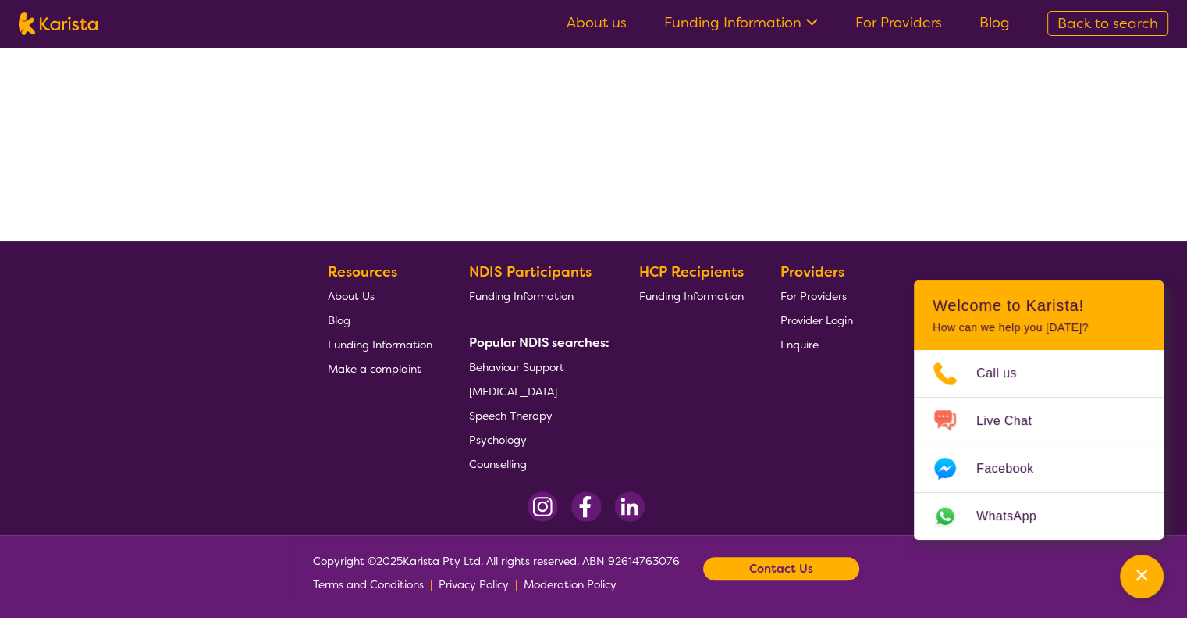
select select "by_score"
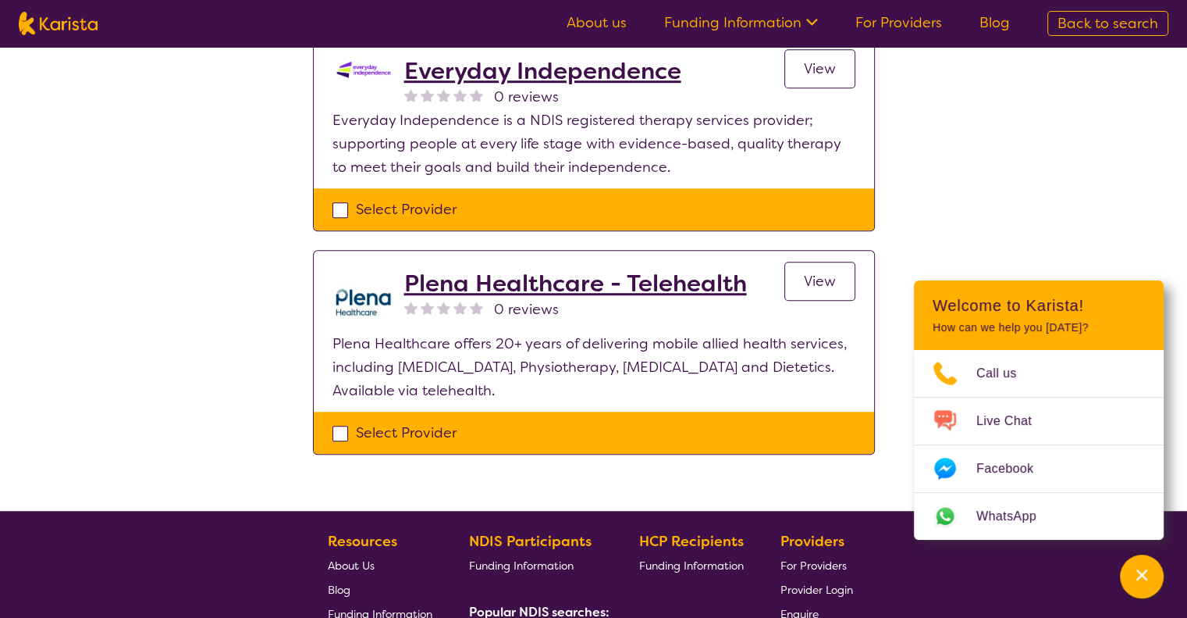
scroll to position [1012, 0]
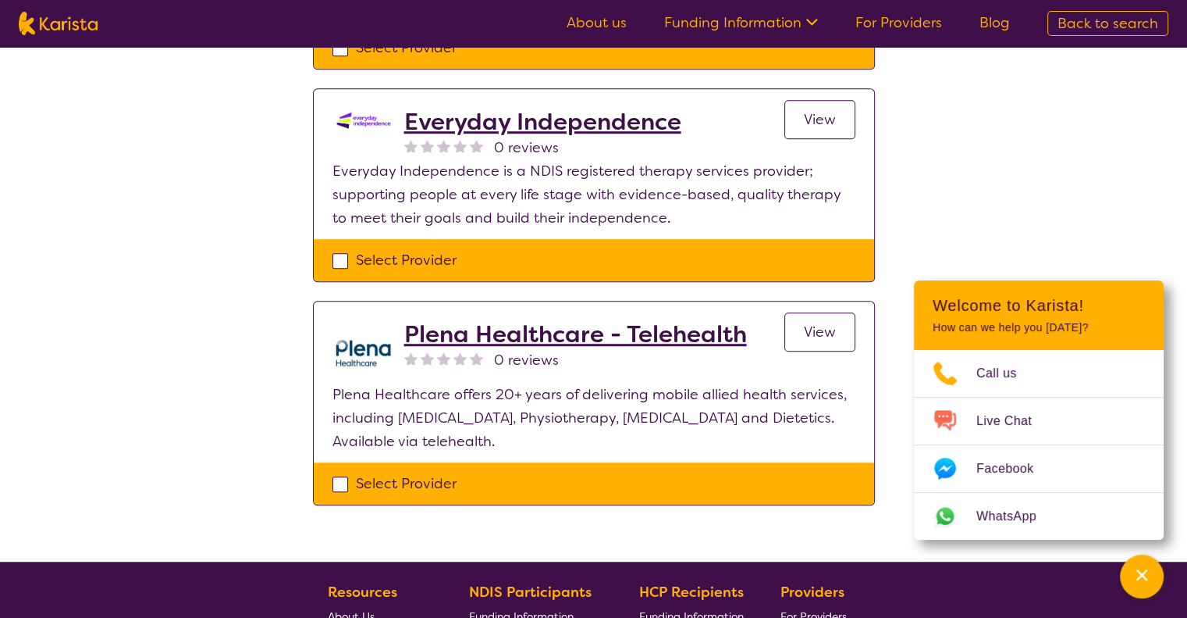
click at [573, 320] on h2 "Plena Healthcare - Telehealth" at bounding box center [575, 334] width 343 height 28
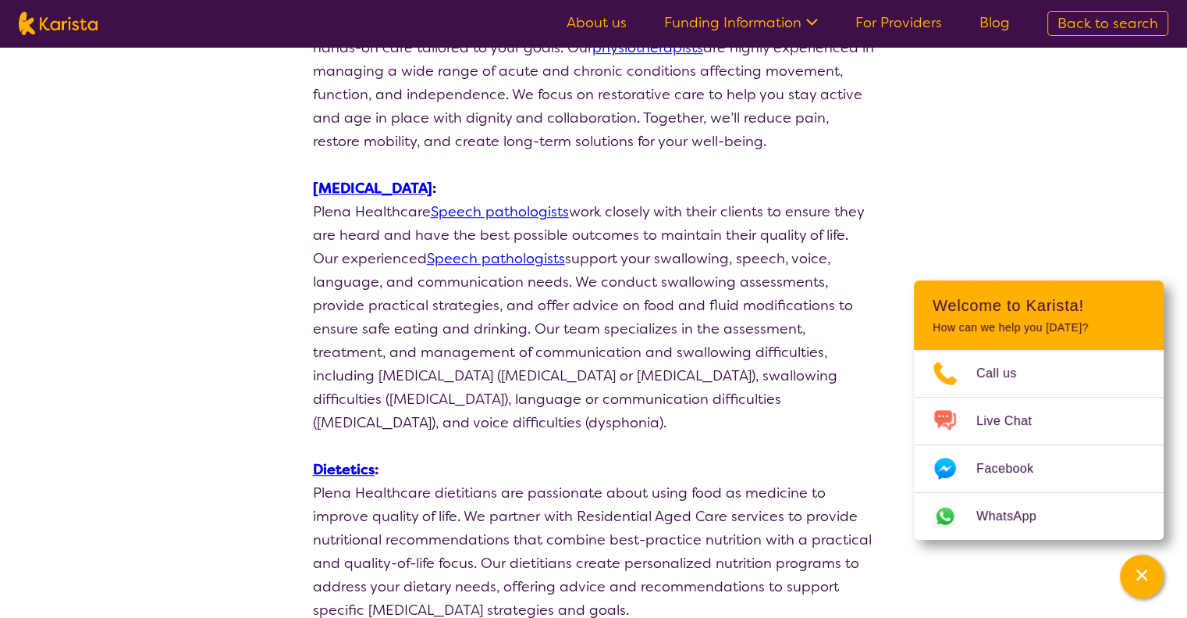
select select "by_score"
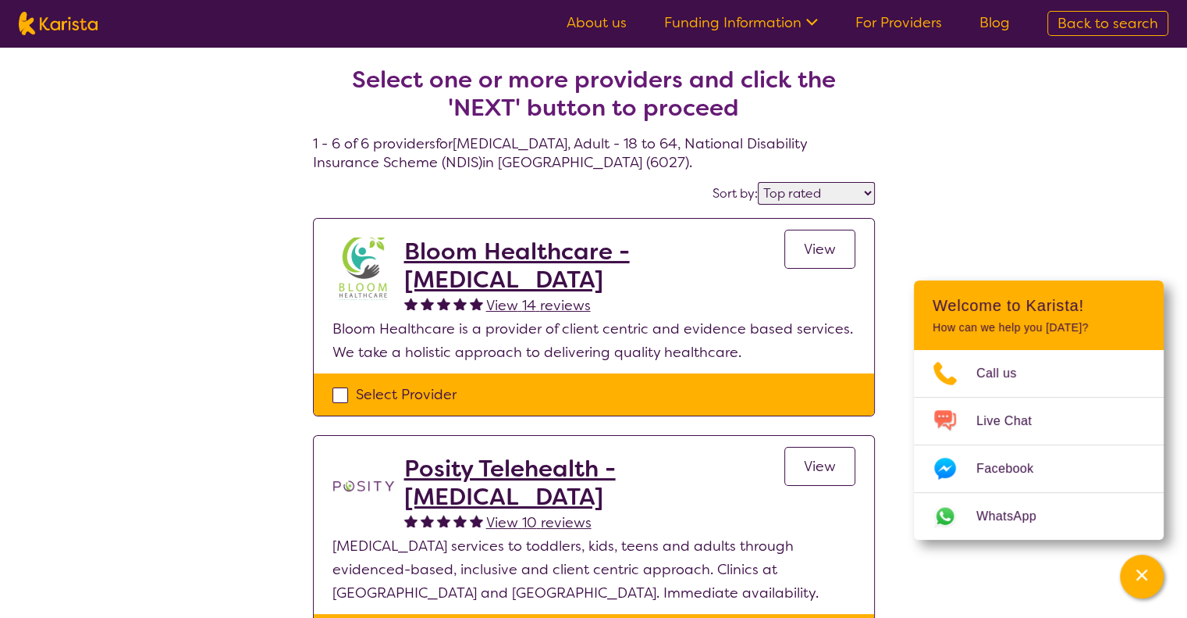
click at [487, 270] on h2 "Bloom Healthcare - [MEDICAL_DATA]" at bounding box center [594, 265] width 380 height 56
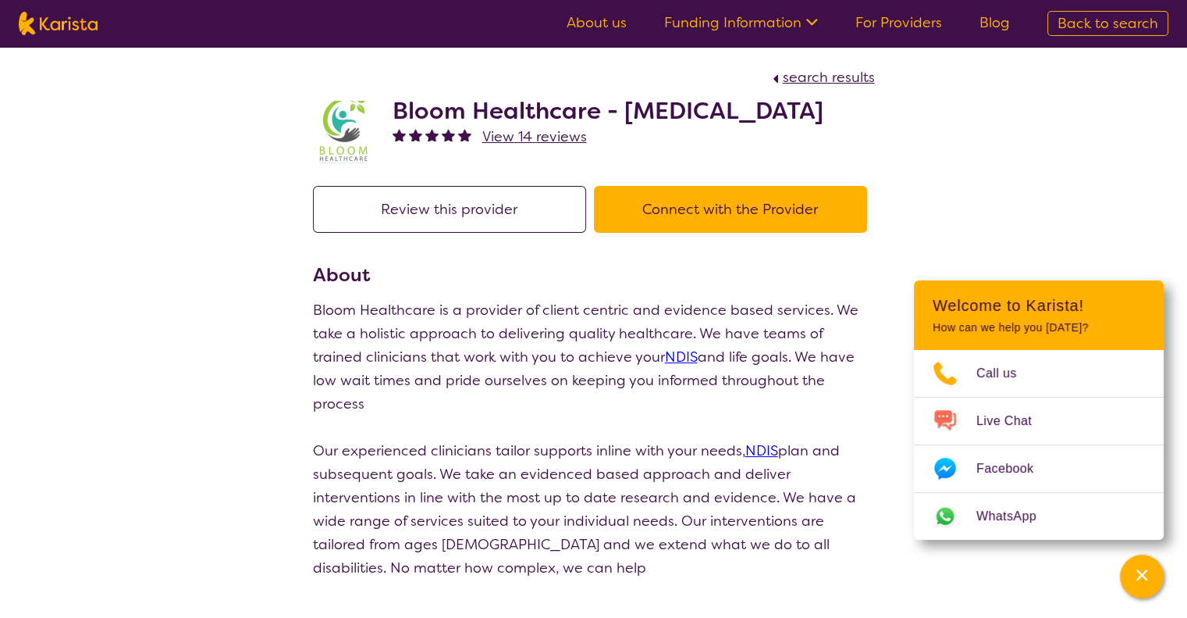
drag, startPoint x: 511, startPoint y: 141, endPoint x: 386, endPoint y: 116, distance: 127.4
click at [386, 116] on div "Bloom Healthcare - [MEDICAL_DATA] View 14 reviews" at bounding box center [594, 128] width 562 height 78
copy h2 "Bloom Healthcare - [MEDICAL_DATA]"
select select "by_score"
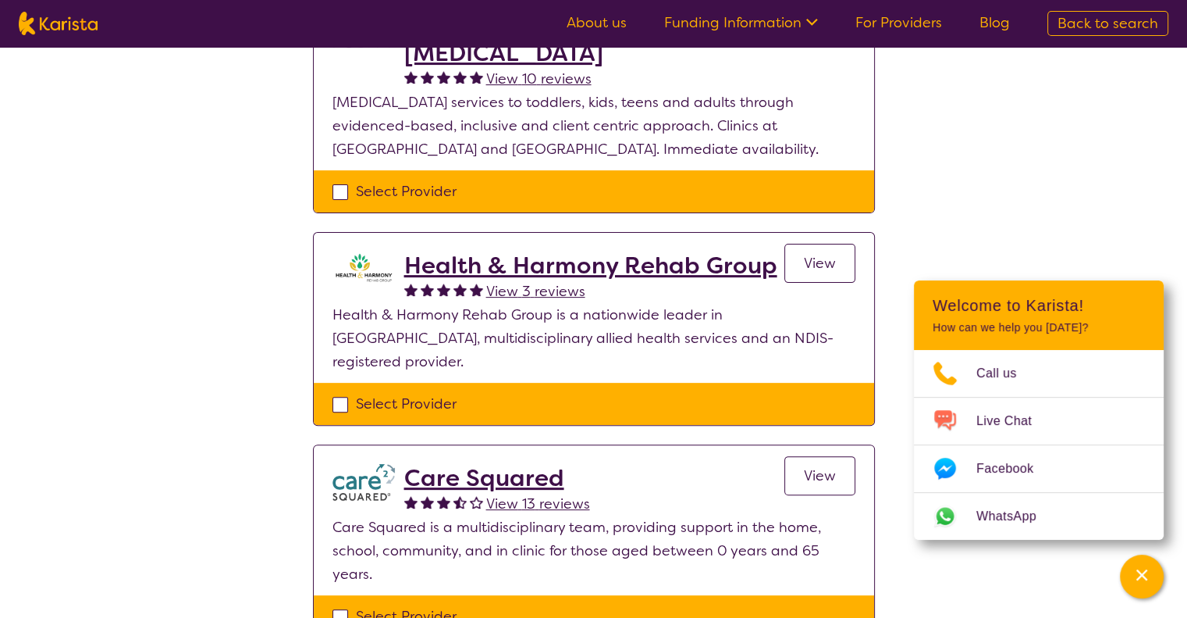
scroll to position [468, 0]
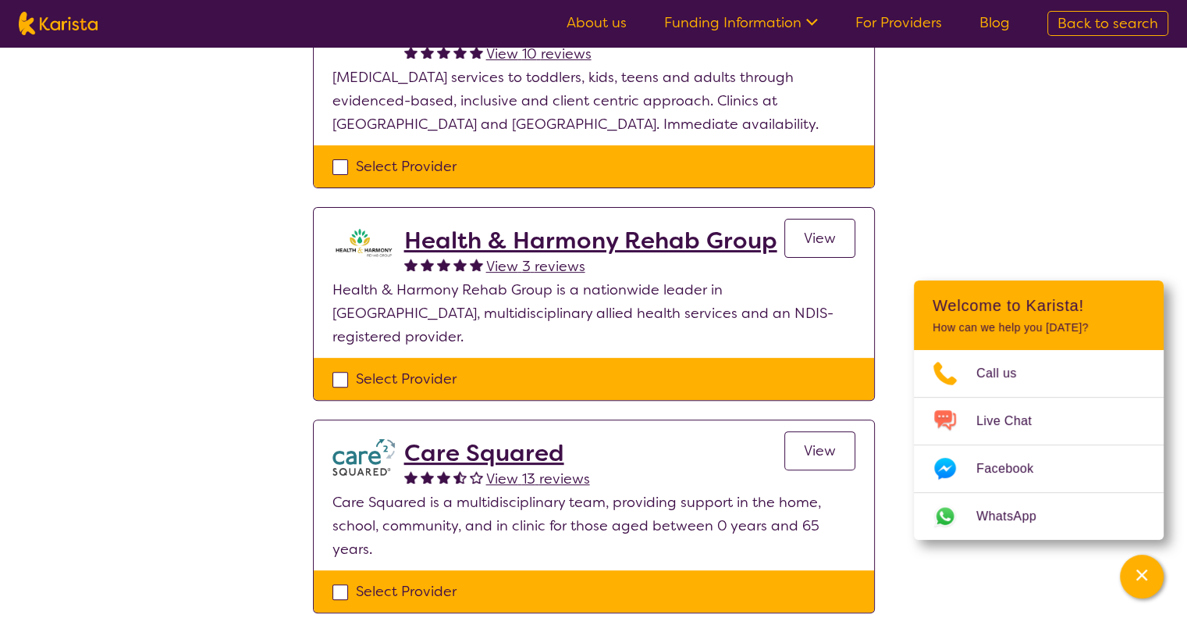
drag, startPoint x: 476, startPoint y: 242, endPoint x: 484, endPoint y: 240, distance: 8.2
click at [476, 242] on h2 "Health & Harmony Rehab Group" at bounding box center [590, 240] width 373 height 28
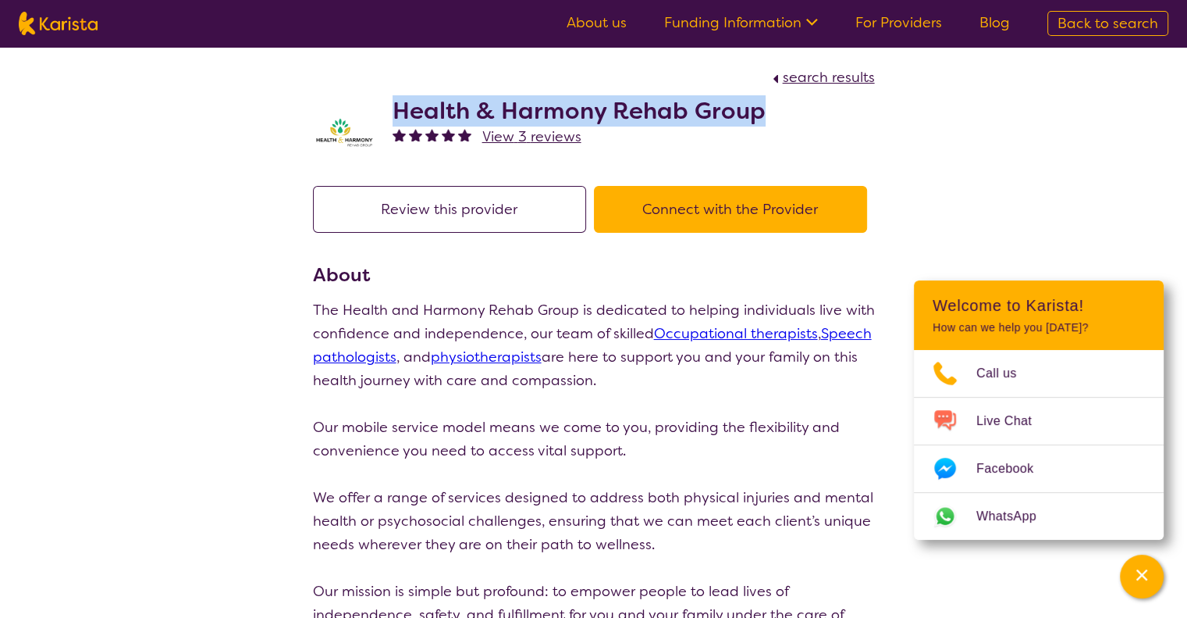
drag, startPoint x: 792, startPoint y: 118, endPoint x: 418, endPoint y: 114, distance: 374.0
click at [400, 117] on div "Health & Harmony Rehab Group View 3 reviews" at bounding box center [594, 128] width 562 height 78
copy h2 "Health & Harmony Rehab Group"
